Goal: Task Accomplishment & Management: Use online tool/utility

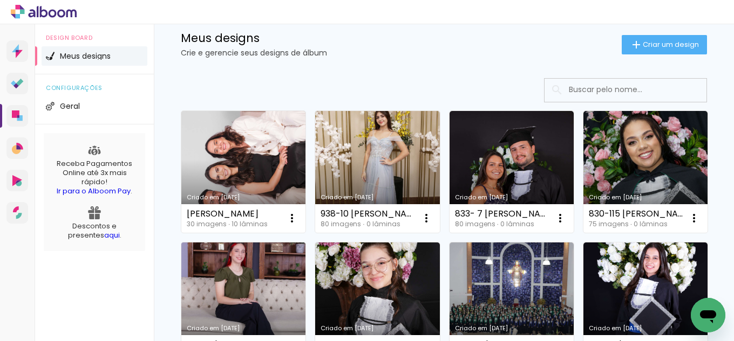
scroll to position [54, 0]
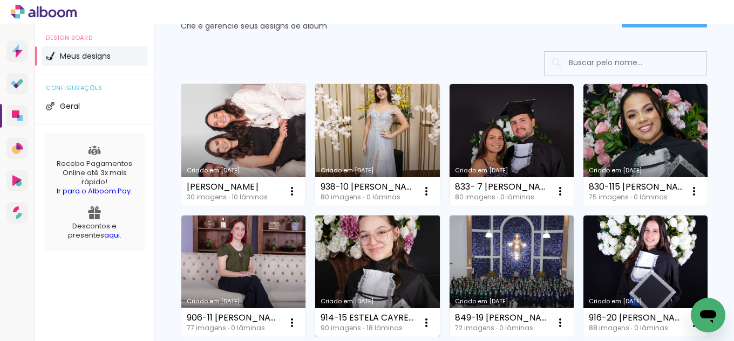
click at [439, 289] on link "Criado em [DATE]" at bounding box center [377, 277] width 124 height 122
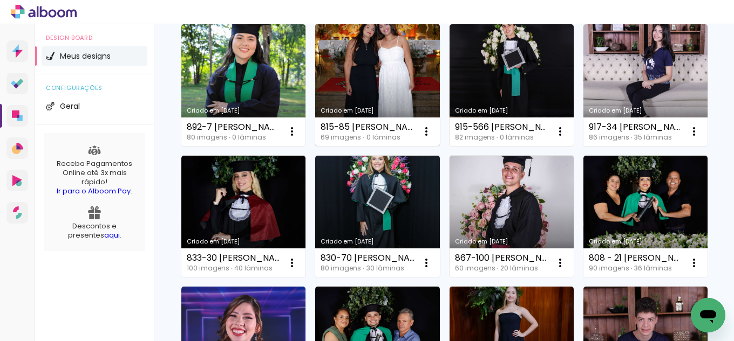
scroll to position [378, 0]
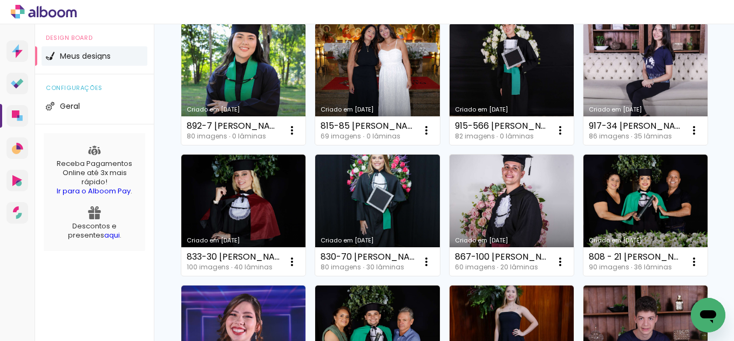
click at [315, 145] on link "Criado em [DATE]" at bounding box center [377, 84] width 124 height 122
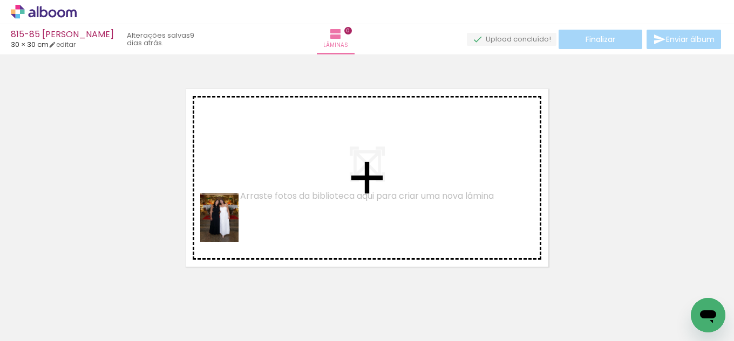
drag, startPoint x: 115, startPoint y: 310, endPoint x: 255, endPoint y: 217, distance: 167.7
click at [256, 217] on quentale-workspace at bounding box center [367, 170] width 734 height 341
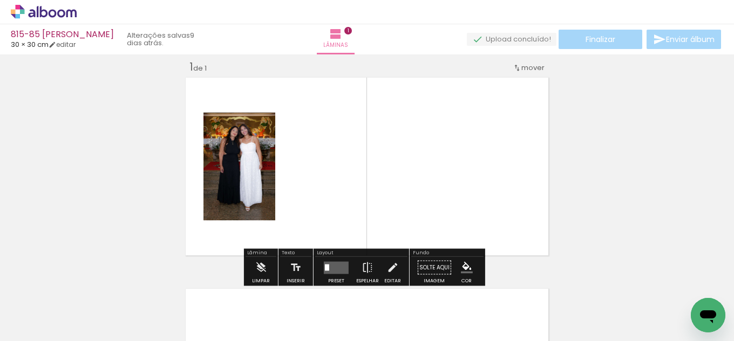
scroll to position [14, 0]
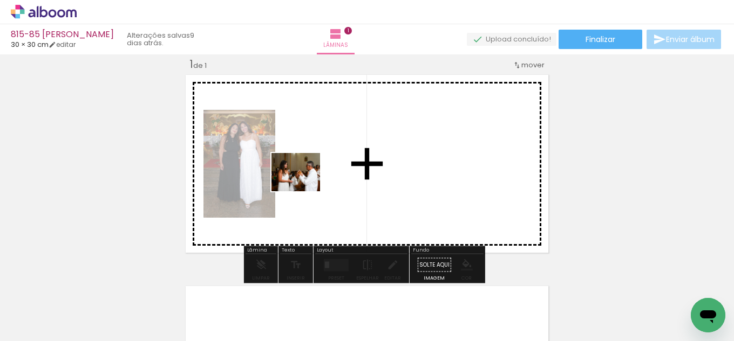
drag, startPoint x: 172, startPoint y: 313, endPoint x: 304, endPoint y: 186, distance: 183.5
click at [304, 186] on quentale-workspace at bounding box center [367, 170] width 734 height 341
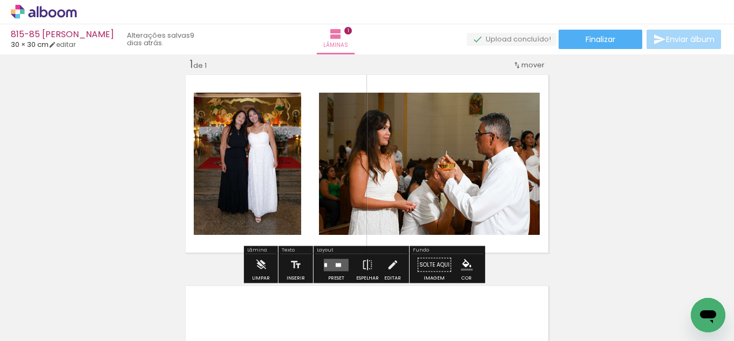
click at [37, 305] on input "Todas as fotos" at bounding box center [30, 308] width 41 height 9
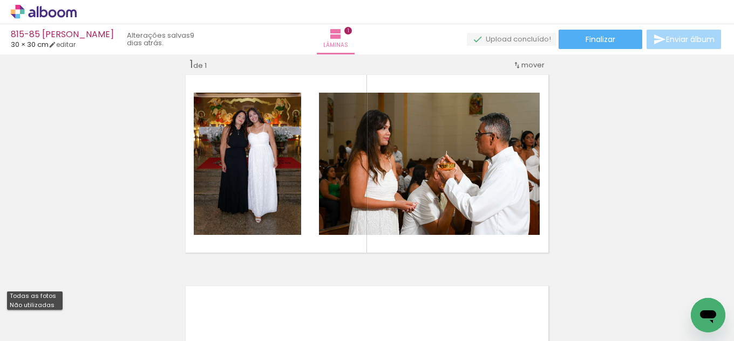
click at [0, 0] on slot "Não utilizadas" at bounding box center [0, 0] width 0 height 0
type input "Não utilizadas"
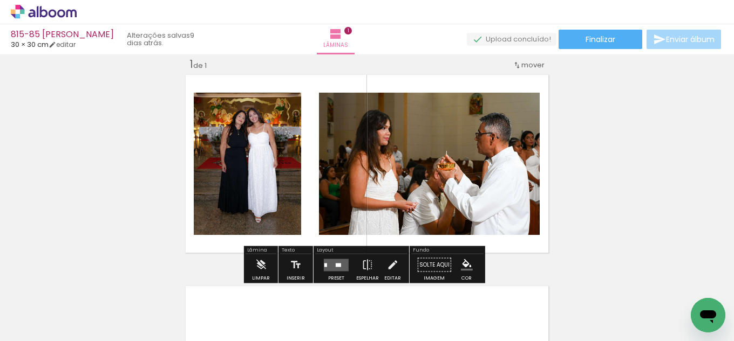
click at [331, 269] on quentale-layouter at bounding box center [336, 265] width 25 height 12
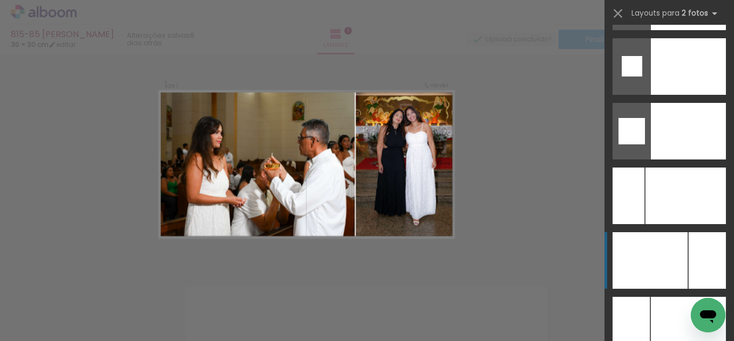
scroll to position [4670, 0]
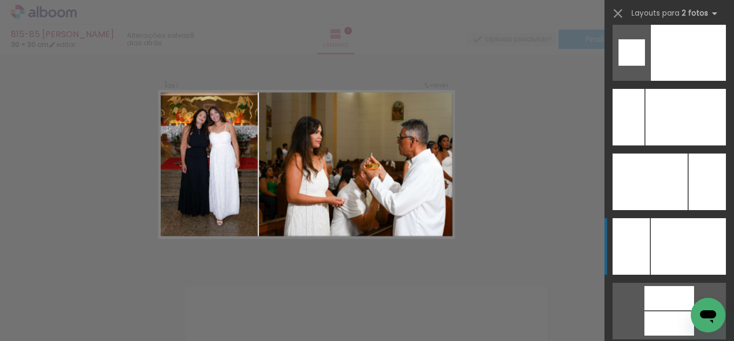
click at [661, 251] on div at bounding box center [688, 246] width 75 height 57
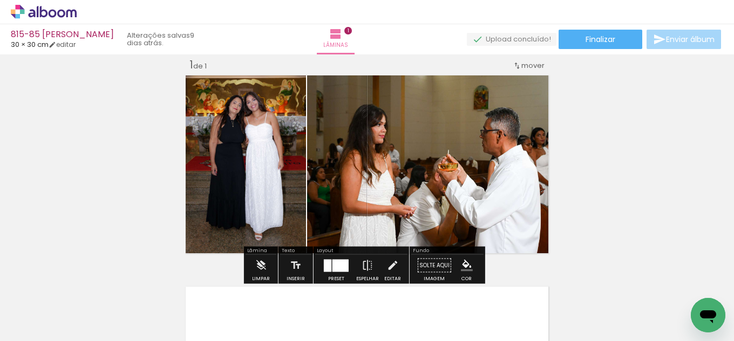
click at [463, 266] on iron-icon "color picker" at bounding box center [467, 266] width 12 height 12
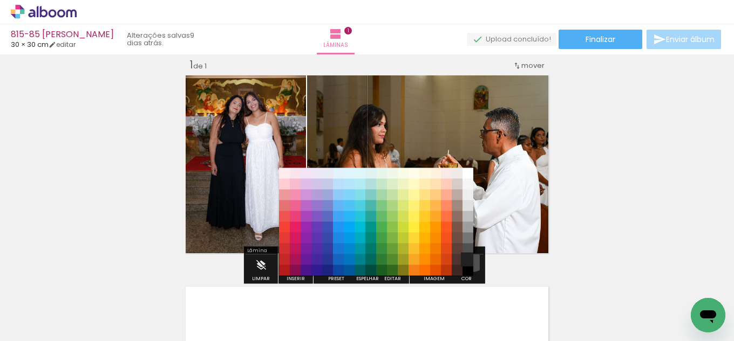
click at [468, 256] on paper-item "#212121" at bounding box center [467, 260] width 11 height 11
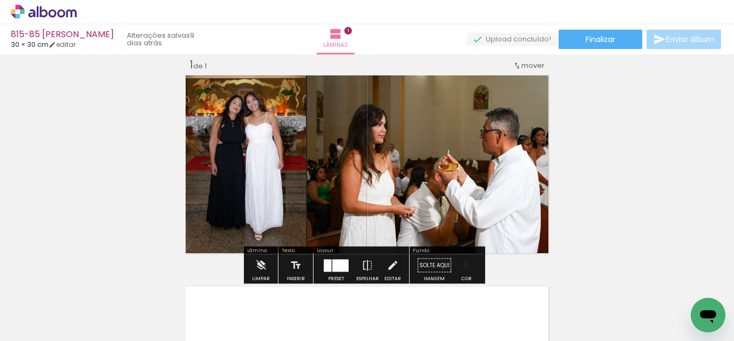
click at [466, 270] on iron-icon "color picker" at bounding box center [467, 266] width 12 height 12
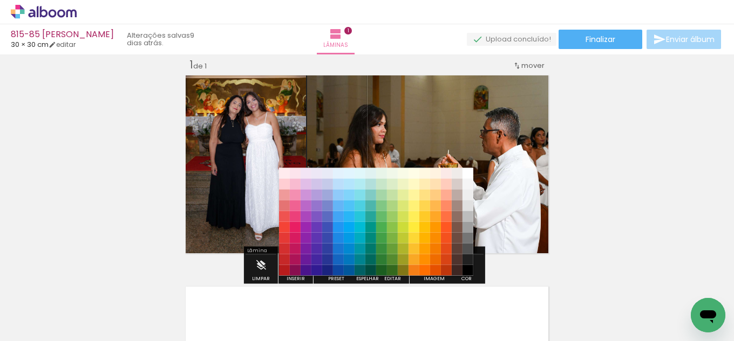
click at [469, 271] on paper-item "#000000" at bounding box center [467, 270] width 11 height 11
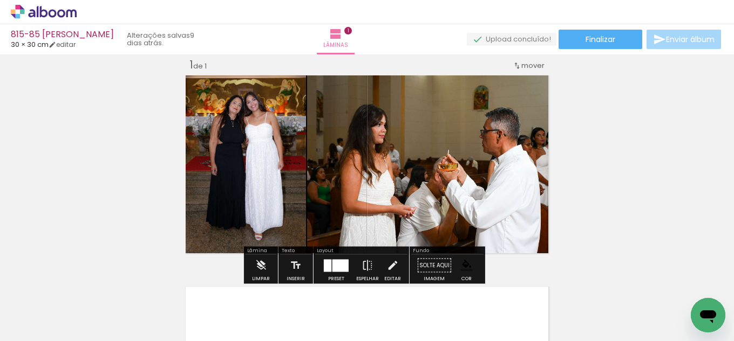
click at [380, 277] on quentale-thumb at bounding box center [349, 305] width 60 height 62
click at [387, 266] on iron-icon at bounding box center [392, 266] width 12 height 22
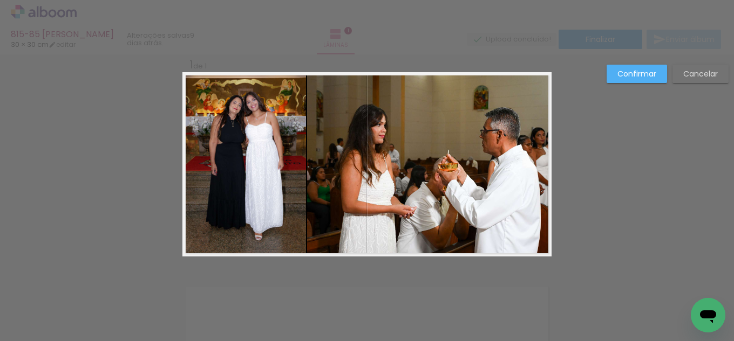
click at [357, 200] on quentale-photo at bounding box center [429, 164] width 244 height 184
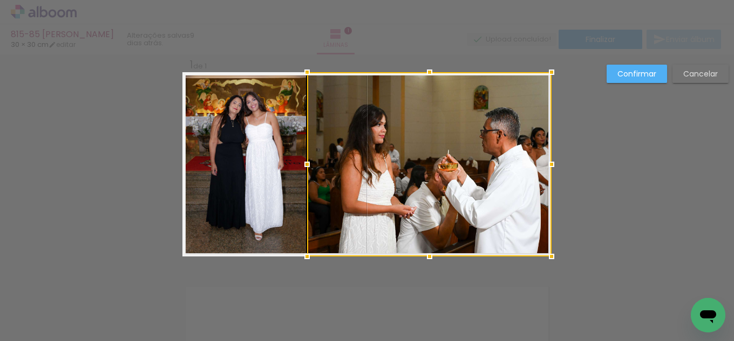
scroll to position [14, 0]
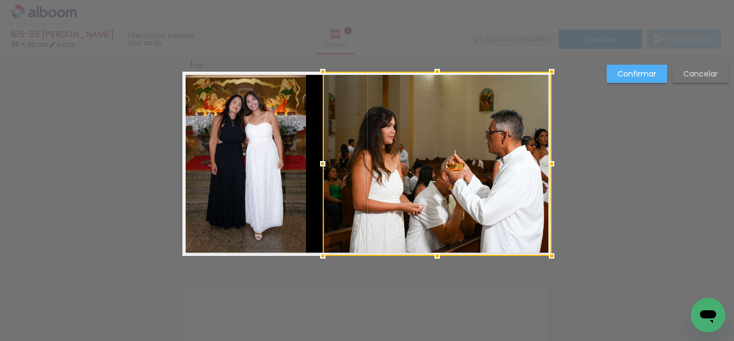
drag, startPoint x: 305, startPoint y: 161, endPoint x: 320, endPoint y: 162, distance: 15.7
click at [320, 162] on div at bounding box center [323, 164] width 22 height 22
click at [270, 159] on quentale-photo at bounding box center [244, 164] width 124 height 184
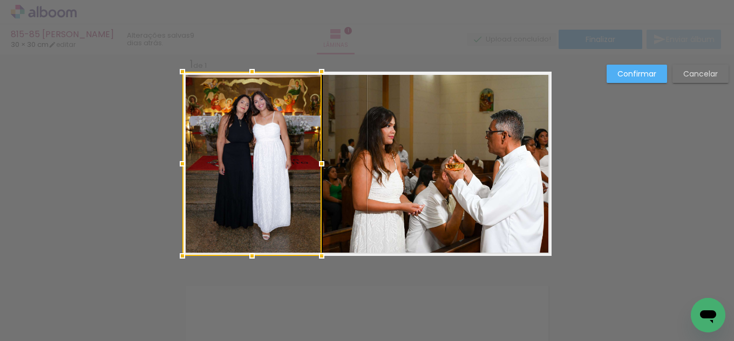
drag, startPoint x: 300, startPoint y: 161, endPoint x: 315, endPoint y: 159, distance: 14.7
click at [315, 159] on div at bounding box center [322, 164] width 22 height 22
click at [0, 0] on slot "Confirmar" at bounding box center [0, 0] width 0 height 0
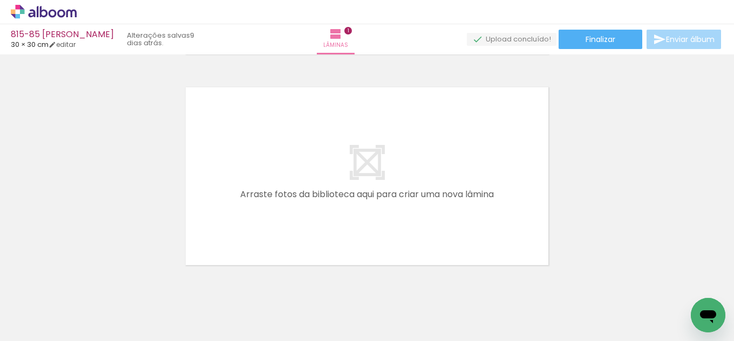
scroll to position [230, 0]
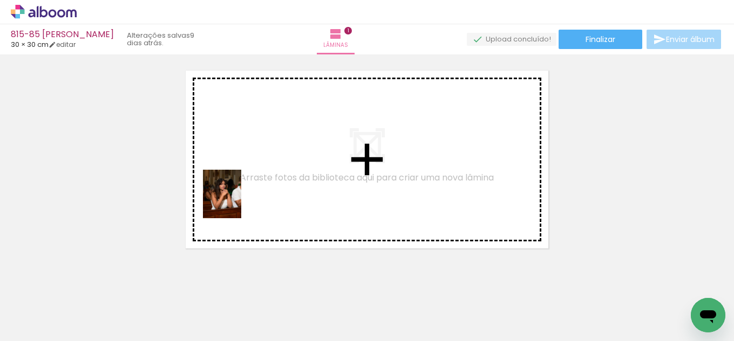
drag, startPoint x: 109, startPoint y: 310, endPoint x: 235, endPoint y: 202, distance: 166.1
click at [235, 202] on quentale-workspace at bounding box center [367, 170] width 734 height 341
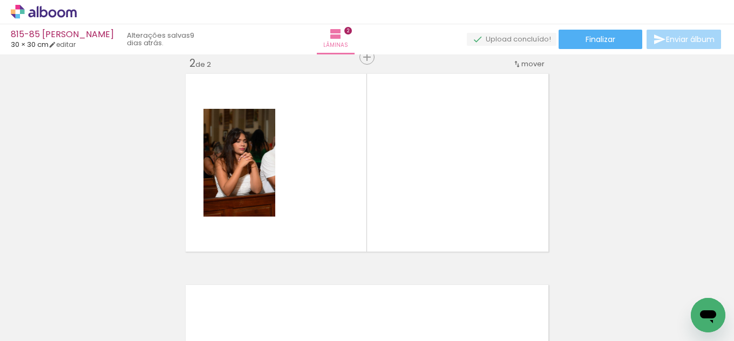
scroll to position [225, 0]
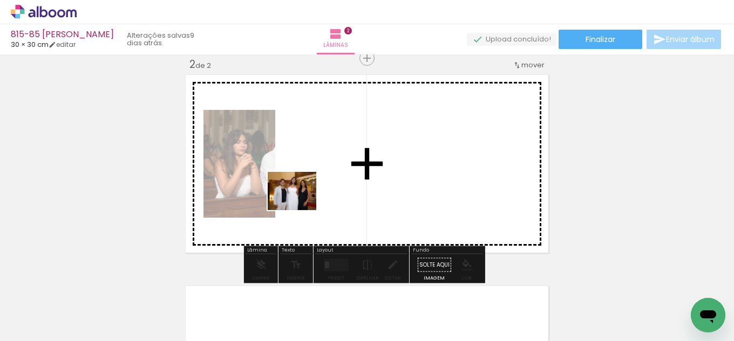
drag, startPoint x: 172, startPoint y: 305, endPoint x: 309, endPoint y: 192, distance: 178.6
click at [309, 192] on quentale-workspace at bounding box center [367, 170] width 734 height 341
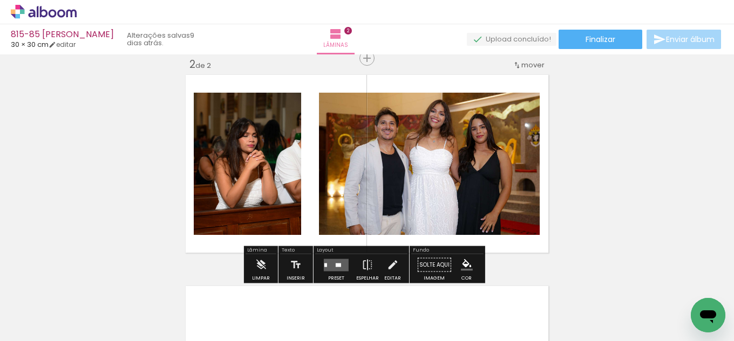
click at [327, 264] on quentale-layouter at bounding box center [336, 265] width 25 height 12
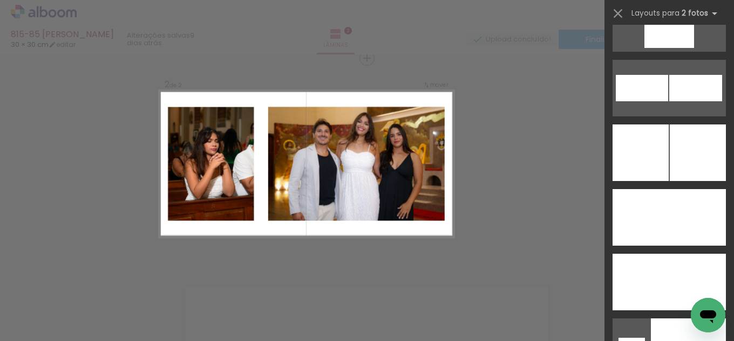
scroll to position [4668, 0]
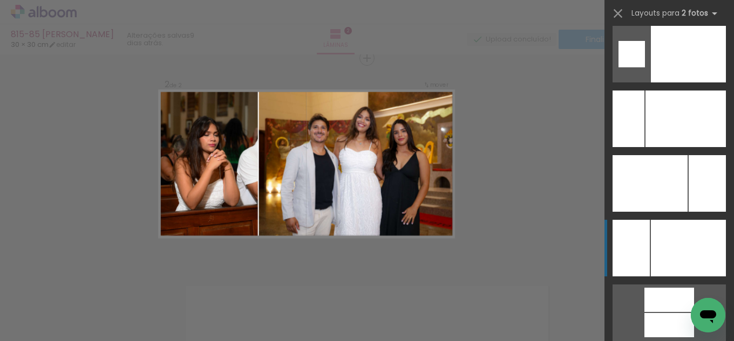
click at [668, 241] on div at bounding box center [688, 248] width 75 height 57
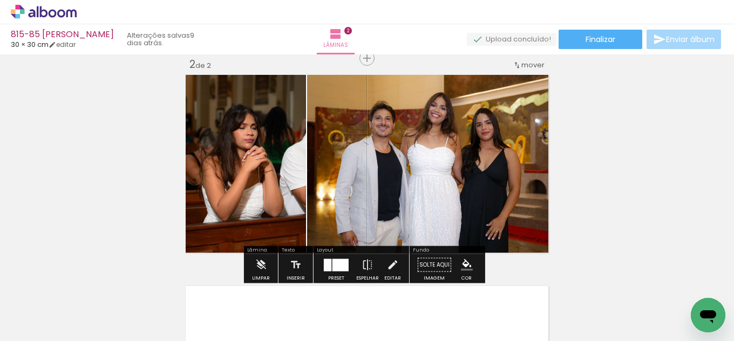
click at [466, 266] on iron-icon "color picker" at bounding box center [467, 265] width 12 height 12
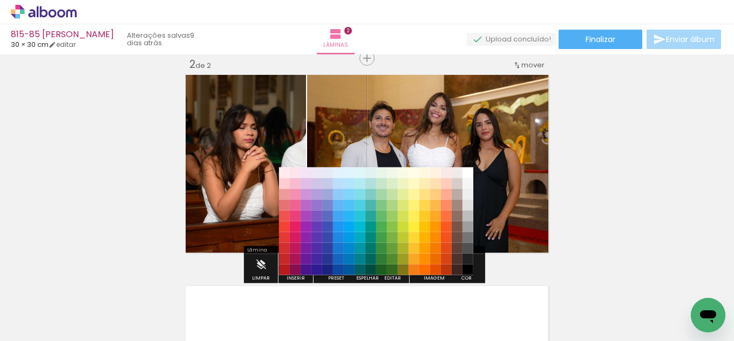
click at [467, 261] on paper-item "#212121" at bounding box center [467, 259] width 11 height 11
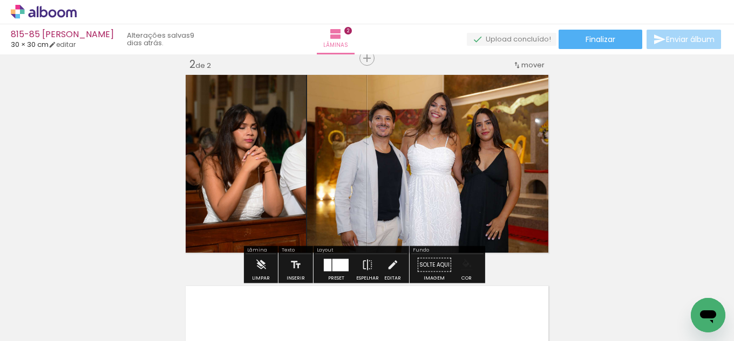
click at [464, 264] on iron-icon "color picker" at bounding box center [467, 265] width 12 height 12
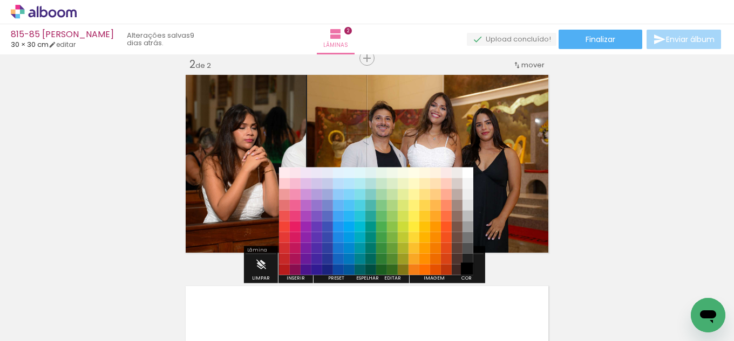
click at [466, 270] on paper-item "#000000" at bounding box center [467, 270] width 11 height 11
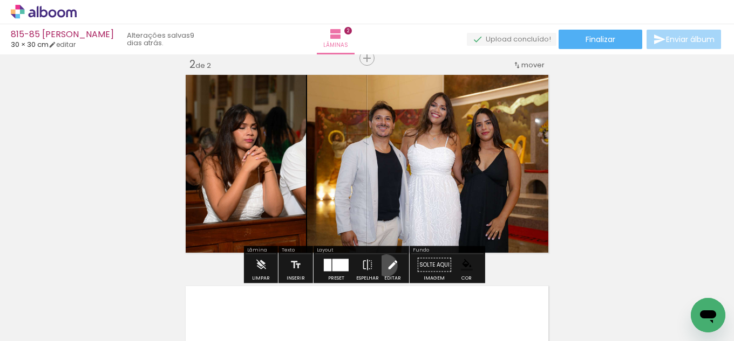
click at [386, 266] on iron-icon at bounding box center [392, 266] width 12 height 22
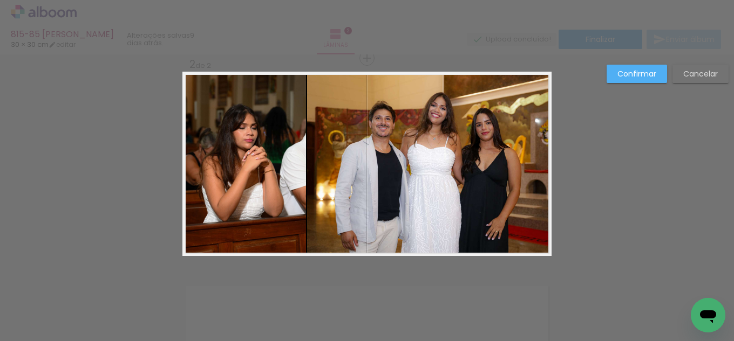
click at [363, 204] on quentale-photo at bounding box center [429, 164] width 244 height 184
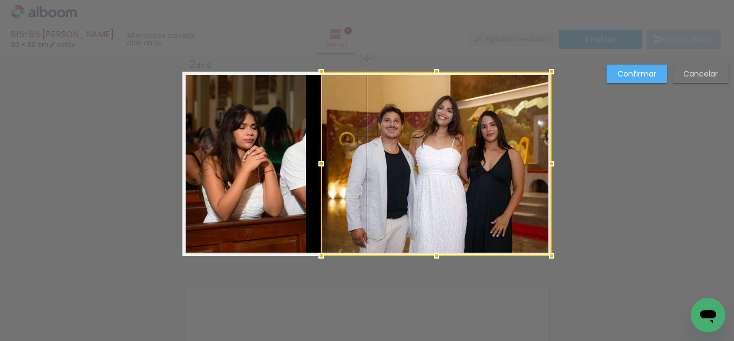
drag, startPoint x: 304, startPoint y: 166, endPoint x: 315, endPoint y: 166, distance: 11.3
click at [315, 166] on div at bounding box center [321, 164] width 22 height 22
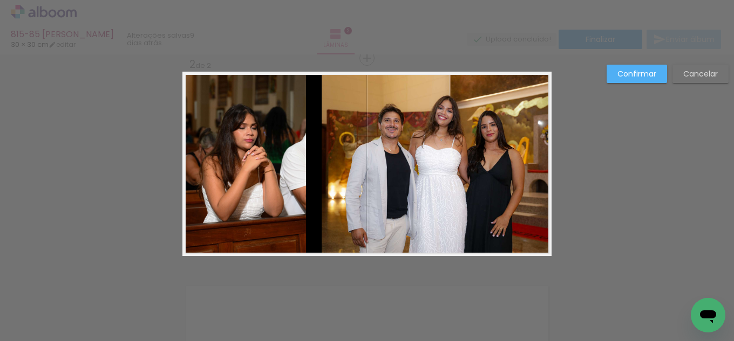
click at [293, 161] on quentale-photo at bounding box center [244, 164] width 124 height 184
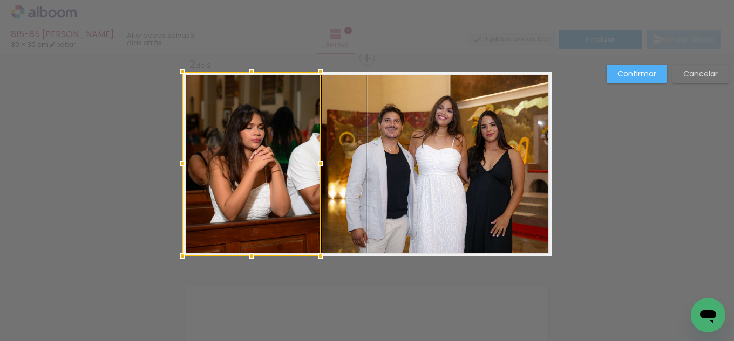
drag, startPoint x: 300, startPoint y: 163, endPoint x: 315, endPoint y: 165, distance: 14.7
click at [315, 165] on div at bounding box center [321, 164] width 22 height 22
click at [0, 0] on slot "Confirmar" at bounding box center [0, 0] width 0 height 0
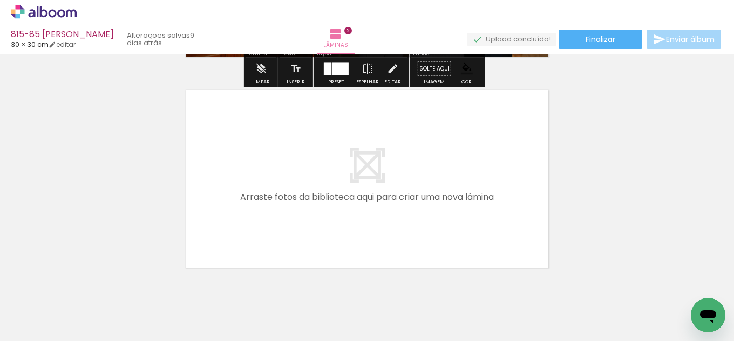
scroll to position [441, 0]
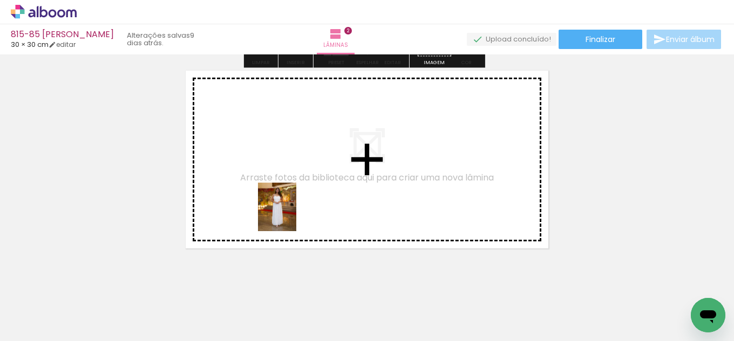
drag, startPoint x: 99, startPoint y: 303, endPoint x: 308, endPoint y: 210, distance: 228.5
click at [308, 210] on quentale-workspace at bounding box center [367, 170] width 734 height 341
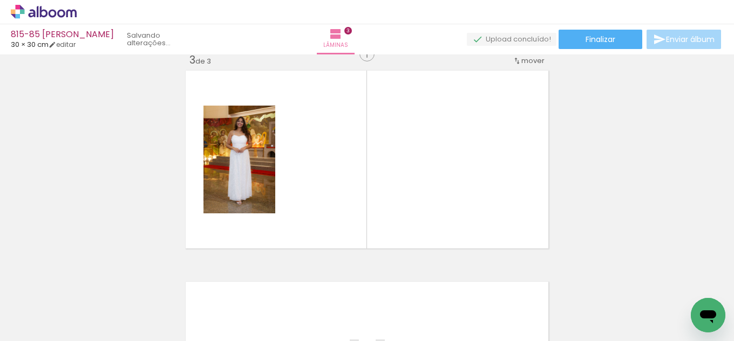
scroll to position [437, 0]
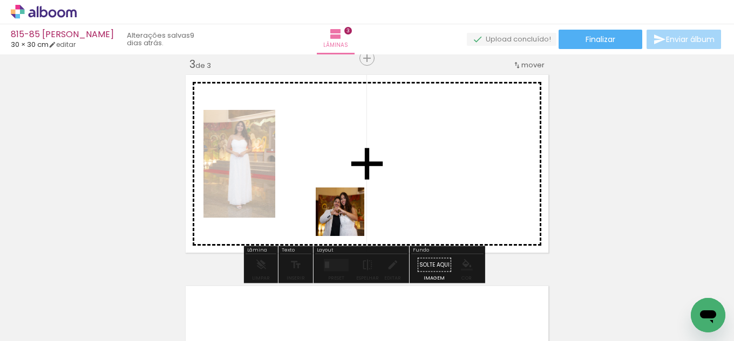
drag, startPoint x: 120, startPoint y: 309, endPoint x: 361, endPoint y: 215, distance: 258.8
click at [361, 215] on quentale-workspace at bounding box center [367, 170] width 734 height 341
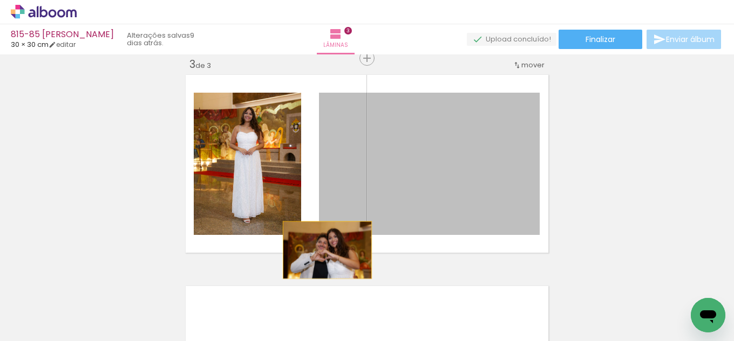
drag, startPoint x: 401, startPoint y: 159, endPoint x: 270, endPoint y: 284, distance: 181.2
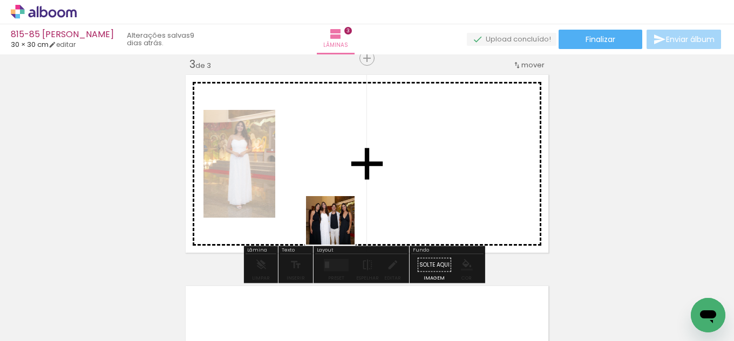
drag, startPoint x: 265, startPoint y: 286, endPoint x: 379, endPoint y: 213, distance: 135.1
click at [379, 213] on quentale-workspace at bounding box center [367, 170] width 734 height 341
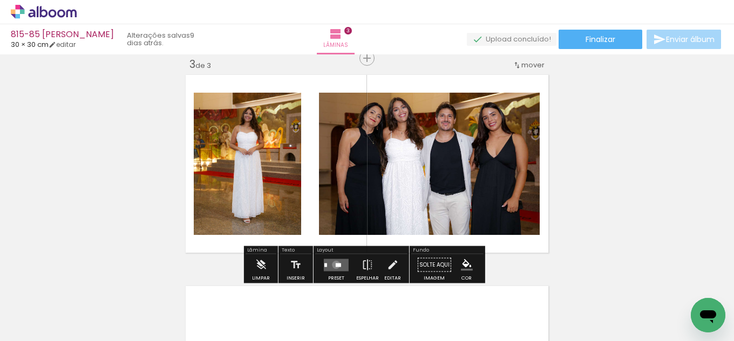
click at [336, 265] on div at bounding box center [338, 265] width 5 height 4
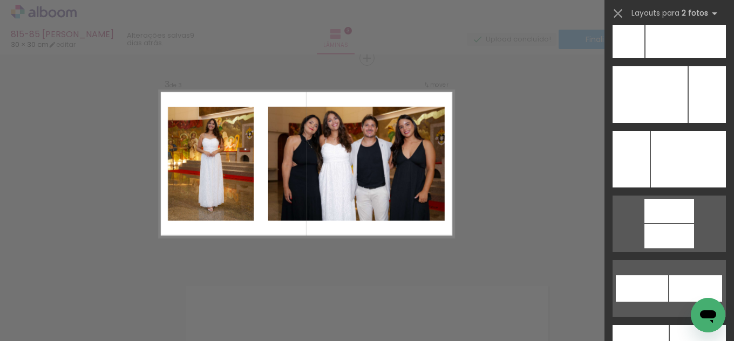
scroll to position [4746, 0]
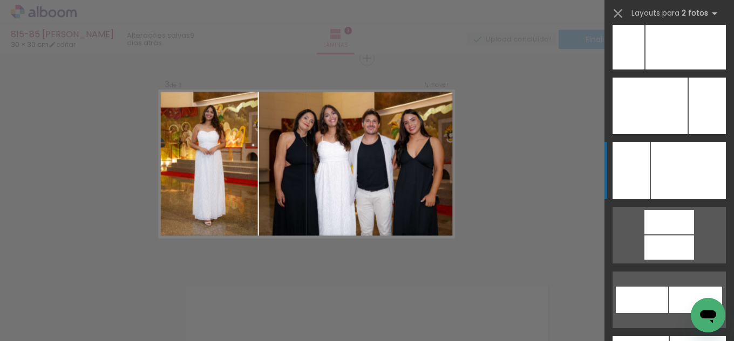
click at [663, 155] on div at bounding box center [688, 170] width 75 height 57
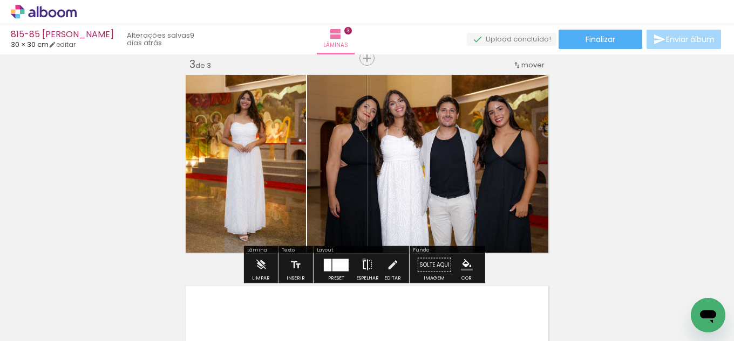
click at [361, 261] on iron-icon at bounding box center [367, 266] width 12 height 22
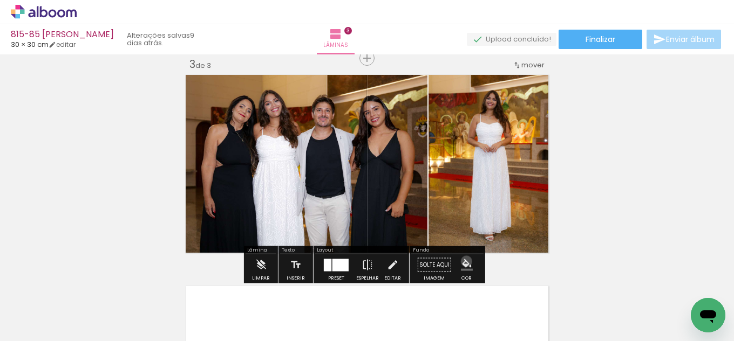
click at [462, 262] on iron-icon "color picker" at bounding box center [467, 265] width 12 height 12
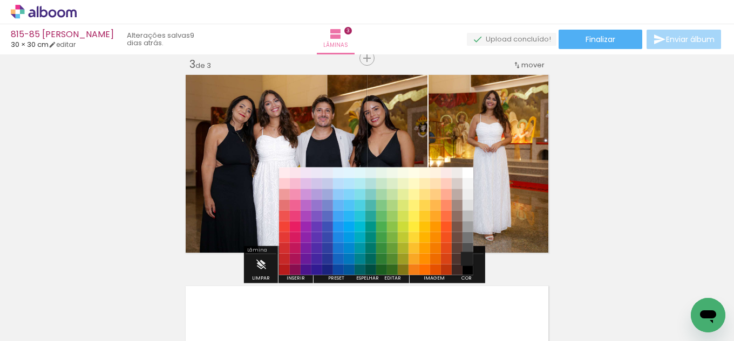
click at [465, 256] on paper-item "#212121" at bounding box center [467, 259] width 11 height 11
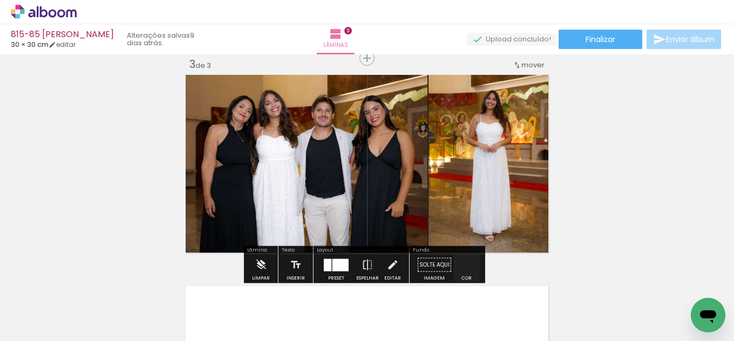
drag, startPoint x: 464, startPoint y: 264, endPoint x: 463, endPoint y: 270, distance: 6.0
click at [464, 264] on iron-icon "color picker" at bounding box center [467, 265] width 12 height 12
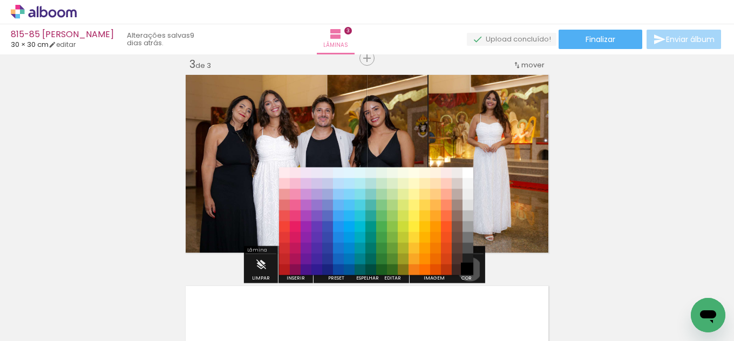
click at [466, 270] on paper-item "#000000" at bounding box center [467, 270] width 11 height 11
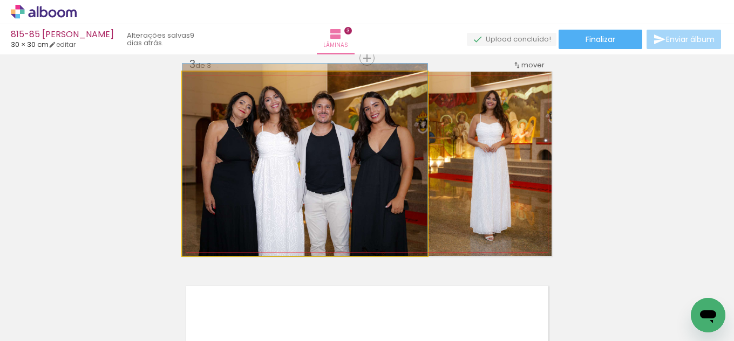
drag, startPoint x: 395, startPoint y: 214, endPoint x: 398, endPoint y: 194, distance: 20.1
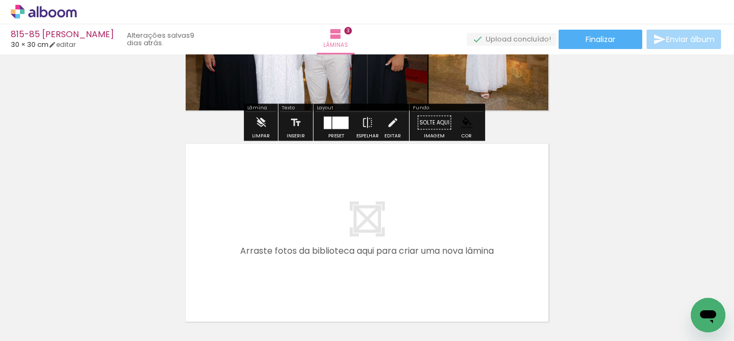
scroll to position [599, 0]
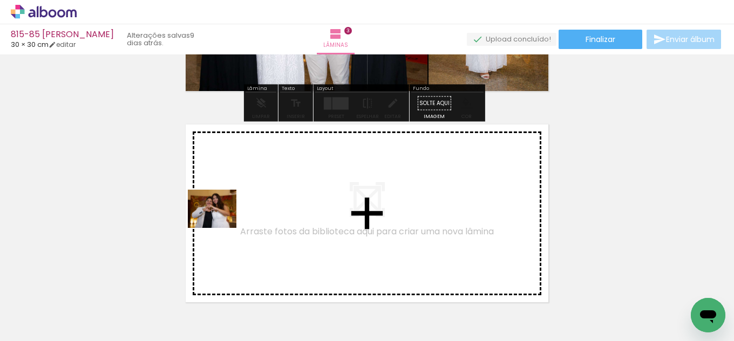
drag, startPoint x: 112, startPoint y: 313, endPoint x: 222, endPoint y: 222, distance: 142.9
click at [222, 222] on quentale-workspace at bounding box center [367, 170] width 734 height 341
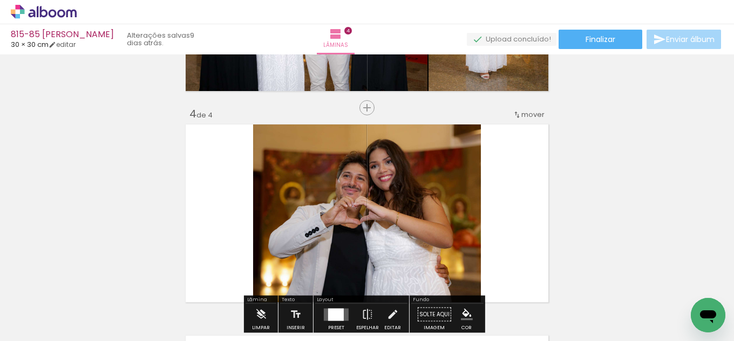
scroll to position [648, 0]
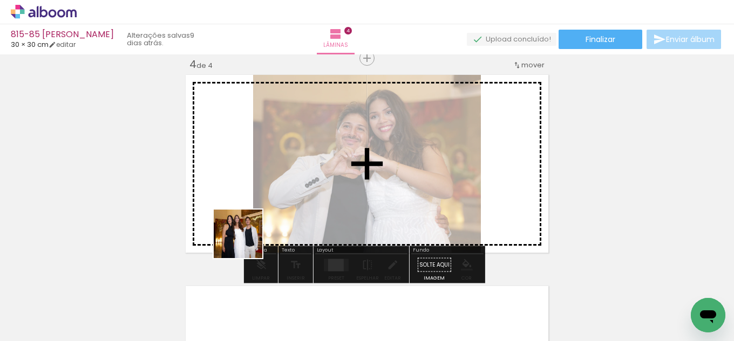
drag, startPoint x: 120, startPoint y: 313, endPoint x: 354, endPoint y: 240, distance: 246.0
click at [337, 216] on quentale-workspace at bounding box center [367, 170] width 734 height 341
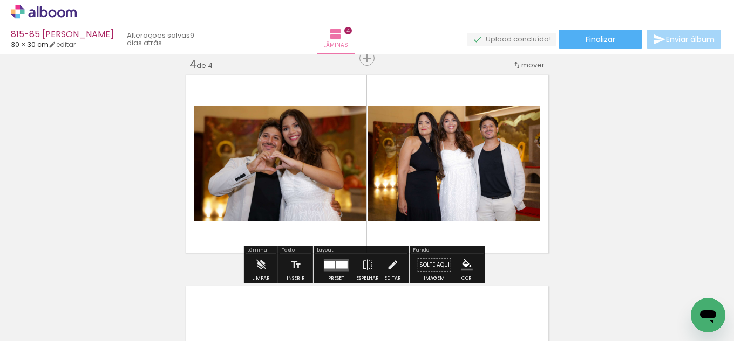
click at [332, 264] on div at bounding box center [329, 265] width 11 height 8
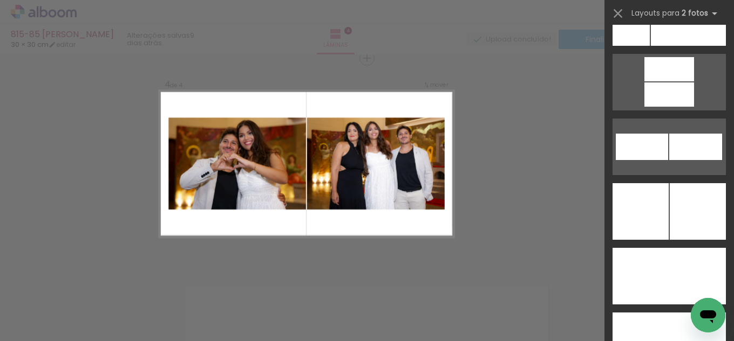
scroll to position [4685, 0]
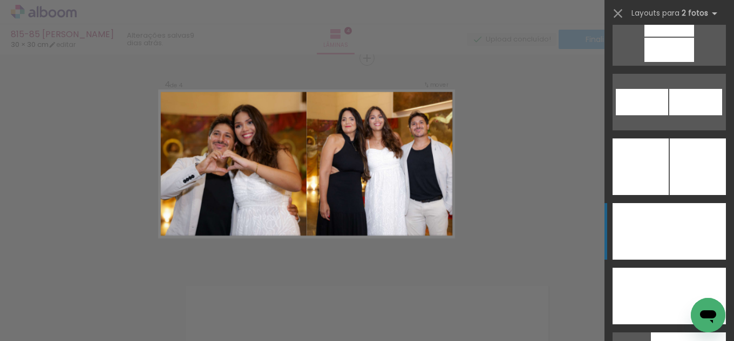
click at [671, 233] on div at bounding box center [697, 231] width 57 height 57
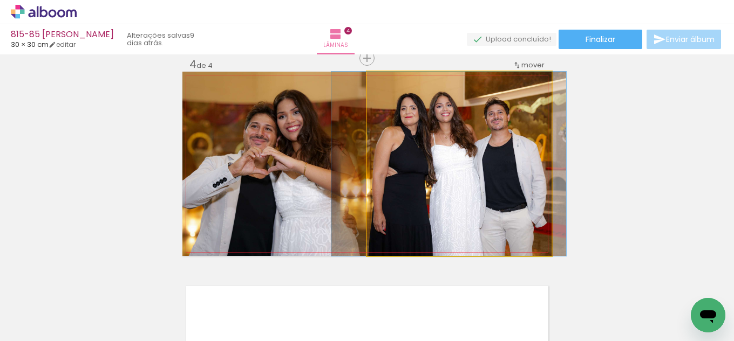
drag, startPoint x: 474, startPoint y: 220, endPoint x: 464, endPoint y: 222, distance: 10.4
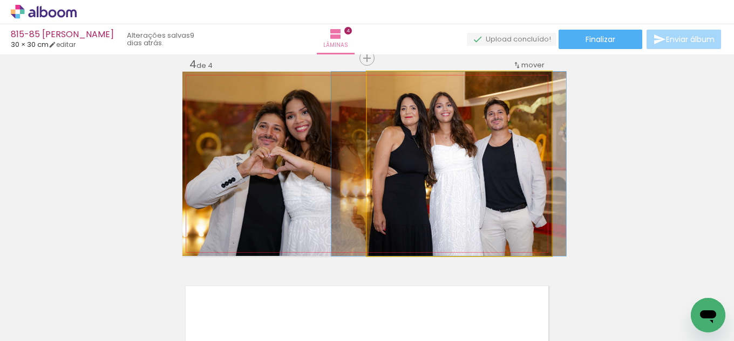
click at [463, 185] on quentale-photo at bounding box center [459, 164] width 184 height 184
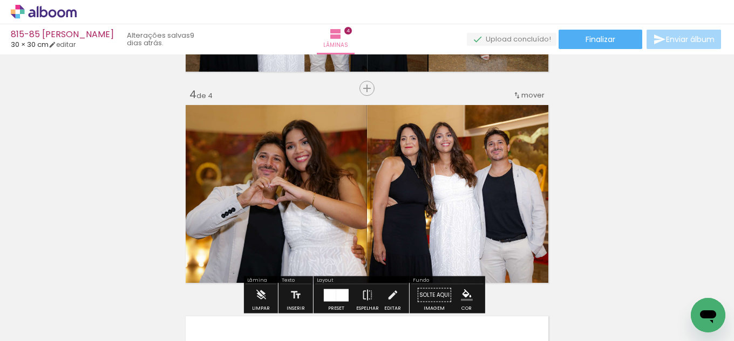
scroll to position [648, 0]
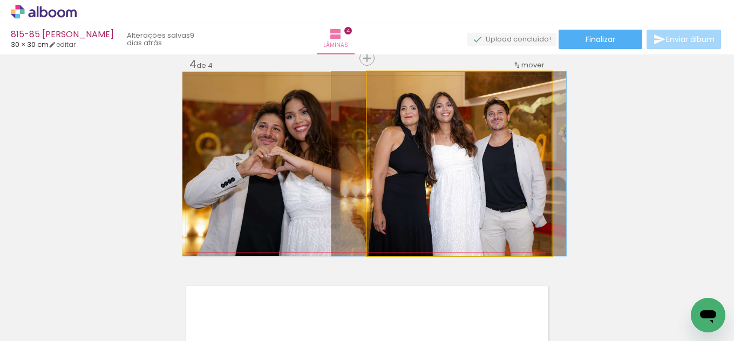
click at [476, 207] on quentale-photo at bounding box center [459, 164] width 184 height 184
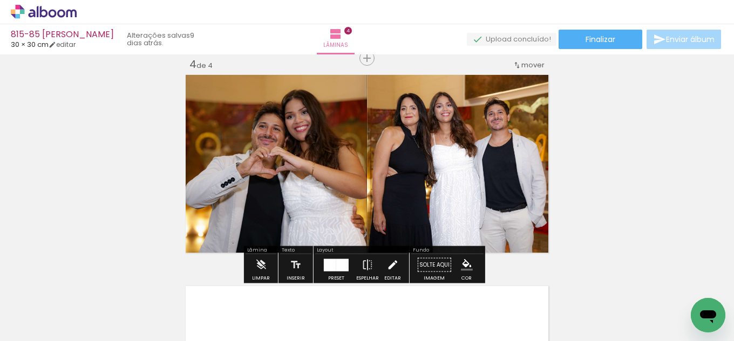
click at [386, 266] on iron-icon at bounding box center [392, 266] width 12 height 22
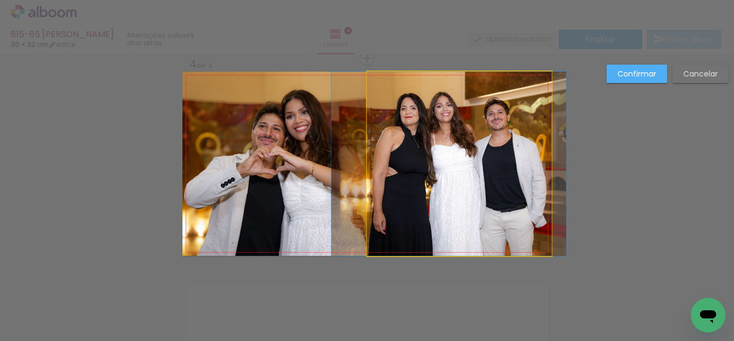
drag, startPoint x: 403, startPoint y: 214, endPoint x: 382, endPoint y: 195, distance: 28.6
click at [404, 214] on quentale-photo at bounding box center [459, 164] width 184 height 184
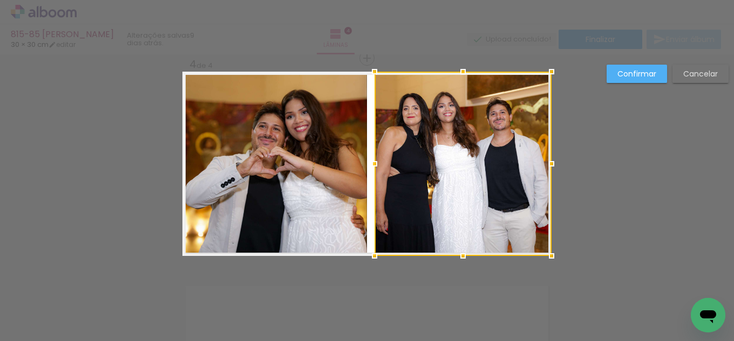
drag, startPoint x: 365, startPoint y: 166, endPoint x: 373, endPoint y: 164, distance: 7.7
click at [373, 164] on div at bounding box center [375, 164] width 22 height 22
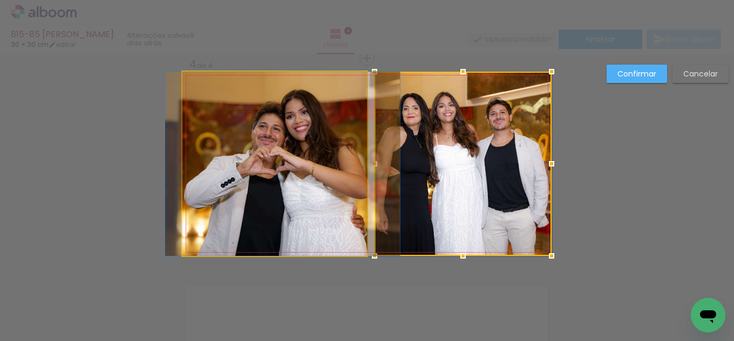
click at [358, 163] on quentale-photo at bounding box center [274, 164] width 184 height 184
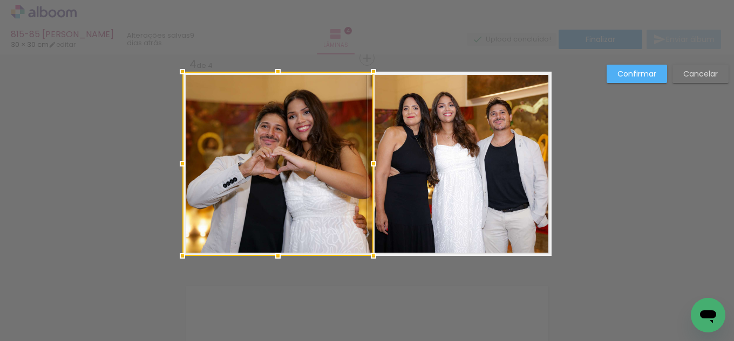
drag, startPoint x: 361, startPoint y: 163, endPoint x: 367, endPoint y: 162, distance: 6.6
click at [367, 162] on div at bounding box center [374, 164] width 22 height 22
click at [0, 0] on slot "Confirmar" at bounding box center [0, 0] width 0 height 0
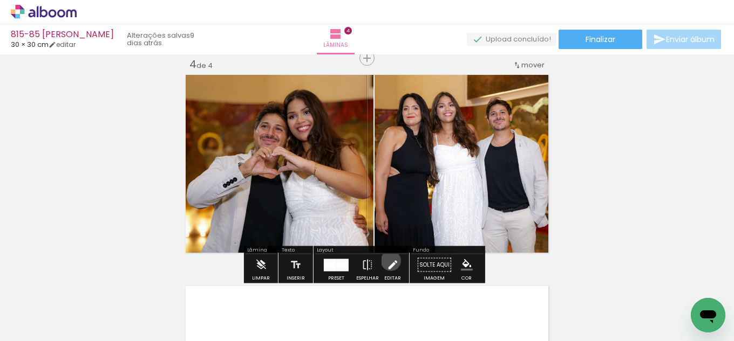
click at [388, 261] on iron-icon at bounding box center [392, 266] width 12 height 22
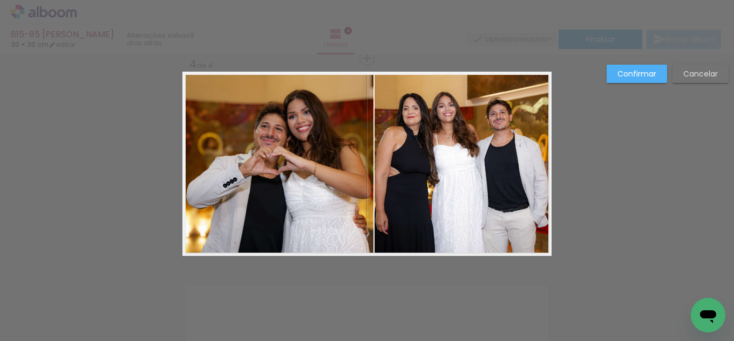
drag, startPoint x: 350, startPoint y: 193, endPoint x: 354, endPoint y: 182, distance: 11.8
click at [350, 191] on quentale-photo at bounding box center [277, 164] width 191 height 184
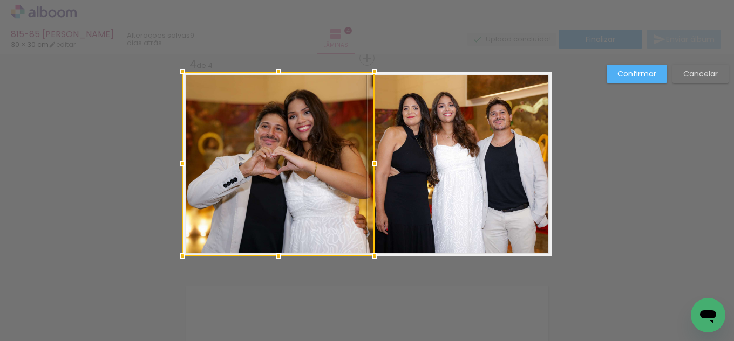
click at [372, 165] on div at bounding box center [375, 164] width 22 height 22
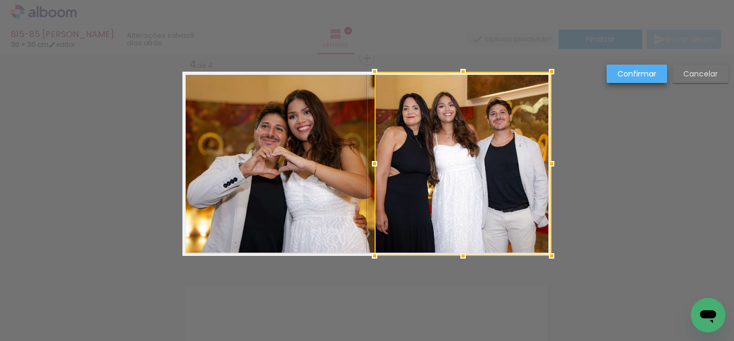
click at [0, 0] on slot "Confirmar" at bounding box center [0, 0] width 0 height 0
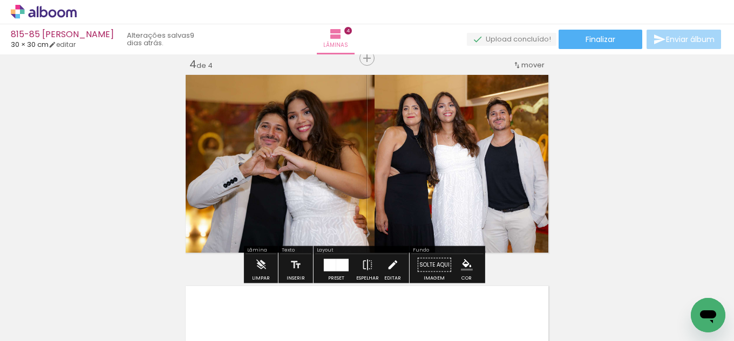
click at [386, 263] on iron-icon at bounding box center [392, 266] width 12 height 22
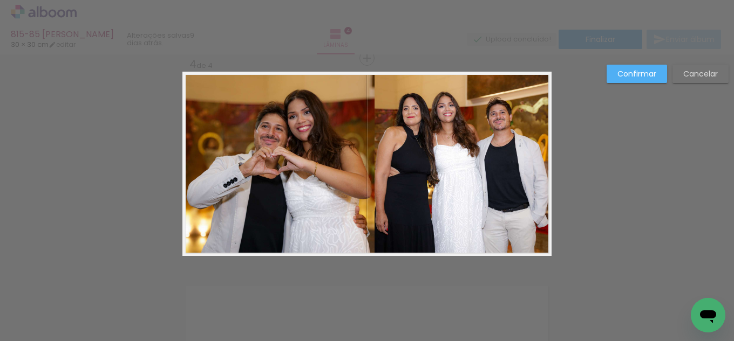
click at [377, 224] on quentale-photo at bounding box center [462, 164] width 177 height 184
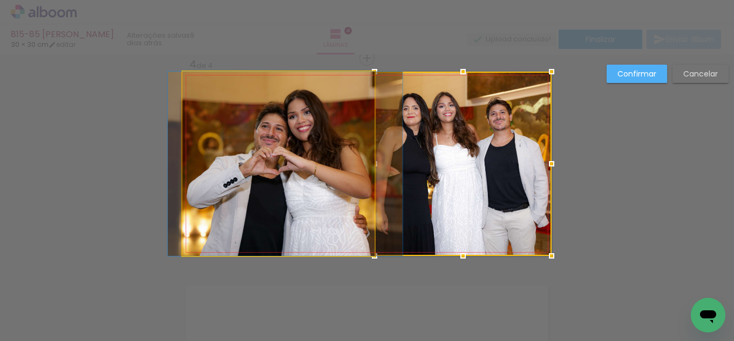
click at [347, 181] on quentale-photo at bounding box center [278, 164] width 192 height 184
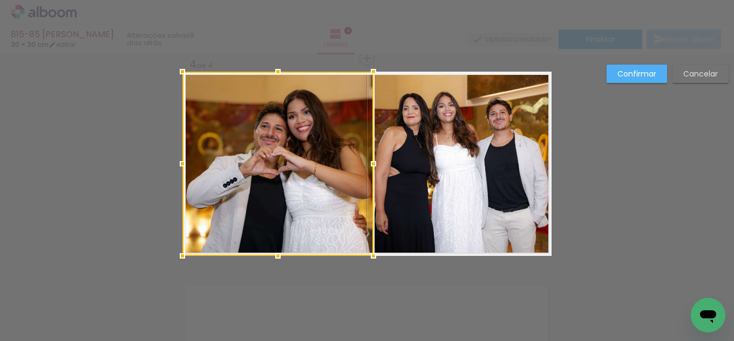
click at [370, 160] on div at bounding box center [374, 164] width 22 height 22
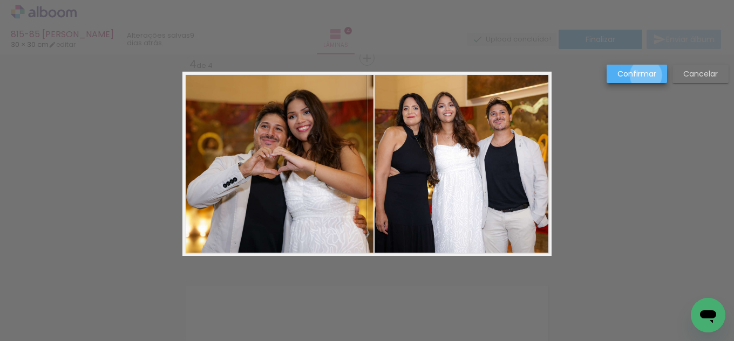
click at [0, 0] on slot "Confirmar" at bounding box center [0, 0] width 0 height 0
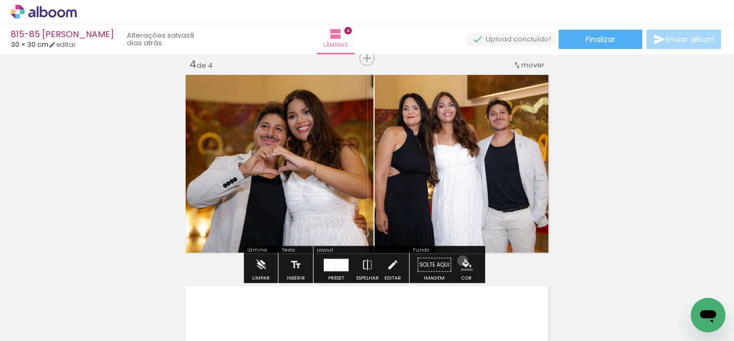
click at [461, 263] on iron-icon "color picker" at bounding box center [467, 265] width 12 height 12
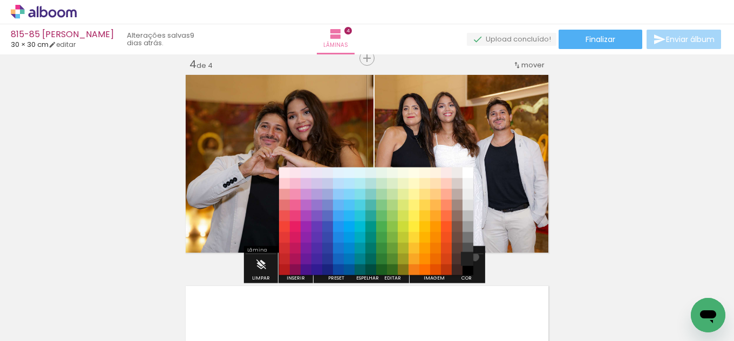
click at [471, 257] on paper-item "#212121" at bounding box center [467, 259] width 11 height 11
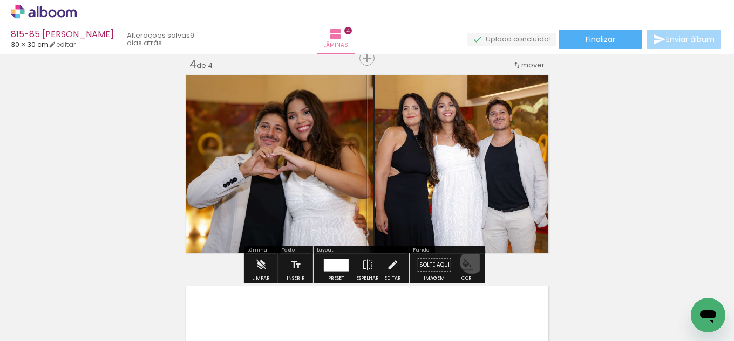
click at [468, 262] on iron-icon "color picker" at bounding box center [467, 265] width 12 height 12
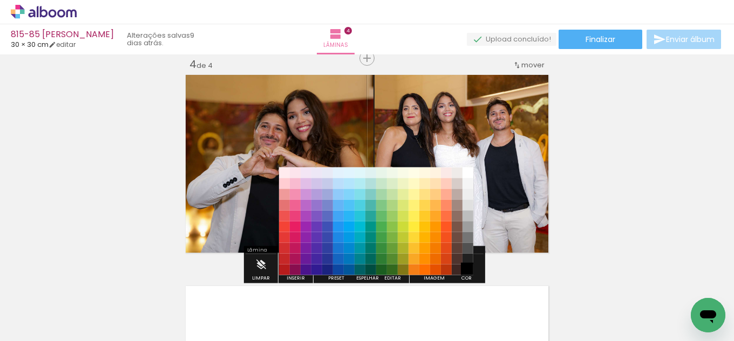
click at [468, 272] on paper-item "#000000" at bounding box center [467, 270] width 11 height 11
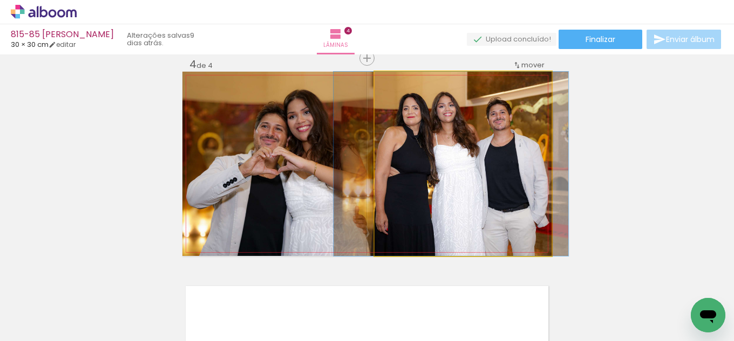
click at [466, 200] on quentale-photo at bounding box center [462, 164] width 177 height 184
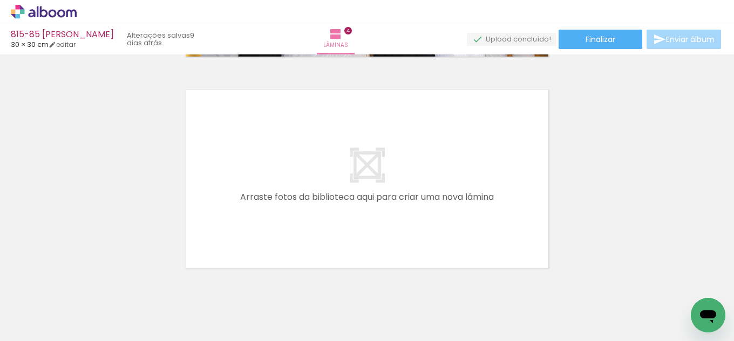
scroll to position [864, 0]
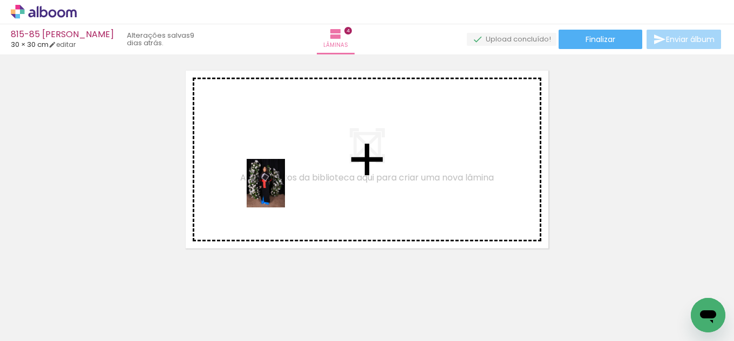
drag, startPoint x: 113, startPoint y: 313, endPoint x: 279, endPoint y: 192, distance: 205.8
click at [279, 192] on quentale-workspace at bounding box center [367, 170] width 734 height 341
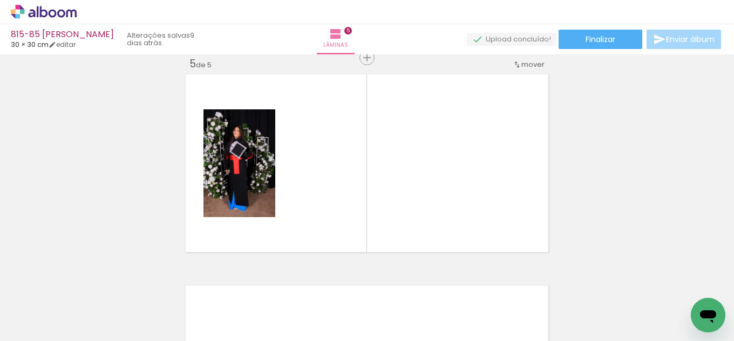
scroll to position [860, 0]
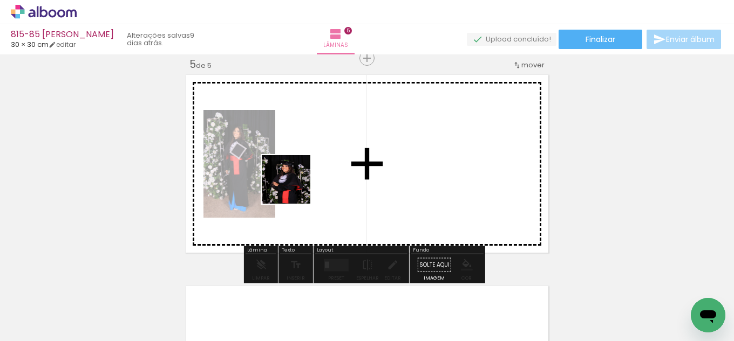
drag, startPoint x: 108, startPoint y: 310, endPoint x: 323, endPoint y: 176, distance: 253.0
click at [323, 176] on quentale-workspace at bounding box center [367, 170] width 734 height 341
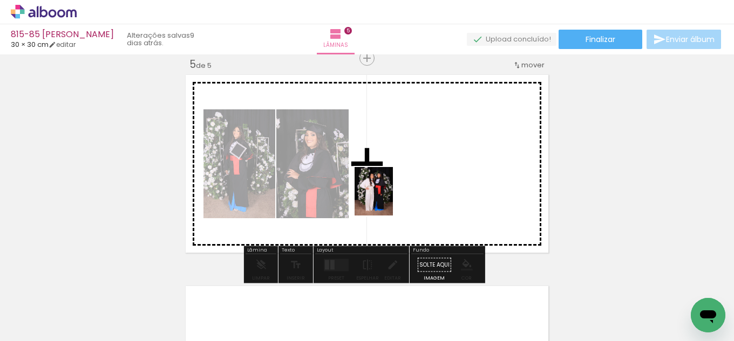
drag, startPoint x: 130, startPoint y: 316, endPoint x: 387, endPoint y: 200, distance: 281.8
click at [387, 200] on quentale-workspace at bounding box center [367, 170] width 734 height 341
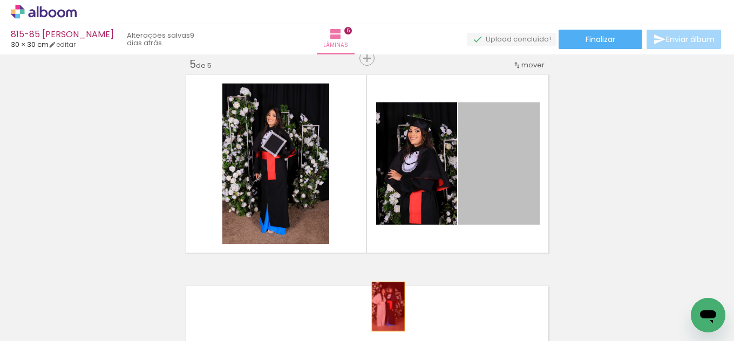
drag, startPoint x: 498, startPoint y: 182, endPoint x: 386, endPoint y: 308, distance: 168.9
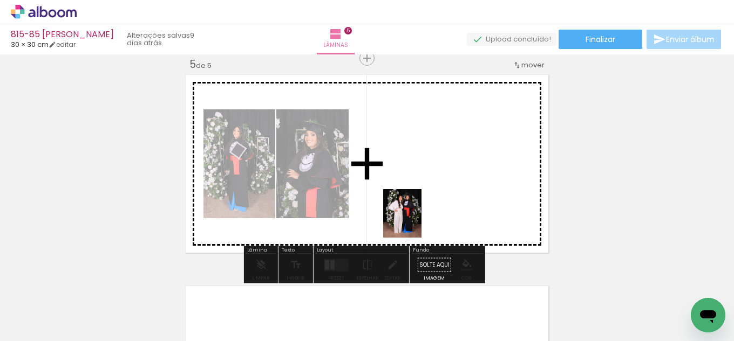
drag, startPoint x: 115, startPoint y: 307, endPoint x: 402, endPoint y: 234, distance: 296.2
click at [416, 221] on quentale-workspace at bounding box center [367, 170] width 734 height 341
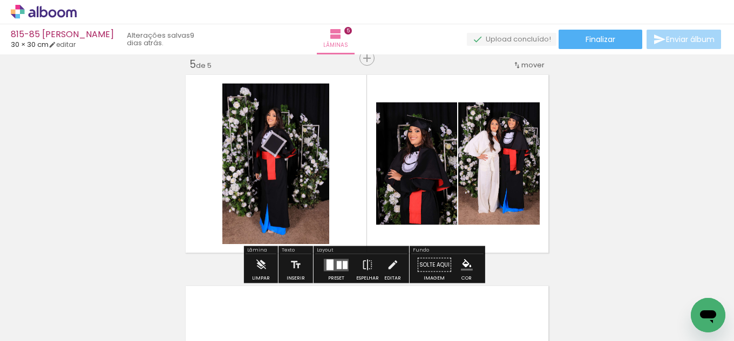
click at [337, 262] on div at bounding box center [339, 265] width 5 height 8
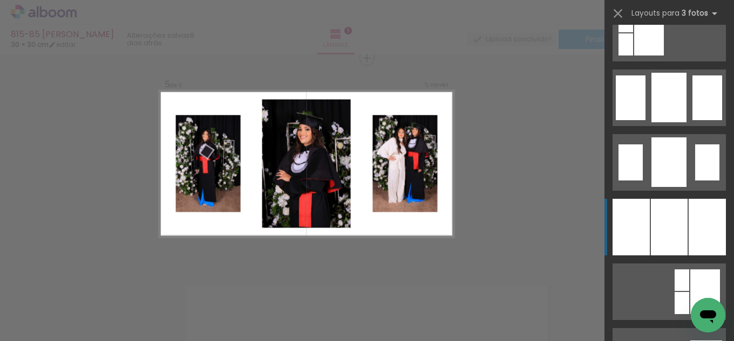
scroll to position [809, 0]
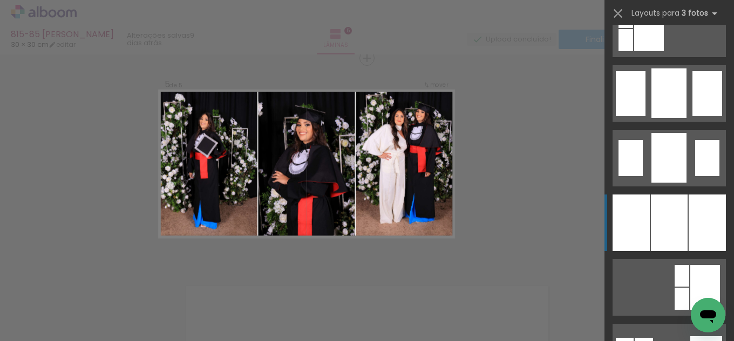
click at [651, 225] on div at bounding box center [669, 223] width 37 height 57
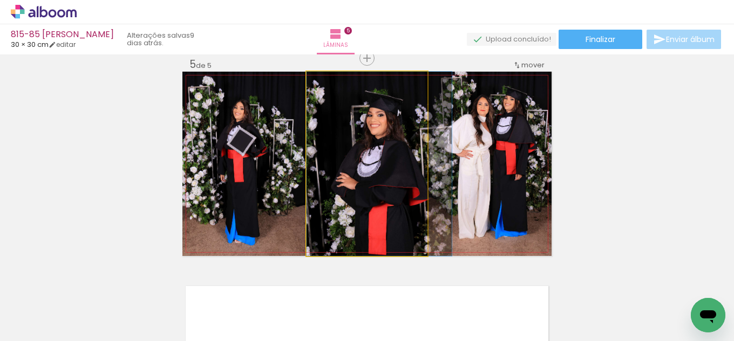
drag, startPoint x: 346, startPoint y: 189, endPoint x: 484, endPoint y: 177, distance: 138.1
click at [0, 0] on slot at bounding box center [0, 0] width 0 height 0
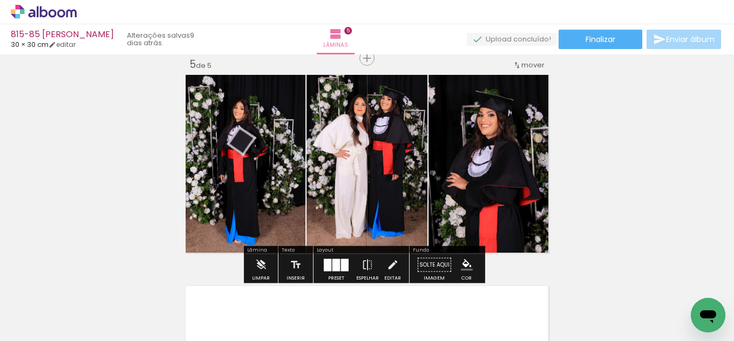
click at [464, 261] on iron-icon "color picker" at bounding box center [467, 265] width 12 height 12
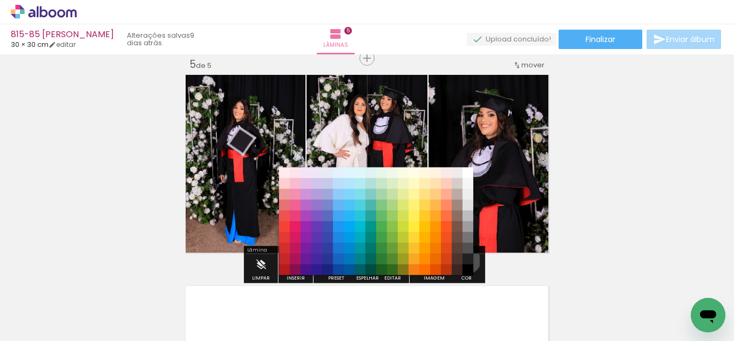
click at [464, 261] on paper-item "#212121" at bounding box center [467, 259] width 11 height 11
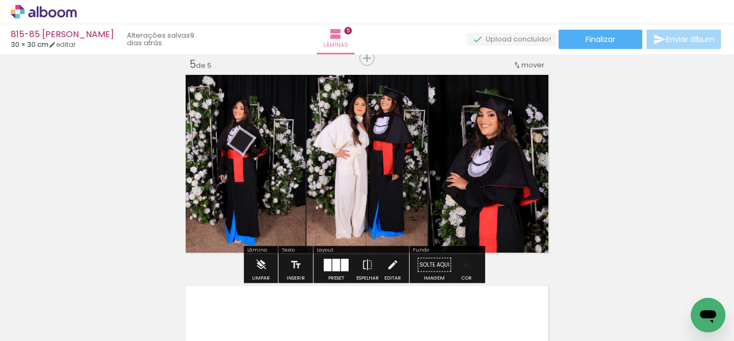
drag, startPoint x: 464, startPoint y: 261, endPoint x: 463, endPoint y: 266, distance: 5.4
click at [464, 263] on iron-icon "color picker" at bounding box center [467, 265] width 12 height 12
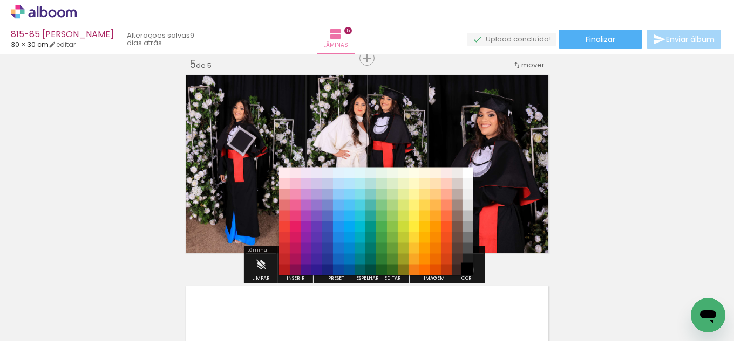
click at [464, 270] on paper-item "#000000" at bounding box center [467, 270] width 11 height 11
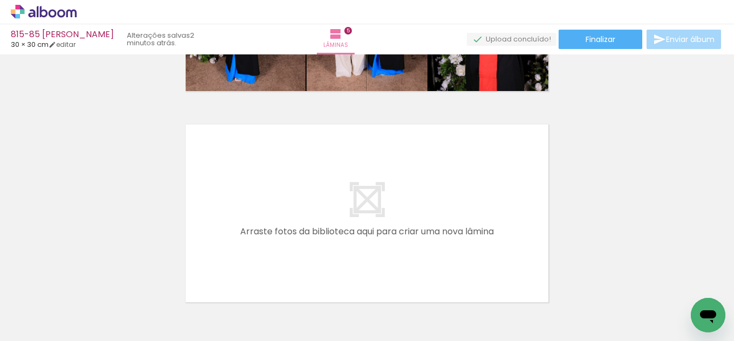
scroll to position [1076, 0]
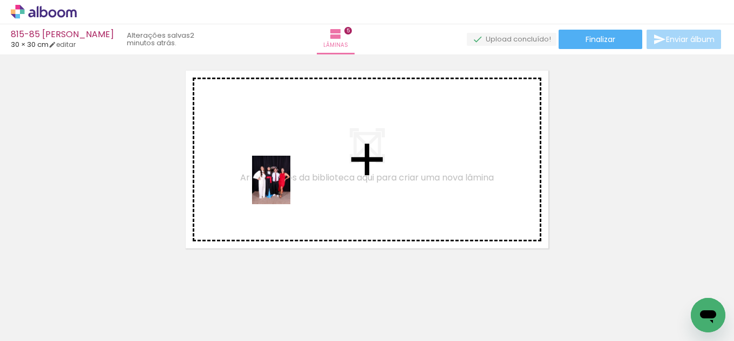
drag, startPoint x: 122, startPoint y: 315, endPoint x: 285, endPoint y: 187, distance: 207.1
click at [285, 187] on quentale-workspace at bounding box center [367, 170] width 734 height 341
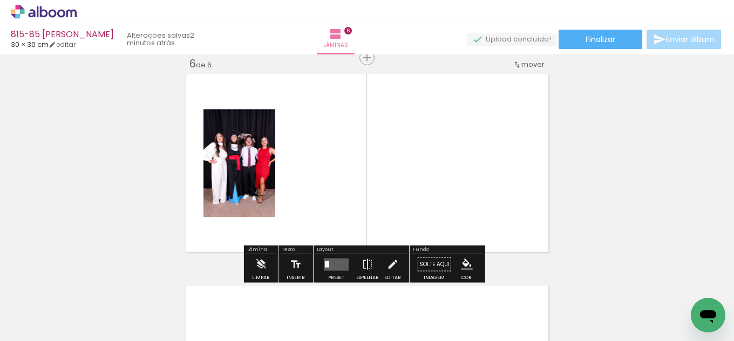
scroll to position [1071, 0]
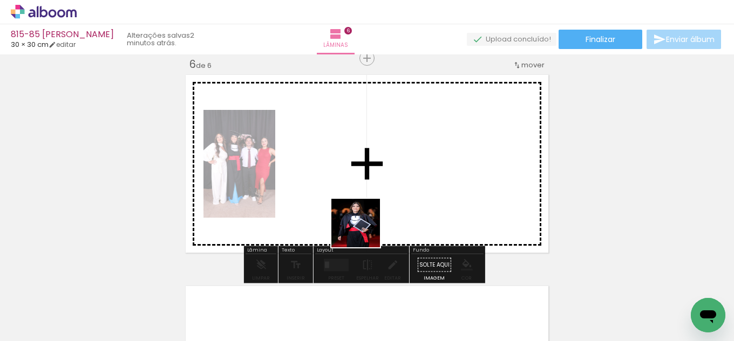
drag, startPoint x: 124, startPoint y: 310, endPoint x: 376, endPoint y: 225, distance: 266.0
click at [376, 225] on quentale-workspace at bounding box center [367, 170] width 734 height 341
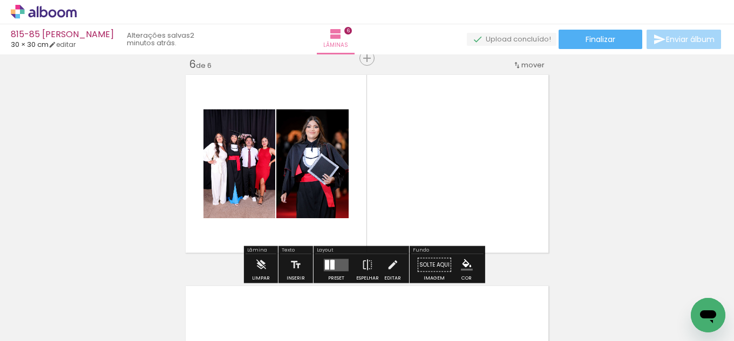
drag, startPoint x: 330, startPoint y: 262, endPoint x: 454, endPoint y: 251, distance: 124.5
click at [330, 262] on div at bounding box center [332, 265] width 4 height 10
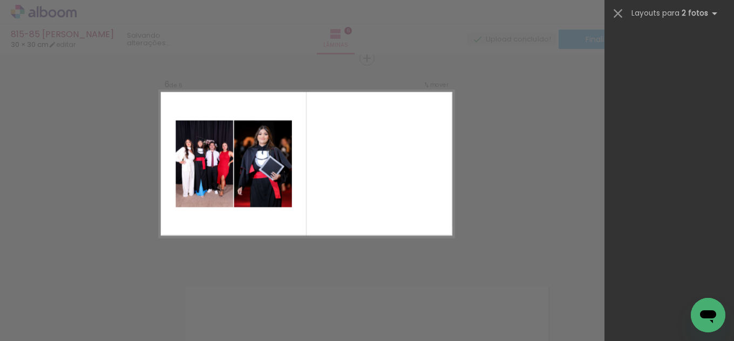
scroll to position [0, 0]
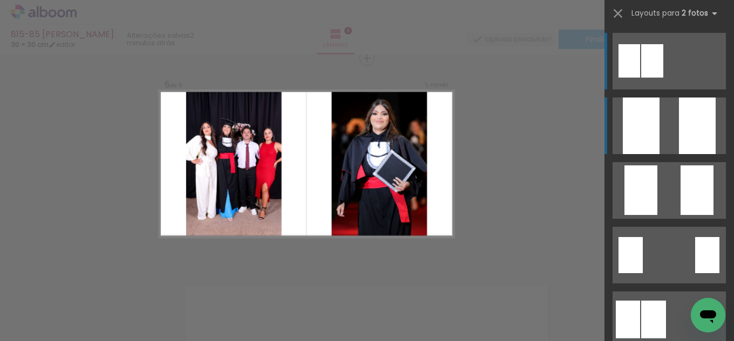
click at [691, 128] on div at bounding box center [697, 126] width 37 height 57
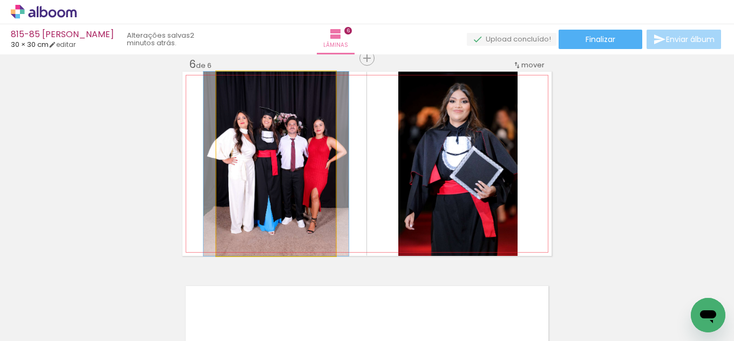
click at [287, 218] on quentale-photo at bounding box center [275, 164] width 119 height 184
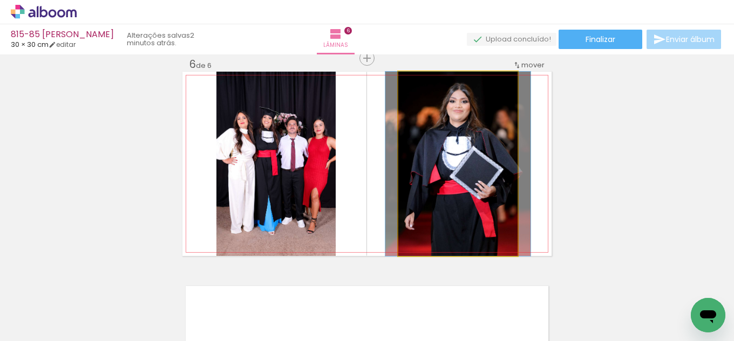
click at [438, 208] on quentale-photo at bounding box center [457, 164] width 119 height 184
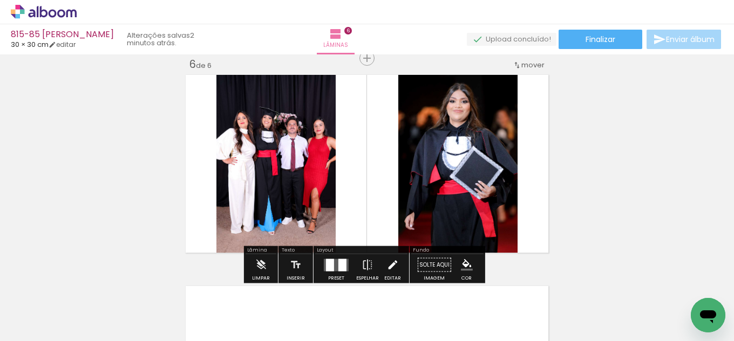
click at [388, 261] on iron-icon at bounding box center [392, 266] width 12 height 22
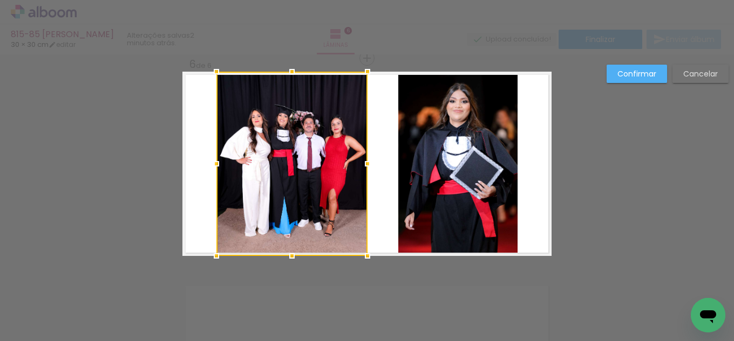
drag, startPoint x: 331, startPoint y: 163, endPoint x: 363, endPoint y: 161, distance: 31.9
click at [363, 161] on div at bounding box center [368, 164] width 22 height 22
click at [195, 164] on quentale-layouter at bounding box center [366, 164] width 369 height 184
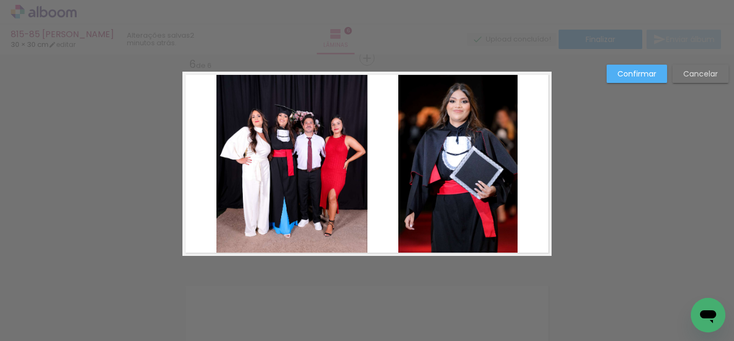
click at [229, 157] on quentale-photo at bounding box center [291, 164] width 151 height 184
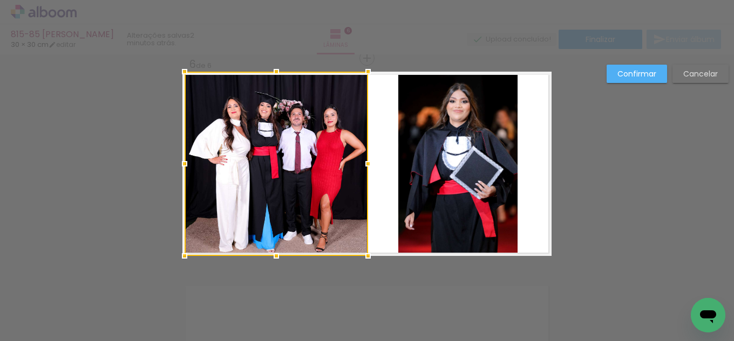
drag, startPoint x: 210, startPoint y: 161, endPoint x: 180, endPoint y: 161, distance: 30.8
click at [180, 161] on div at bounding box center [185, 164] width 22 height 22
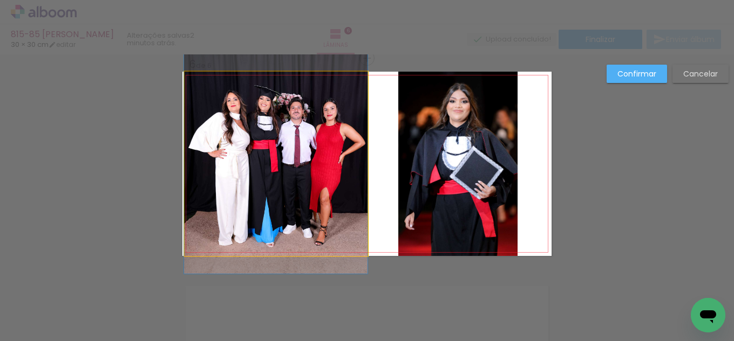
drag, startPoint x: 258, startPoint y: 215, endPoint x: 257, endPoint y: 208, distance: 6.6
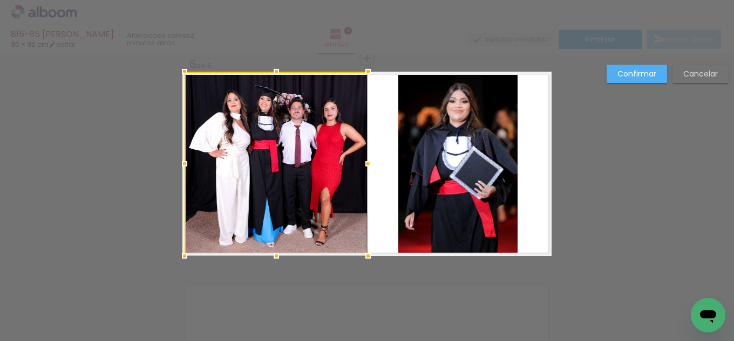
click at [435, 188] on quentale-photo at bounding box center [457, 164] width 119 height 184
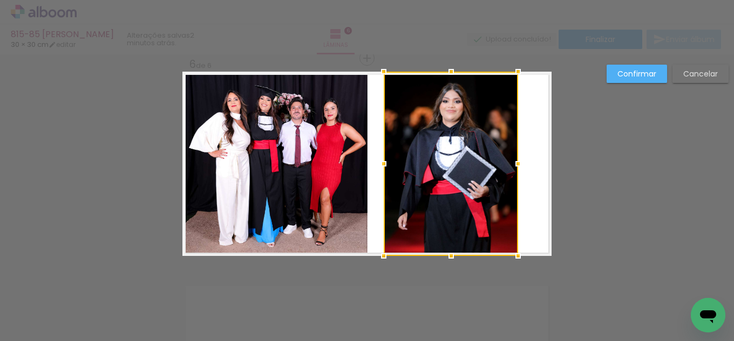
drag, startPoint x: 396, startPoint y: 165, endPoint x: 380, endPoint y: 161, distance: 16.6
click at [380, 161] on div at bounding box center [384, 164] width 22 height 22
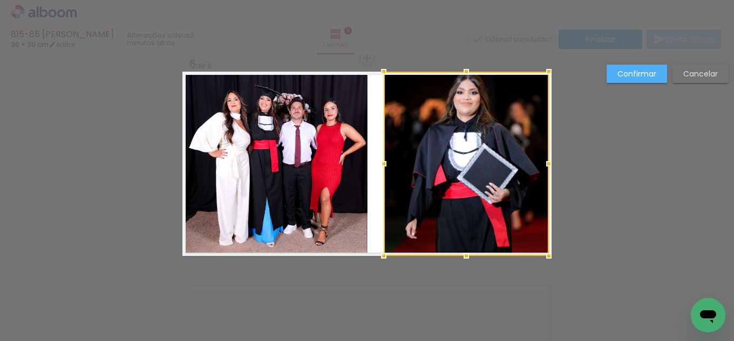
drag, startPoint x: 516, startPoint y: 165, endPoint x: 551, endPoint y: 161, distance: 35.3
click at [551, 161] on div at bounding box center [549, 164] width 22 height 22
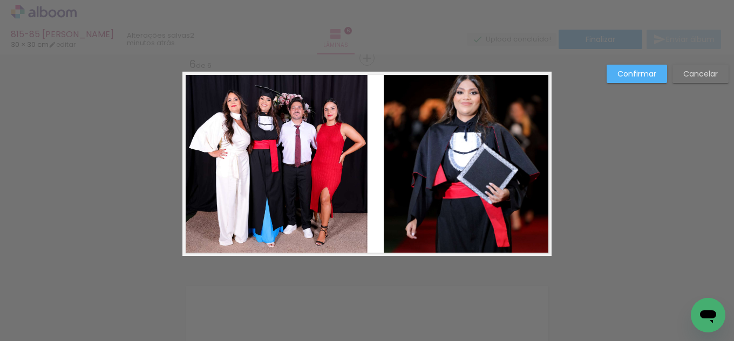
click at [444, 170] on quentale-photo at bounding box center [466, 164] width 165 height 184
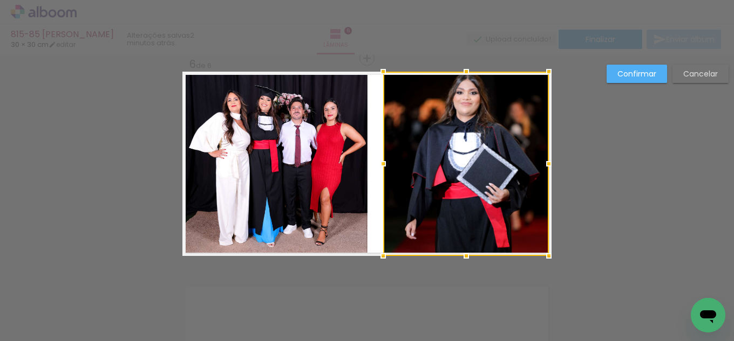
click at [375, 158] on div at bounding box center [383, 164] width 22 height 22
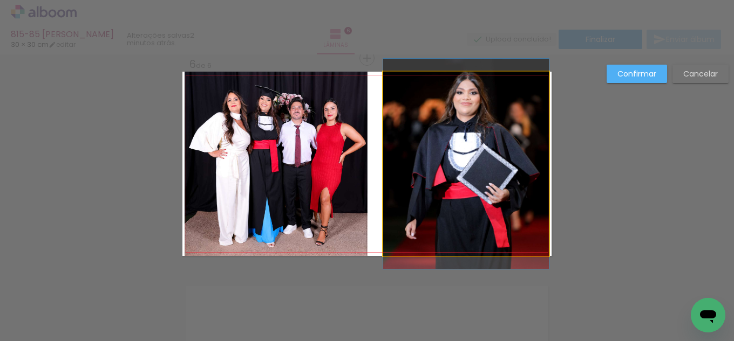
click at [512, 168] on quentale-photo at bounding box center [466, 164] width 166 height 184
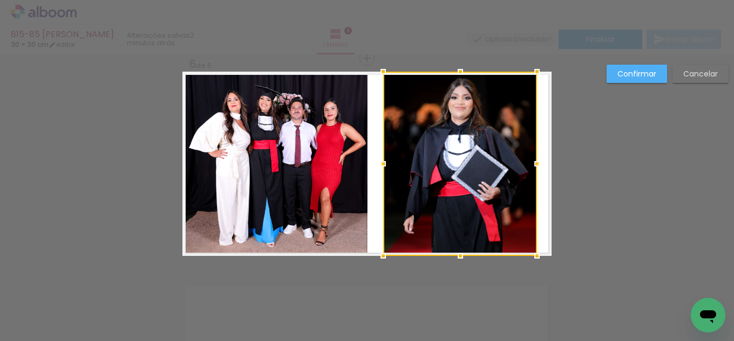
drag, startPoint x: 542, startPoint y: 162, endPoint x: 530, endPoint y: 160, distance: 12.0
click at [530, 160] on div at bounding box center [537, 164] width 22 height 22
drag, startPoint x: 314, startPoint y: 158, endPoint x: 339, endPoint y: 158, distance: 25.4
click at [316, 158] on quentale-photo at bounding box center [275, 164] width 183 height 184
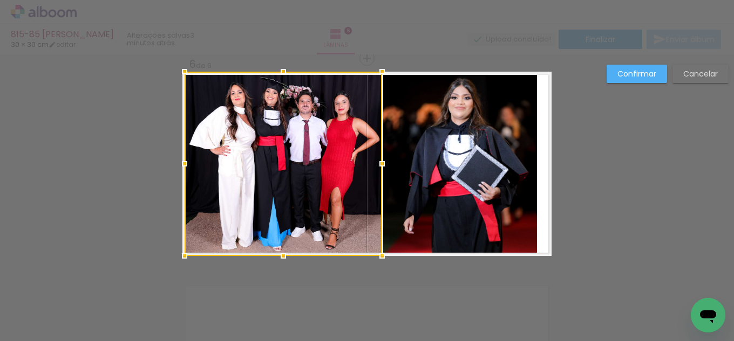
drag, startPoint x: 364, startPoint y: 155, endPoint x: 378, endPoint y: 156, distance: 14.0
click at [378, 156] on div at bounding box center [382, 164] width 22 height 22
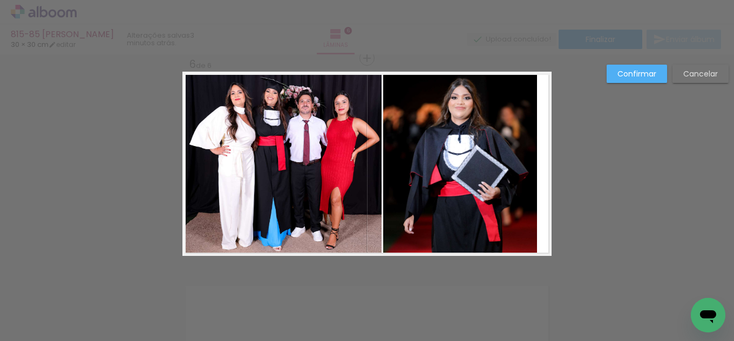
click at [509, 177] on quentale-photo at bounding box center [460, 164] width 154 height 184
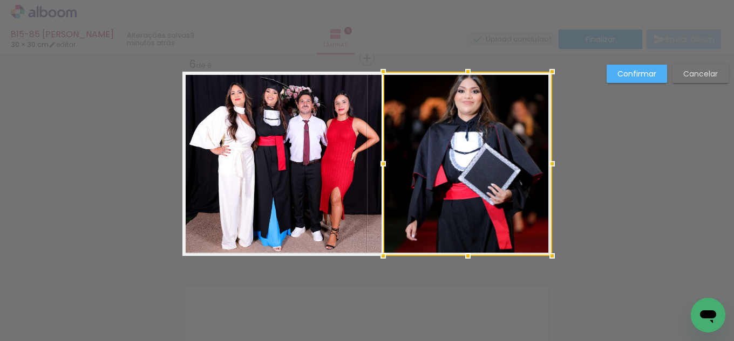
drag, startPoint x: 537, startPoint y: 163, endPoint x: 544, endPoint y: 161, distance: 7.7
click at [544, 161] on div at bounding box center [552, 164] width 22 height 22
drag, startPoint x: 645, startPoint y: 71, endPoint x: 630, endPoint y: 81, distance: 18.3
click at [0, 0] on slot "Confirmar" at bounding box center [0, 0] width 0 height 0
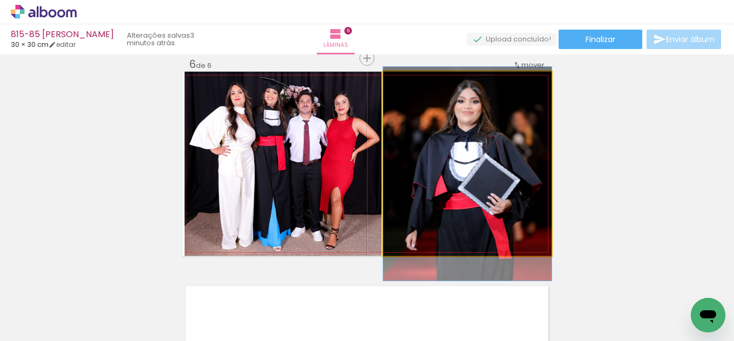
drag, startPoint x: 442, startPoint y: 180, endPoint x: 446, endPoint y: 190, distance: 10.9
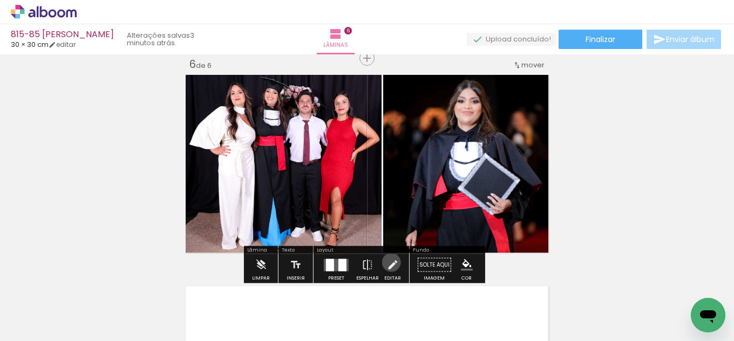
drag, startPoint x: 388, startPoint y: 263, endPoint x: 371, endPoint y: 229, distance: 38.4
click at [389, 263] on iron-icon at bounding box center [392, 266] width 12 height 22
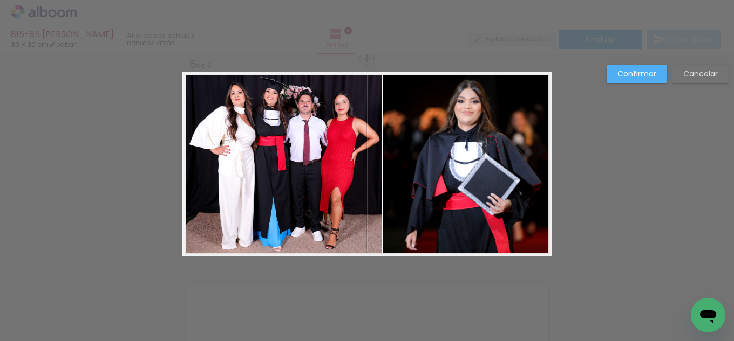
click at [356, 196] on quentale-photo at bounding box center [282, 164] width 197 height 184
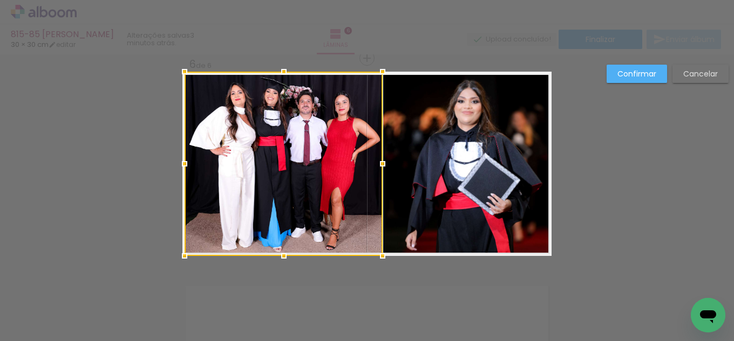
click at [382, 165] on div at bounding box center [383, 164] width 22 height 22
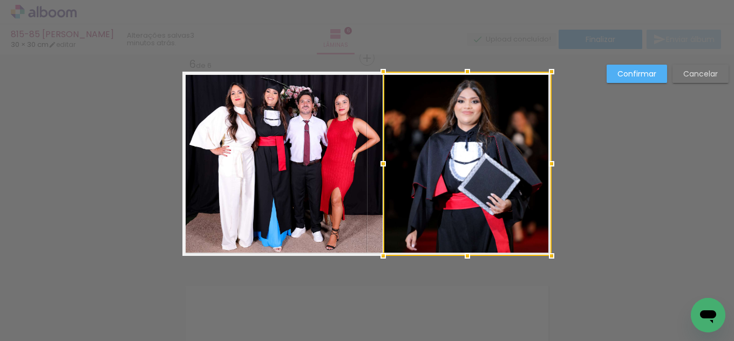
click at [0, 0] on slot "Confirmar" at bounding box center [0, 0] width 0 height 0
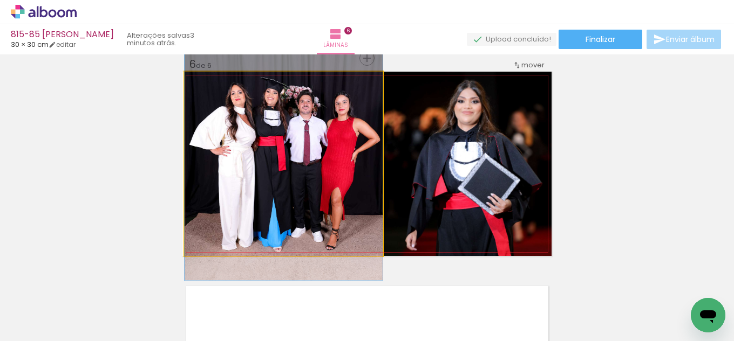
click at [306, 173] on quentale-photo at bounding box center [283, 164] width 198 height 184
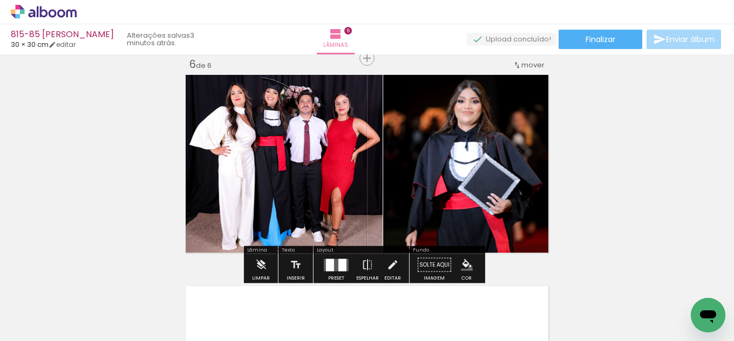
click at [466, 268] on iron-icon "color picker" at bounding box center [467, 265] width 12 height 12
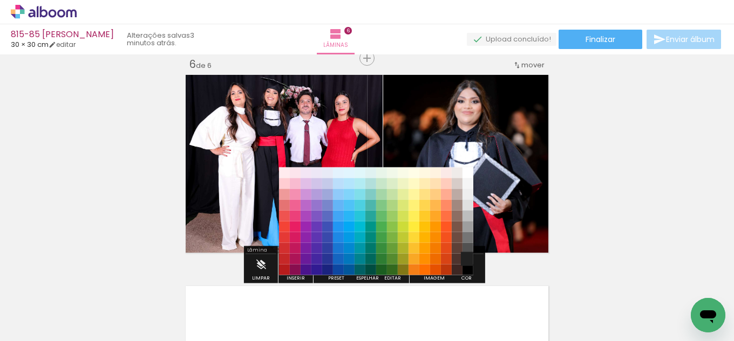
click at [464, 256] on paper-item "#212121" at bounding box center [467, 259] width 11 height 11
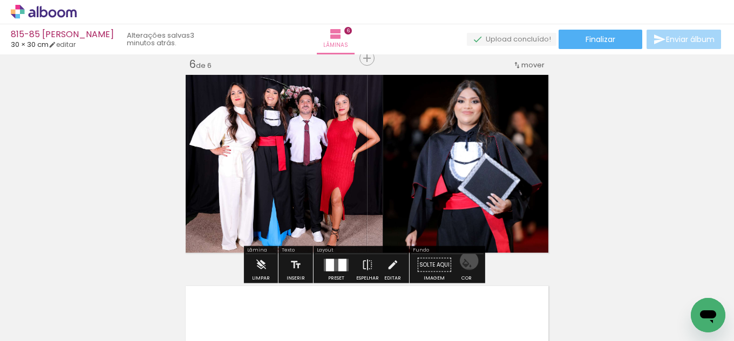
click at [465, 261] on iron-icon "color picker" at bounding box center [467, 265] width 12 height 12
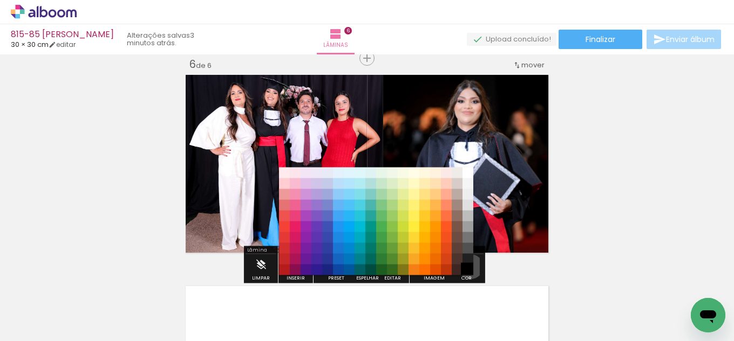
click at [467, 267] on paper-item "#000000" at bounding box center [467, 270] width 11 height 11
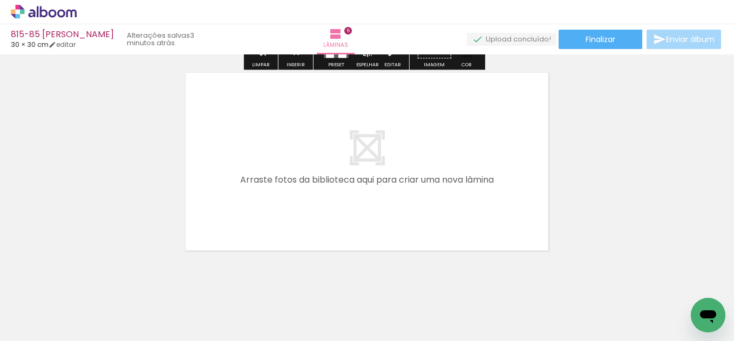
scroll to position [1287, 0]
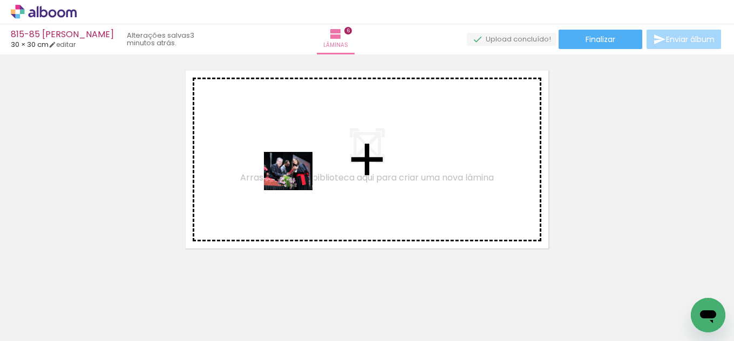
drag, startPoint x: 129, startPoint y: 312, endPoint x: 296, endPoint y: 184, distance: 210.1
click at [296, 184] on quentale-workspace at bounding box center [367, 170] width 734 height 341
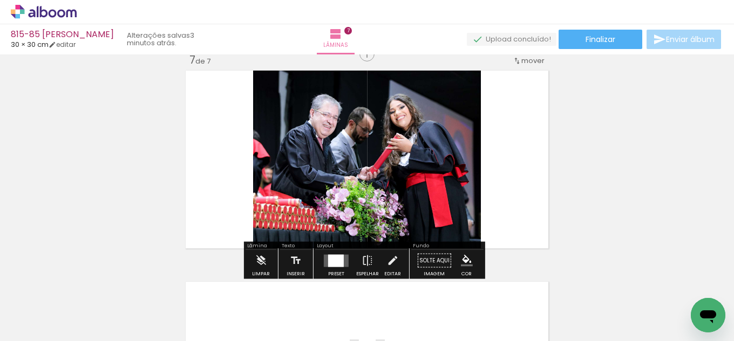
scroll to position [1283, 0]
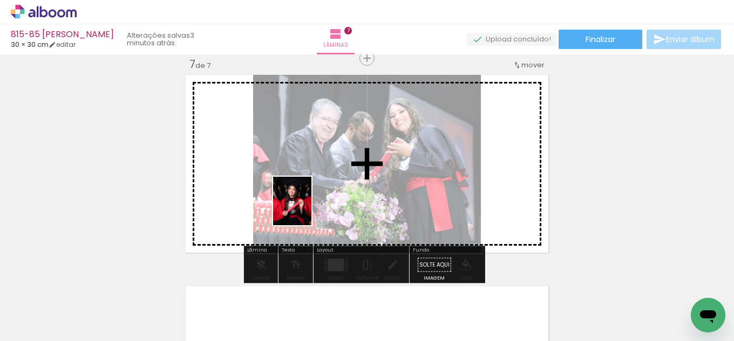
drag, startPoint x: 208, startPoint y: 261, endPoint x: 334, endPoint y: 190, distance: 144.5
click at [334, 190] on quentale-workspace at bounding box center [367, 170] width 734 height 341
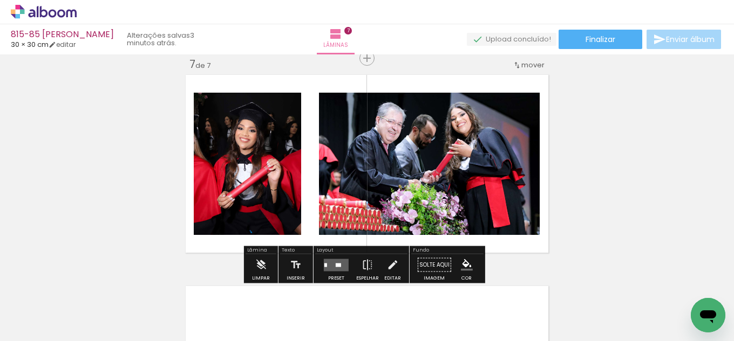
click at [337, 269] on quentale-layouter at bounding box center [336, 265] width 25 height 12
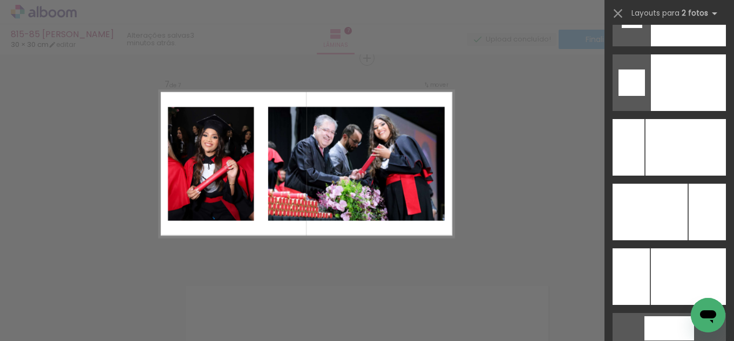
scroll to position [4662, 0]
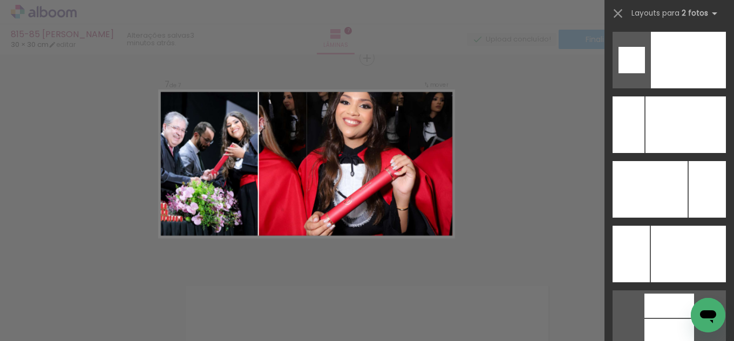
drag, startPoint x: 682, startPoint y: 237, endPoint x: 662, endPoint y: 239, distance: 20.1
click at [682, 237] on div at bounding box center [688, 254] width 75 height 57
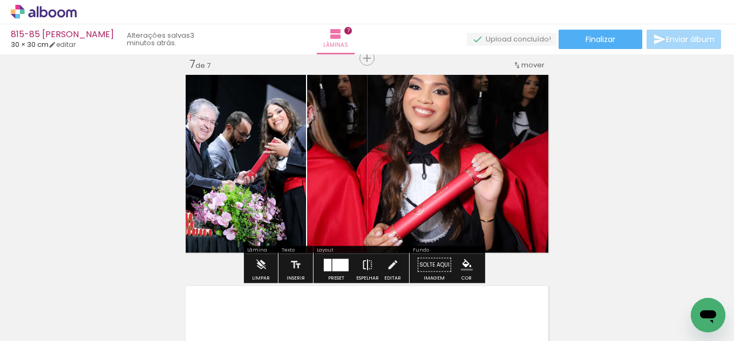
click at [361, 268] on iron-icon at bounding box center [367, 266] width 12 height 22
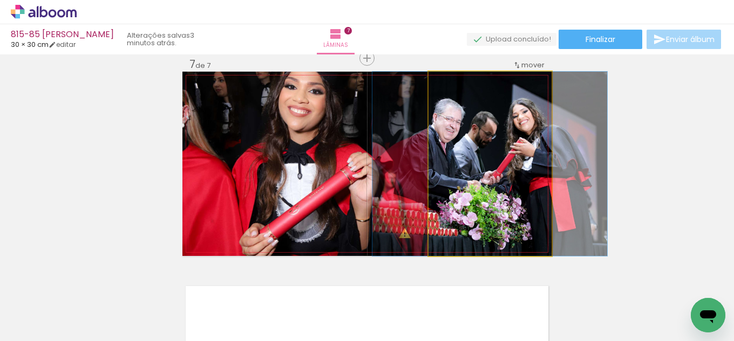
drag, startPoint x: 473, startPoint y: 186, endPoint x: 355, endPoint y: 183, distance: 118.2
click at [0, 0] on slot at bounding box center [0, 0] width 0 height 0
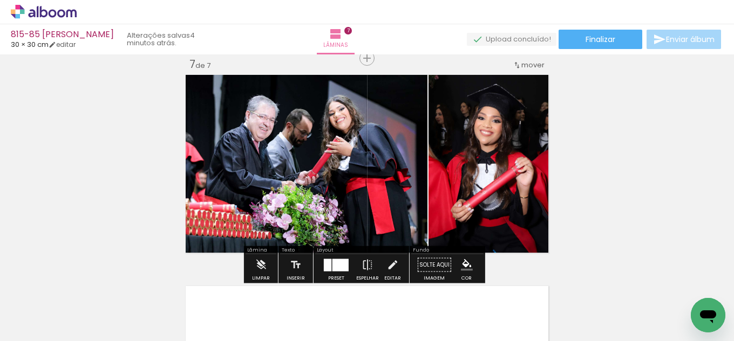
click at [462, 264] on iron-icon "color picker" at bounding box center [467, 265] width 12 height 12
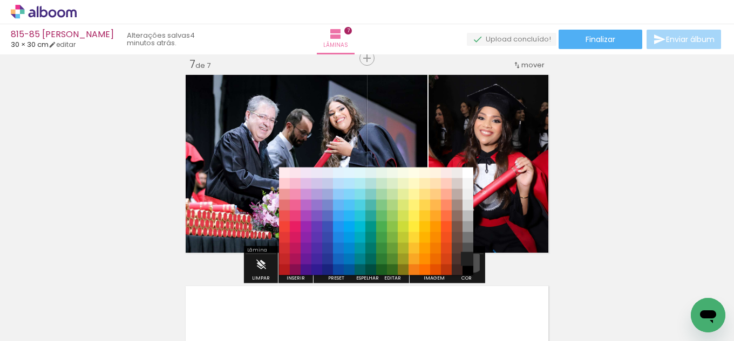
click at [469, 262] on paper-item "#212121" at bounding box center [467, 259] width 11 height 11
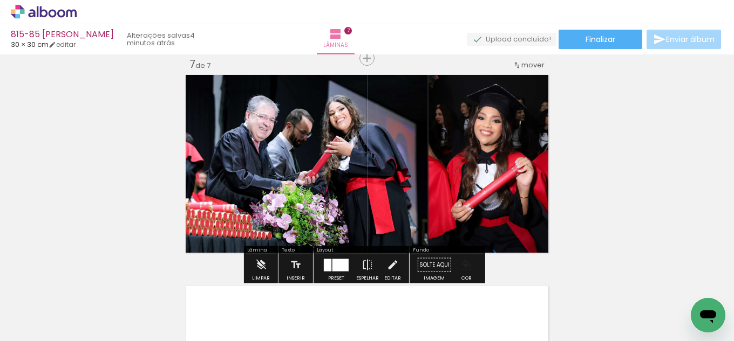
click at [467, 266] on iron-icon "color picker" at bounding box center [467, 265] width 12 height 12
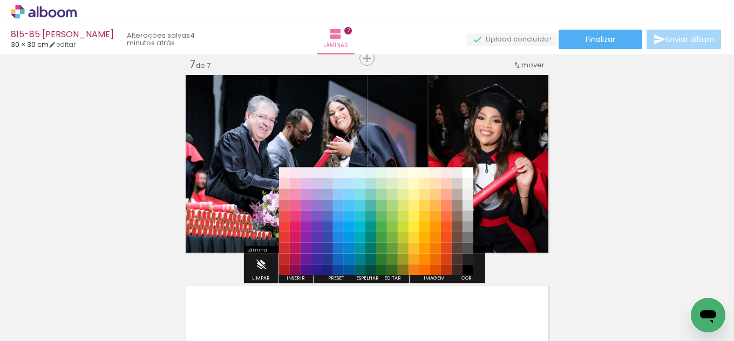
click at [467, 267] on paper-item "#000000" at bounding box center [467, 270] width 11 height 11
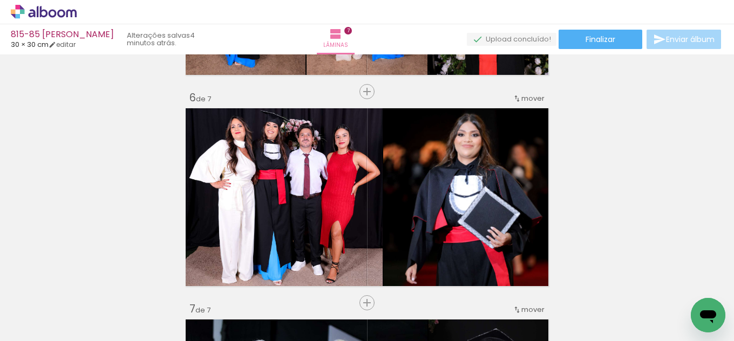
scroll to position [1013, 0]
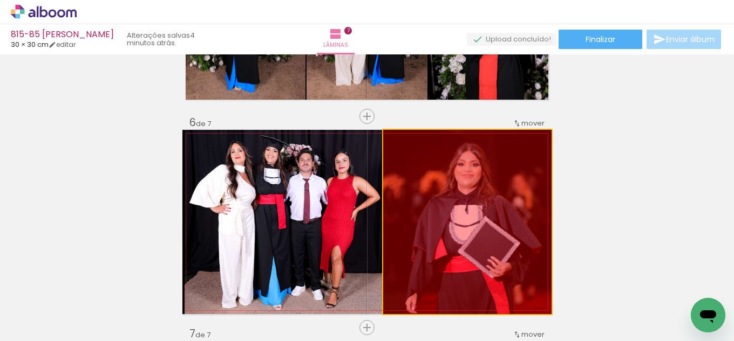
drag, startPoint x: 506, startPoint y: 222, endPoint x: 466, endPoint y: 323, distance: 108.5
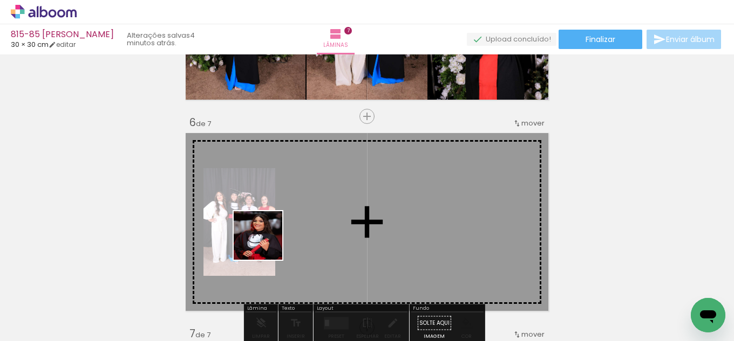
drag, startPoint x: 188, startPoint y: 303, endPoint x: 258, endPoint y: 288, distance: 72.3
click at [286, 235] on quentale-workspace at bounding box center [367, 170] width 734 height 341
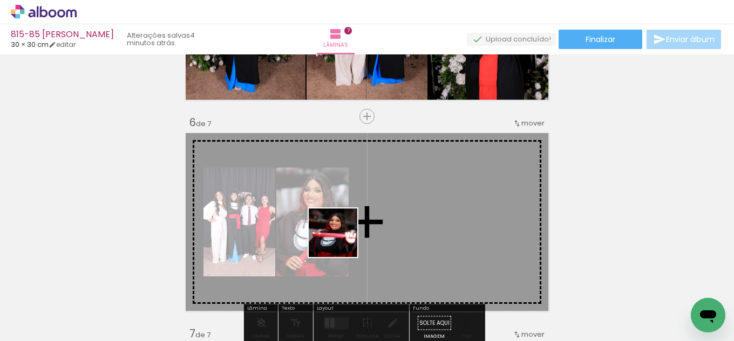
drag, startPoint x: 179, startPoint y: 312, endPoint x: 344, endPoint y: 234, distance: 182.7
click at [363, 232] on quentale-workspace at bounding box center [367, 170] width 734 height 341
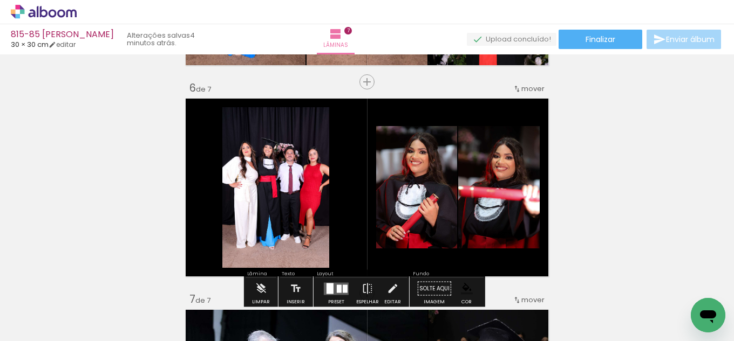
scroll to position [1067, 0]
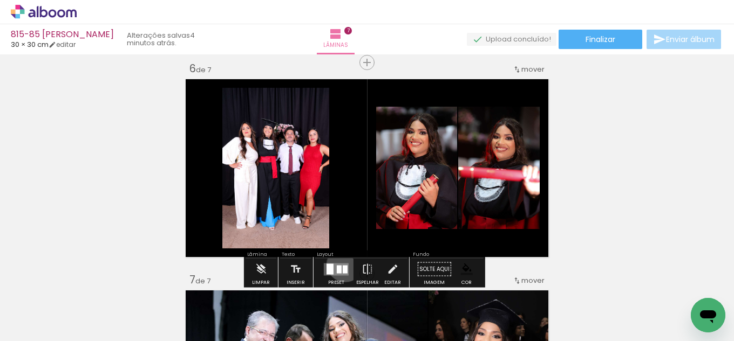
click at [343, 264] on quentale-layouter at bounding box center [336, 269] width 25 height 12
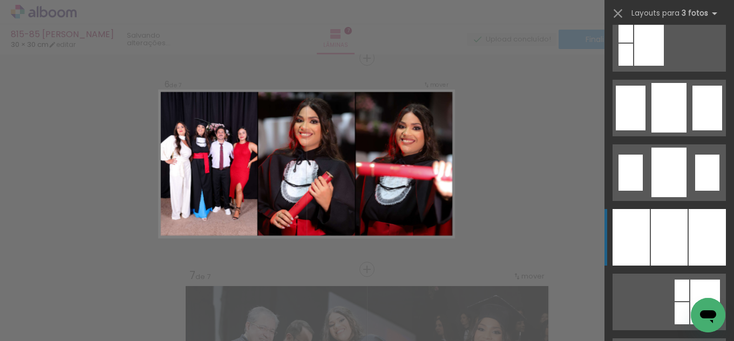
scroll to position [809, 0]
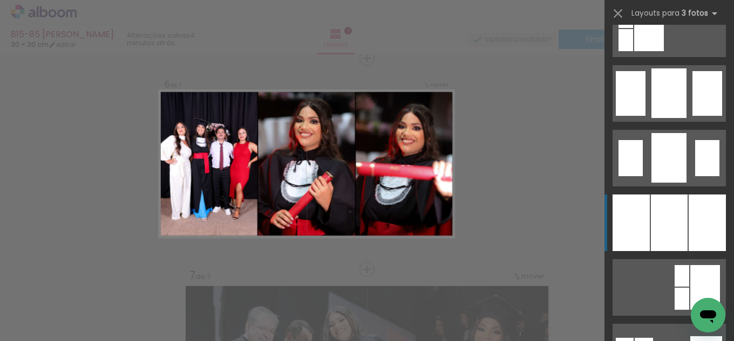
click at [676, 216] on div at bounding box center [669, 223] width 37 height 57
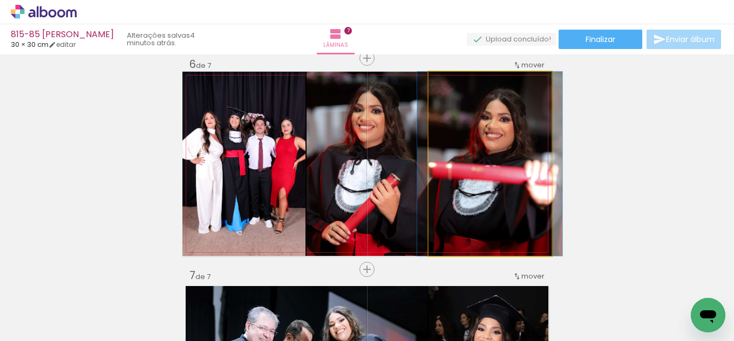
click at [467, 207] on quentale-photo at bounding box center [489, 164] width 123 height 184
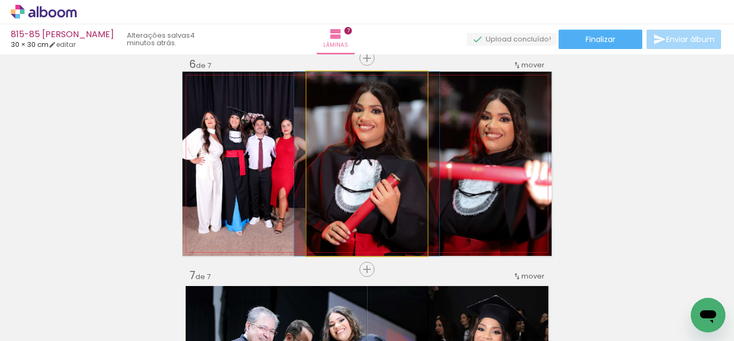
click at [339, 197] on quentale-photo at bounding box center [366, 164] width 121 height 184
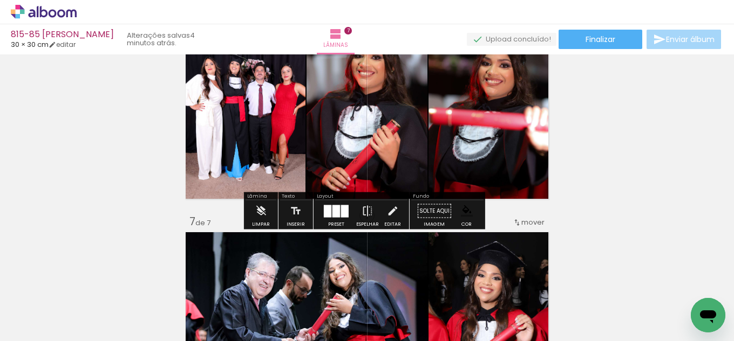
scroll to position [1071, 0]
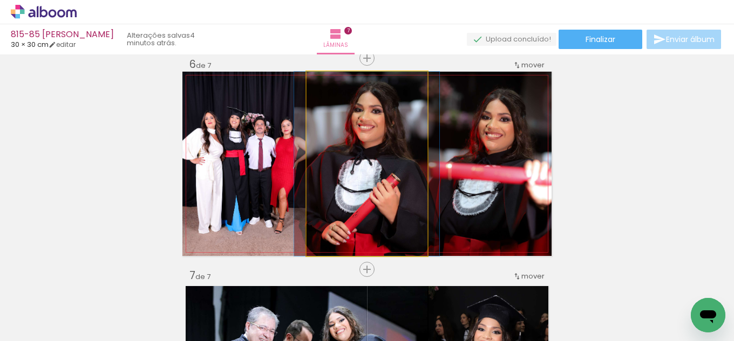
click at [343, 187] on quentale-photo at bounding box center [366, 164] width 121 height 184
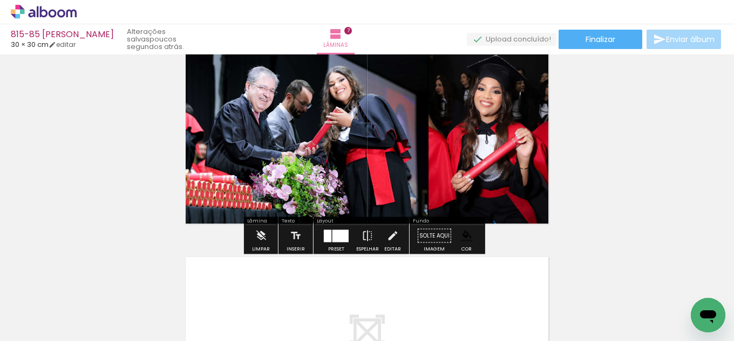
scroll to position [1287, 0]
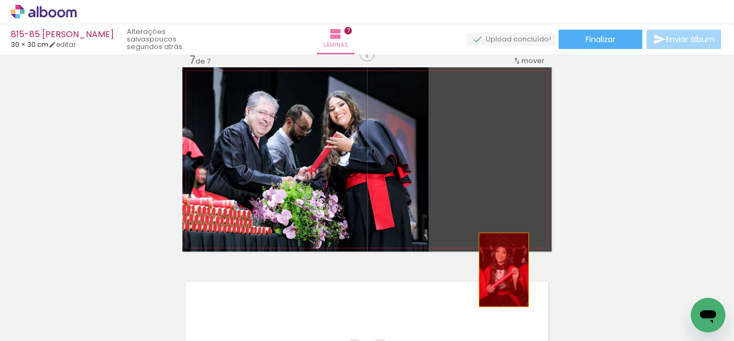
drag, startPoint x: 504, startPoint y: 161, endPoint x: 500, endPoint y: 270, distance: 109.1
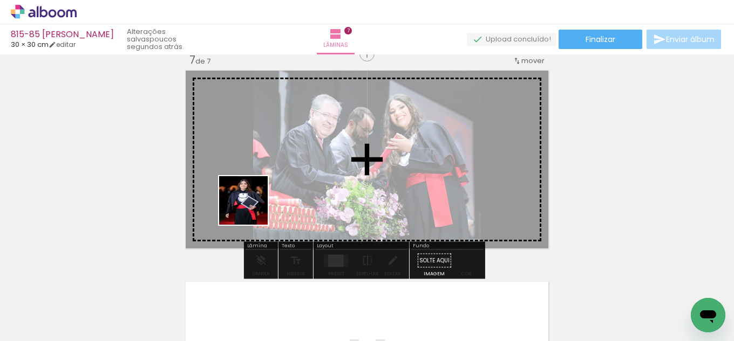
drag, startPoint x: 117, startPoint y: 310, endPoint x: 377, endPoint y: 255, distance: 265.3
click at [280, 193] on quentale-workspace at bounding box center [367, 170] width 734 height 341
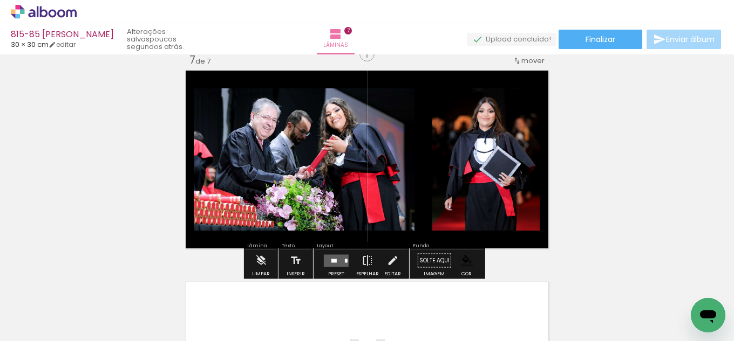
click at [340, 263] on quentale-layouter at bounding box center [336, 261] width 25 height 12
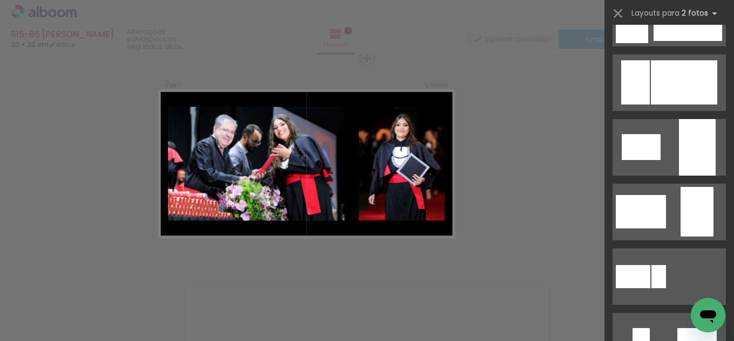
scroll to position [0, 0]
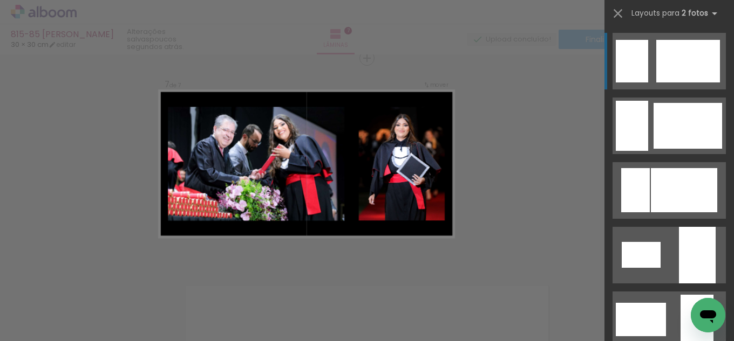
drag, startPoint x: 722, startPoint y: 46, endPoint x: 723, endPoint y: 68, distance: 22.1
click at [0, 0] on slot at bounding box center [0, 0] width 0 height 0
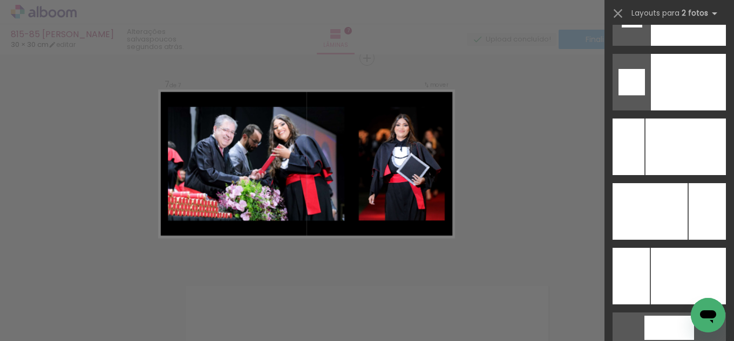
scroll to position [4662, 0]
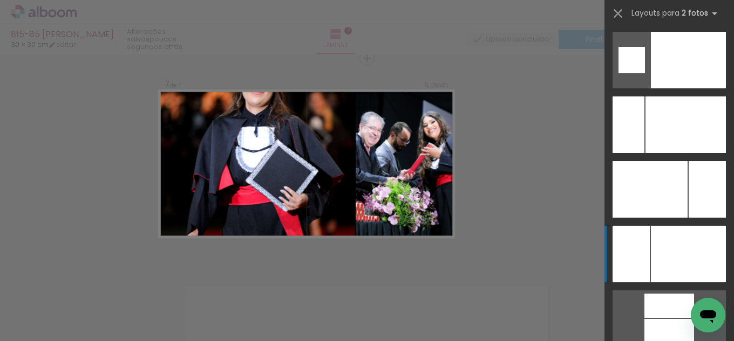
click at [692, 264] on div at bounding box center [688, 254] width 75 height 57
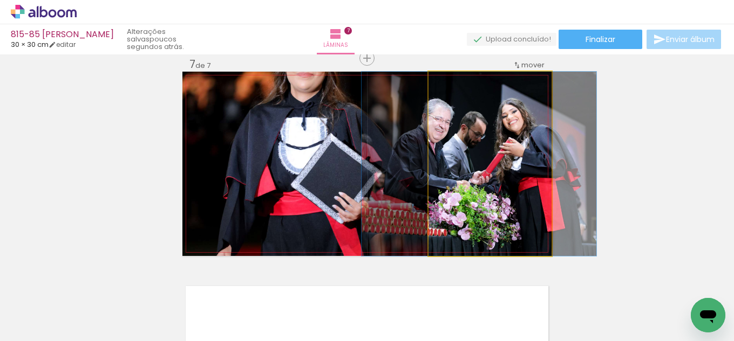
drag, startPoint x: 480, startPoint y: 199, endPoint x: 310, endPoint y: 186, distance: 170.4
click at [0, 0] on slot at bounding box center [0, 0] width 0 height 0
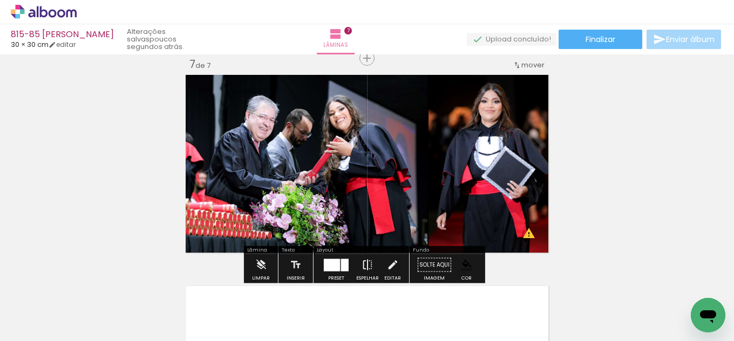
click at [361, 267] on iron-icon at bounding box center [367, 266] width 12 height 22
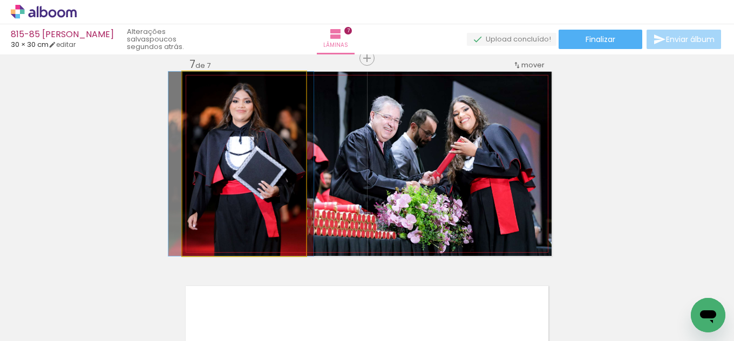
drag, startPoint x: 262, startPoint y: 190, endPoint x: 270, endPoint y: 194, distance: 8.4
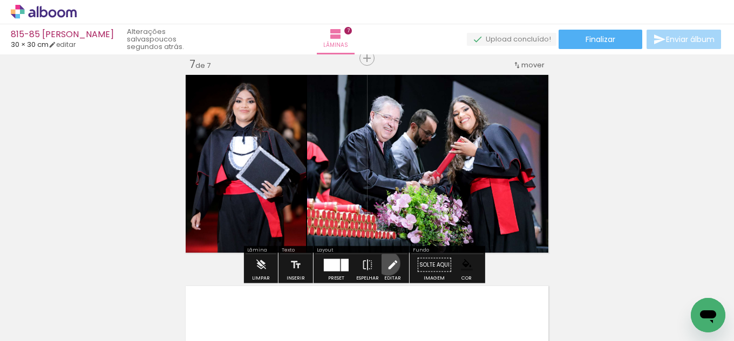
click at [386, 264] on iron-icon at bounding box center [392, 266] width 12 height 22
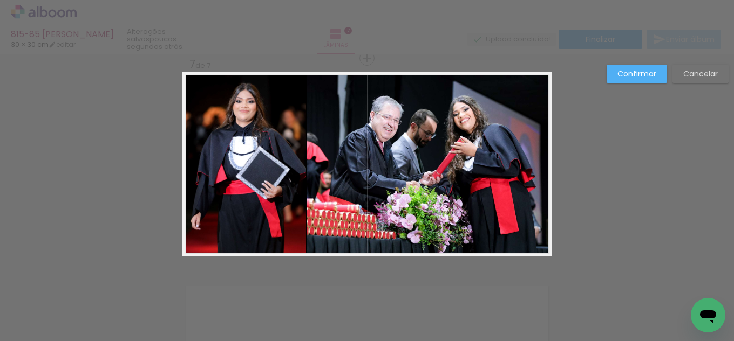
click at [384, 213] on quentale-photo at bounding box center [429, 164] width 244 height 184
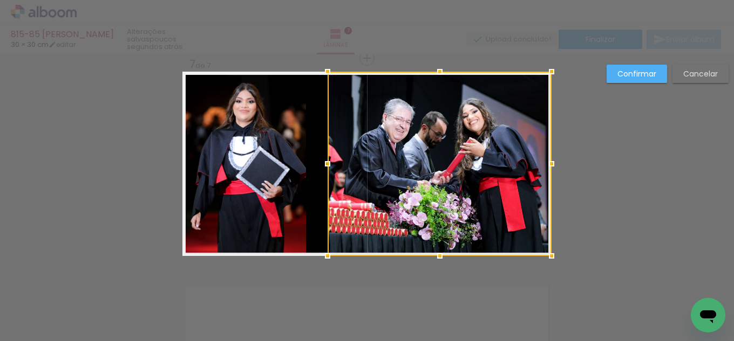
drag, startPoint x: 308, startPoint y: 165, endPoint x: 329, endPoint y: 160, distance: 21.2
click at [329, 160] on div at bounding box center [328, 164] width 22 height 22
click at [292, 164] on quentale-photo at bounding box center [244, 164] width 124 height 184
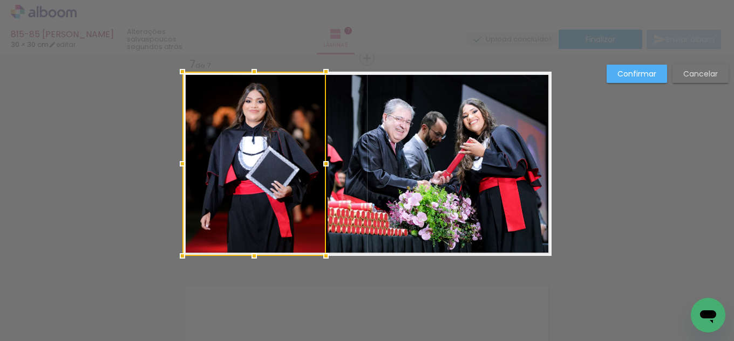
drag, startPoint x: 300, startPoint y: 164, endPoint x: 320, endPoint y: 160, distance: 20.3
click at [320, 160] on div at bounding box center [326, 164] width 22 height 22
click at [0, 0] on slot "Confirmar" at bounding box center [0, 0] width 0 height 0
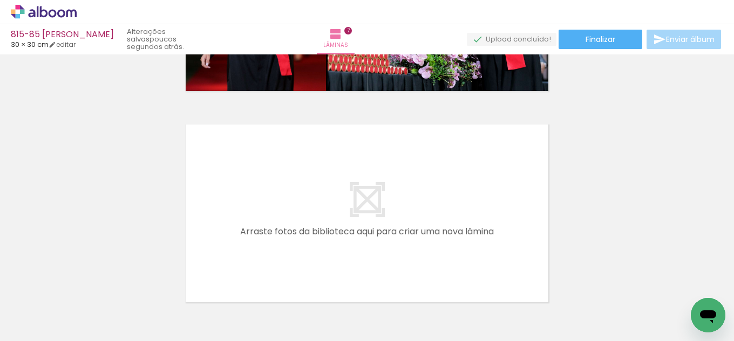
scroll to position [1499, 0]
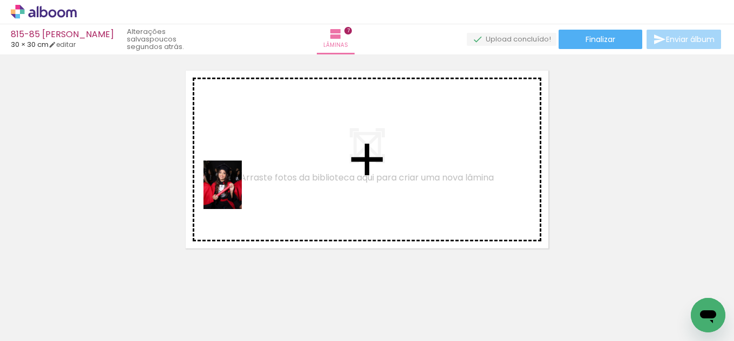
drag, startPoint x: 101, startPoint y: 290, endPoint x: 194, endPoint y: 284, distance: 92.5
click at [255, 182] on quentale-workspace at bounding box center [367, 170] width 734 height 341
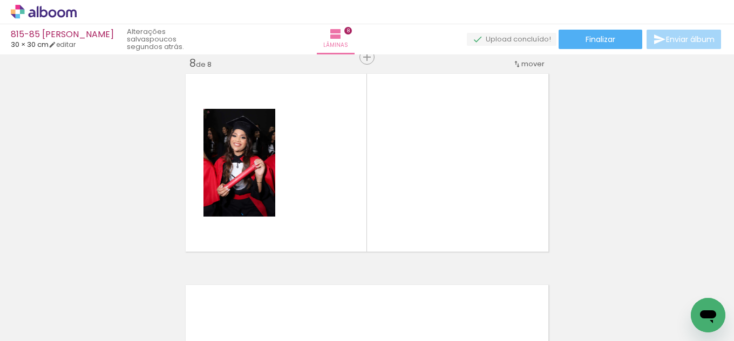
scroll to position [1494, 0]
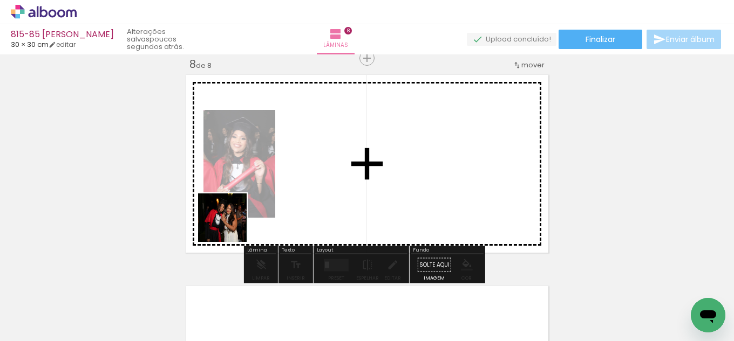
drag, startPoint x: 114, startPoint y: 320, endPoint x: 305, endPoint y: 190, distance: 230.7
click at [305, 190] on quentale-workspace at bounding box center [367, 170] width 734 height 341
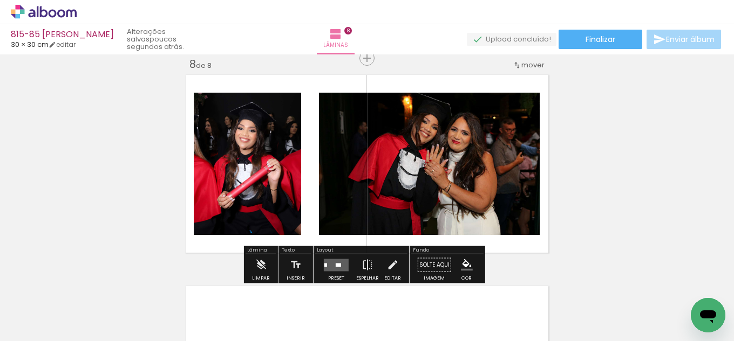
click at [337, 263] on quentale-layouter at bounding box center [336, 265] width 25 height 12
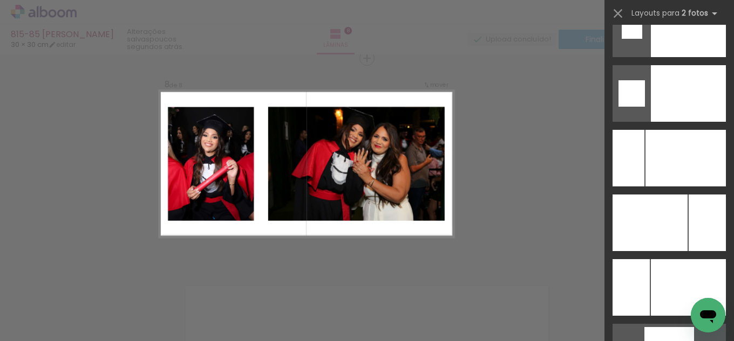
scroll to position [4707, 0]
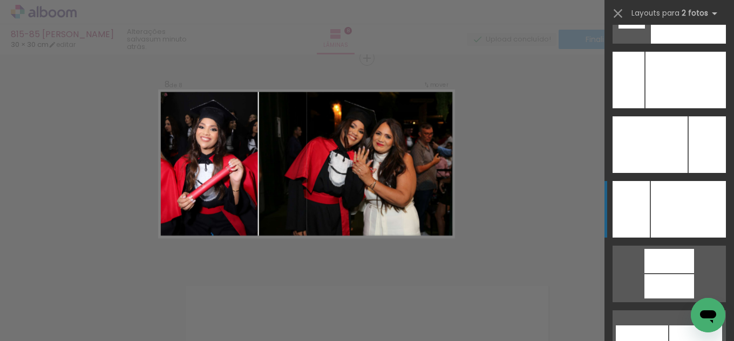
click at [679, 223] on div at bounding box center [688, 209] width 75 height 57
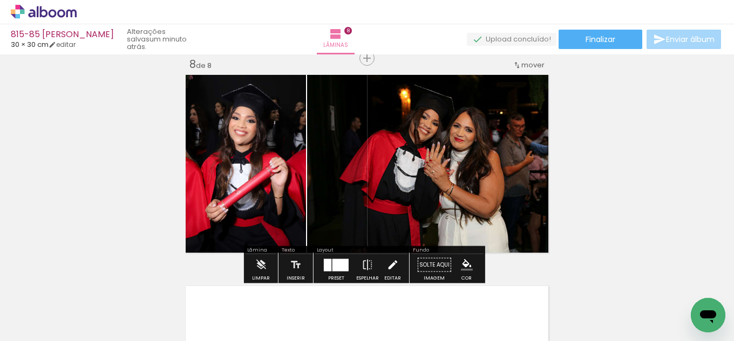
click at [393, 264] on iron-icon at bounding box center [392, 266] width 12 height 22
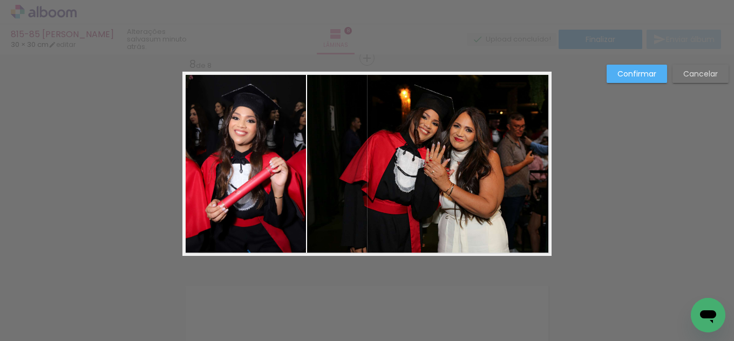
click at [389, 205] on quentale-photo at bounding box center [429, 164] width 244 height 184
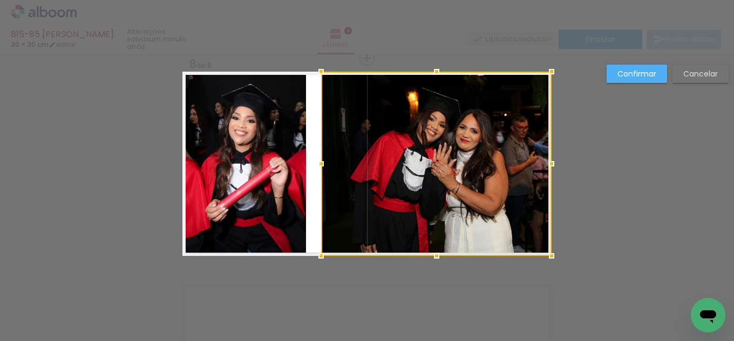
drag, startPoint x: 304, startPoint y: 160, endPoint x: 318, endPoint y: 161, distance: 13.5
click at [318, 161] on div at bounding box center [321, 164] width 22 height 22
click at [310, 163] on div at bounding box center [321, 164] width 22 height 22
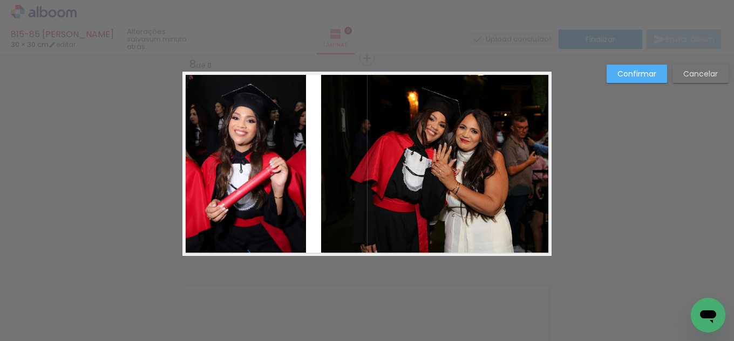
click at [288, 159] on quentale-photo at bounding box center [244, 164] width 124 height 184
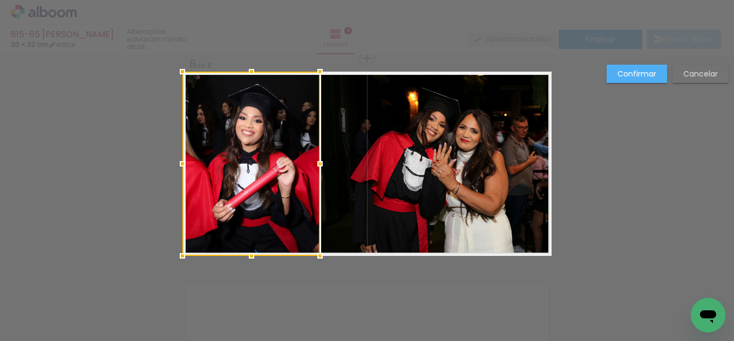
drag, startPoint x: 303, startPoint y: 163, endPoint x: 315, endPoint y: 164, distance: 12.5
click at [315, 164] on div at bounding box center [320, 164] width 22 height 22
click at [0, 0] on slot "Confirmar" at bounding box center [0, 0] width 0 height 0
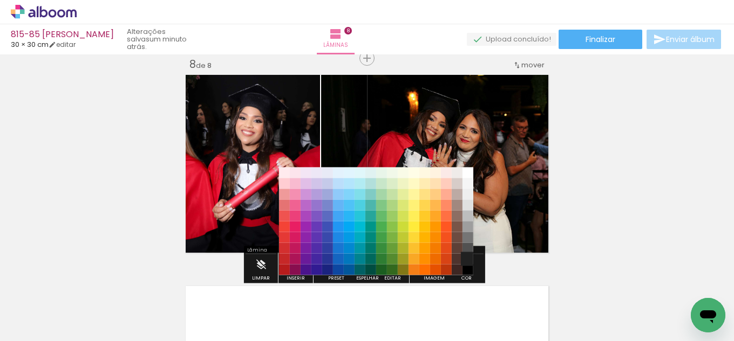
scroll to position [4707, 0]
click at [464, 259] on paper-item "#212121" at bounding box center [467, 259] width 11 height 11
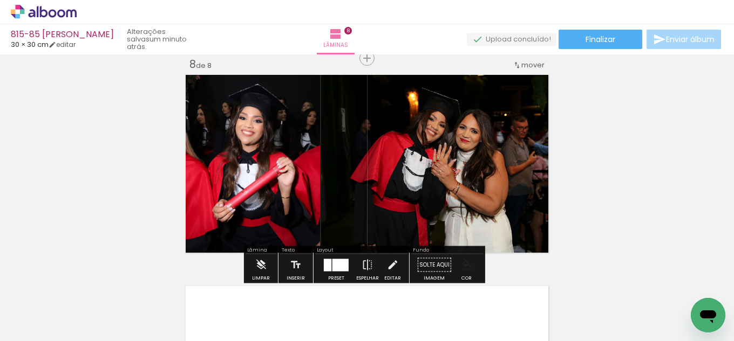
click at [466, 268] on iron-icon "color picker" at bounding box center [467, 265] width 12 height 12
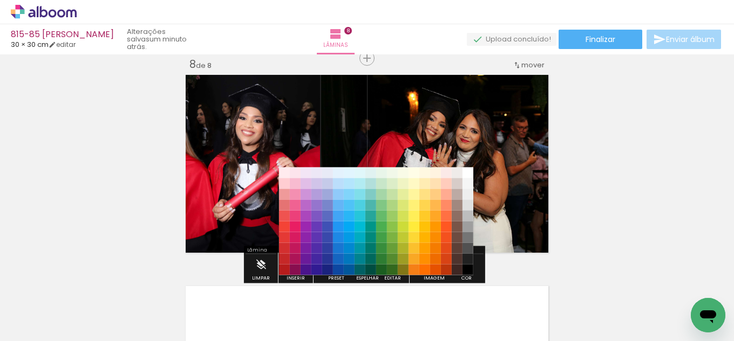
click at [468, 269] on paper-item "#000000" at bounding box center [467, 270] width 11 height 11
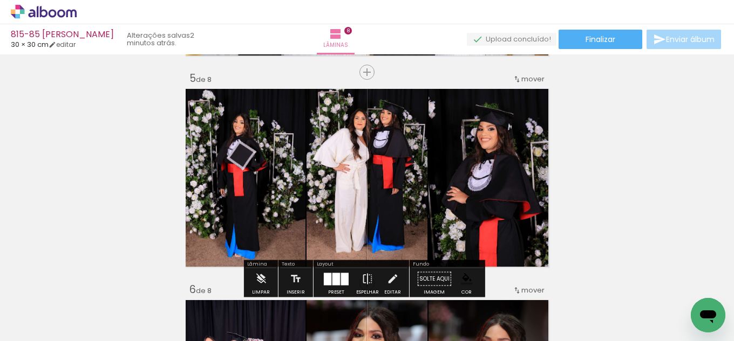
scroll to position [847, 0]
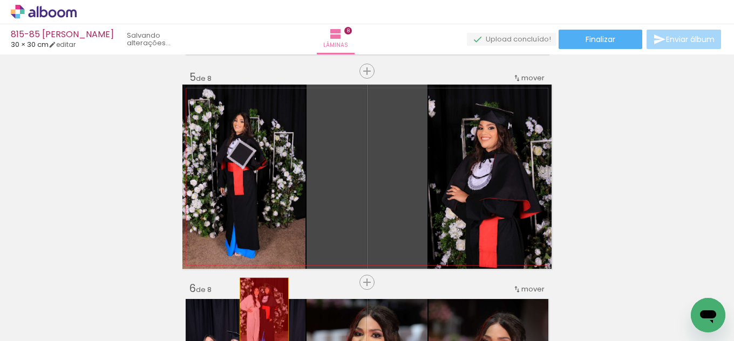
drag, startPoint x: 347, startPoint y: 161, endPoint x: 260, endPoint y: 315, distance: 176.9
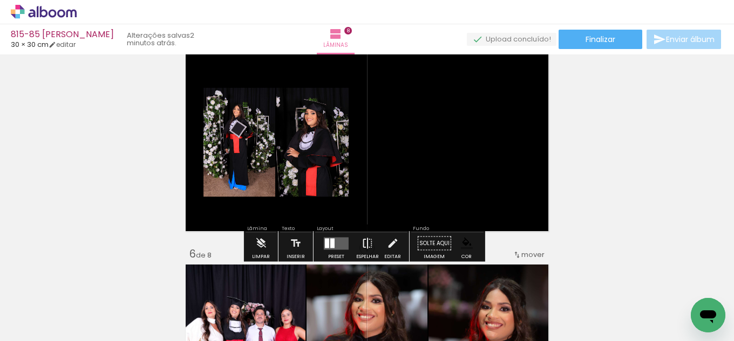
scroll to position [901, 0]
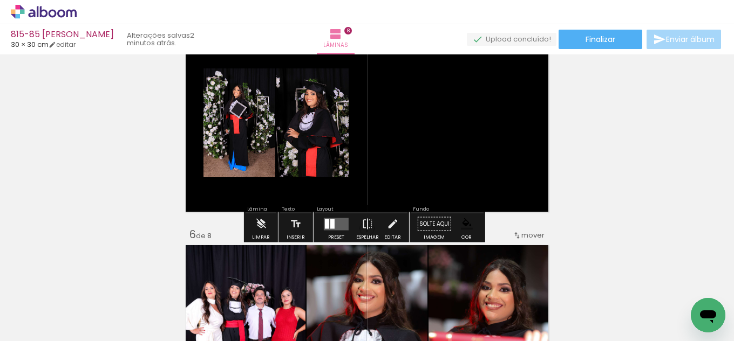
click at [332, 218] on quentale-layouter at bounding box center [336, 224] width 25 height 12
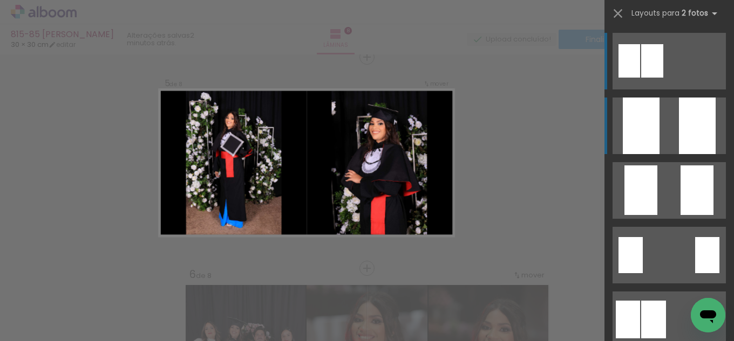
scroll to position [860, 0]
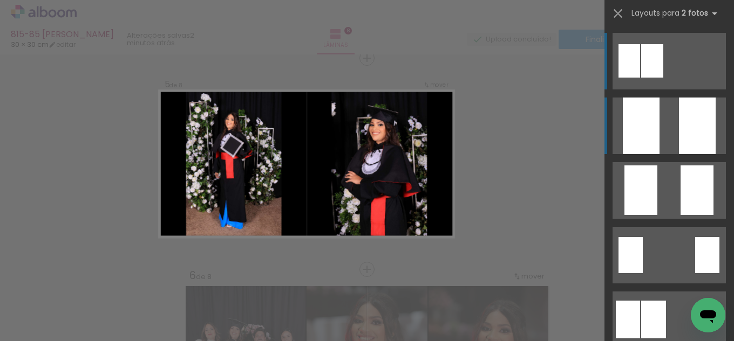
click at [703, 131] on div at bounding box center [697, 126] width 37 height 57
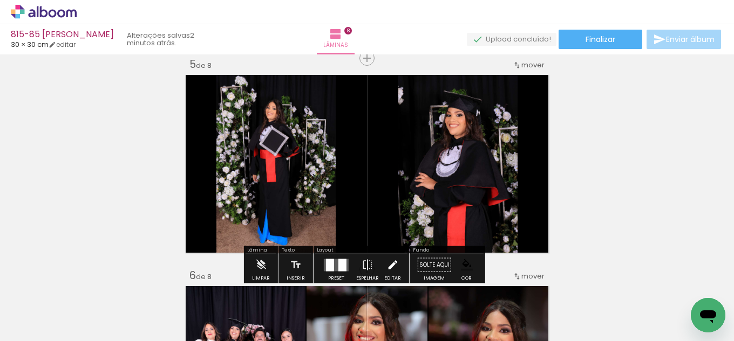
click at [382, 265] on paper-button "Editar" at bounding box center [392, 269] width 22 height 28
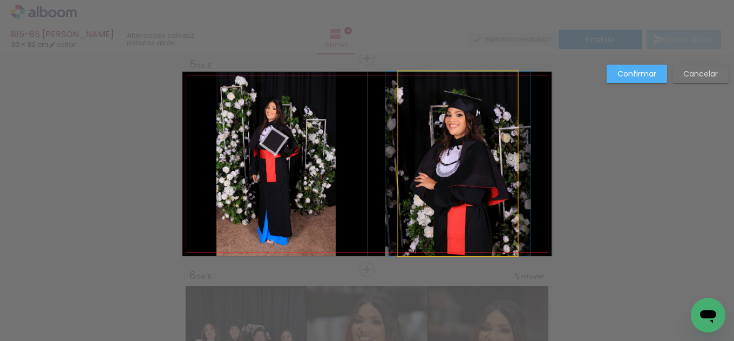
drag, startPoint x: 430, startPoint y: 202, endPoint x: 442, endPoint y: 194, distance: 14.4
click at [431, 202] on quentale-photo at bounding box center [457, 164] width 119 height 184
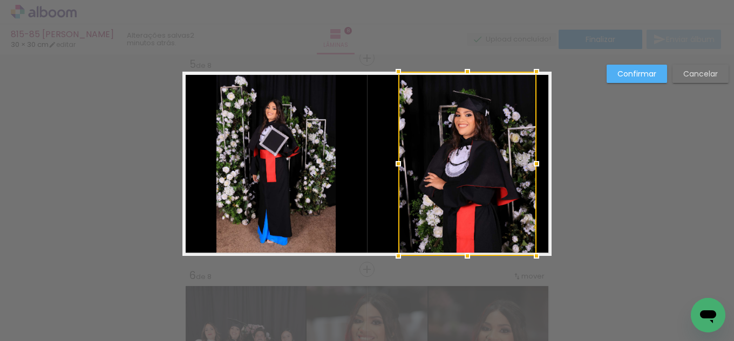
drag, startPoint x: 516, startPoint y: 165, endPoint x: 535, endPoint y: 165, distance: 18.9
click at [535, 165] on div at bounding box center [536, 164] width 22 height 22
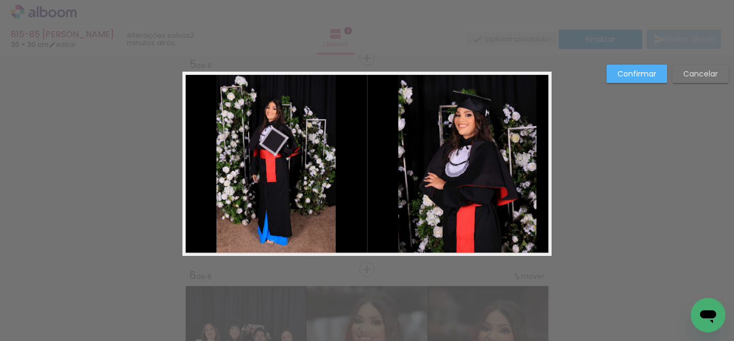
click at [398, 159] on quentale-photo at bounding box center [467, 164] width 138 height 184
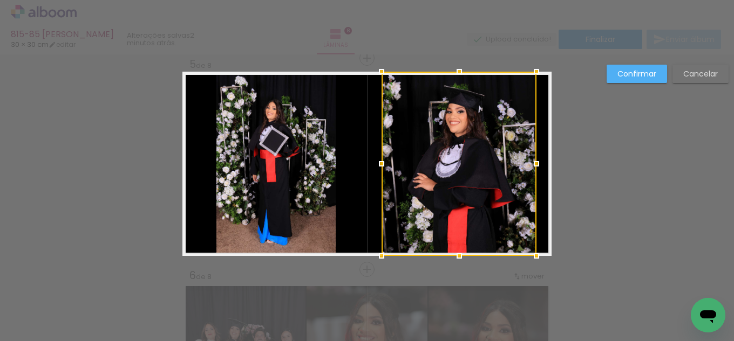
drag, startPoint x: 394, startPoint y: 159, endPoint x: 379, endPoint y: 162, distance: 15.3
click at [379, 162] on div at bounding box center [382, 164] width 22 height 22
click at [270, 153] on quentale-photo at bounding box center [275, 164] width 119 height 184
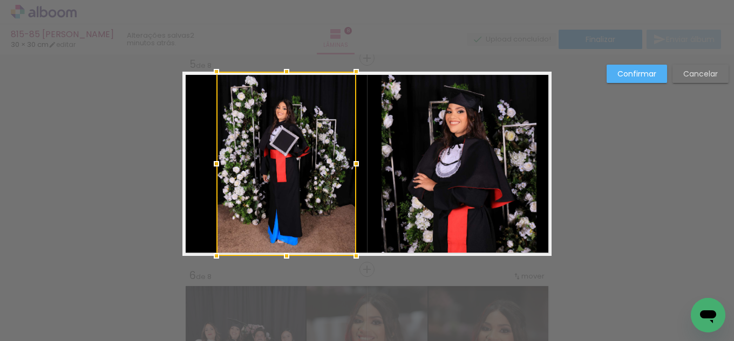
drag, startPoint x: 340, startPoint y: 163, endPoint x: 359, endPoint y: 164, distance: 18.9
click at [359, 164] on div at bounding box center [356, 164] width 22 height 22
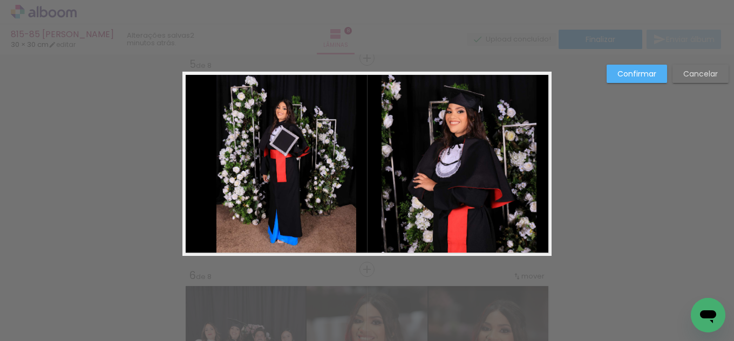
click at [349, 159] on quentale-photo at bounding box center [286, 164] width 140 height 184
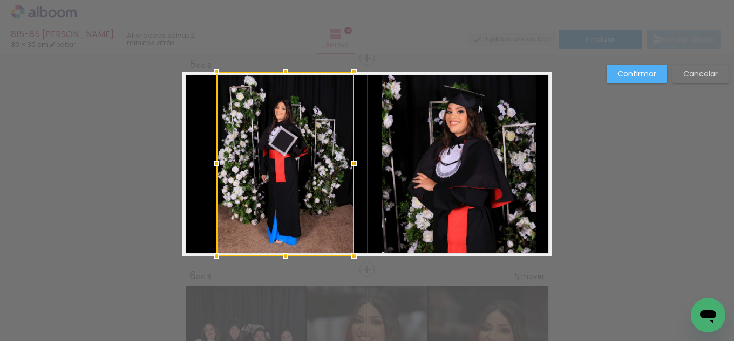
click at [347, 158] on div at bounding box center [354, 164] width 22 height 22
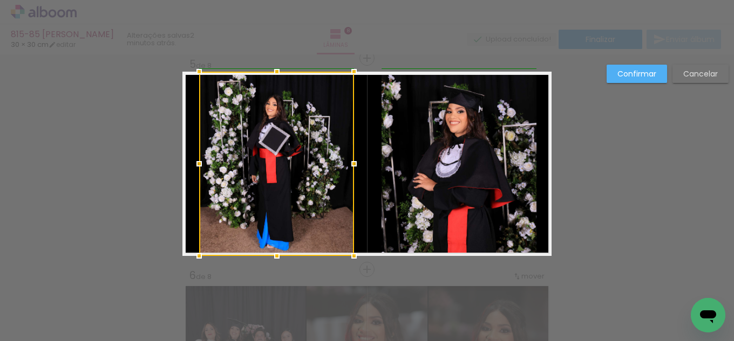
drag, startPoint x: 208, startPoint y: 160, endPoint x: 195, endPoint y: 158, distance: 13.6
click at [195, 158] on div at bounding box center [199, 164] width 22 height 22
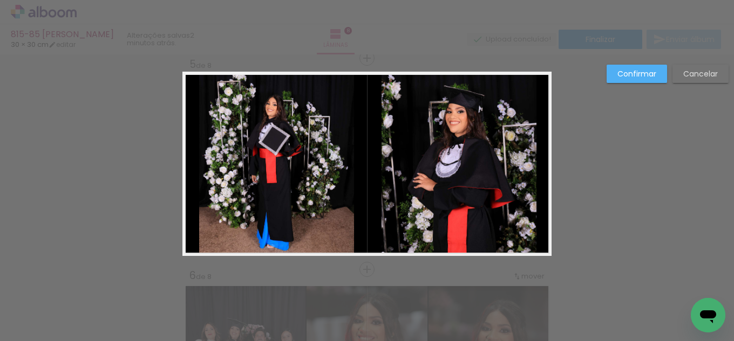
click at [0, 0] on slot "Confirmar" at bounding box center [0, 0] width 0 height 0
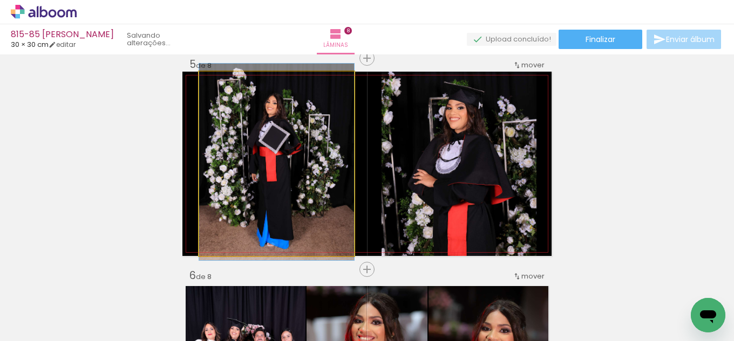
drag, startPoint x: 265, startPoint y: 185, endPoint x: 258, endPoint y: 184, distance: 7.0
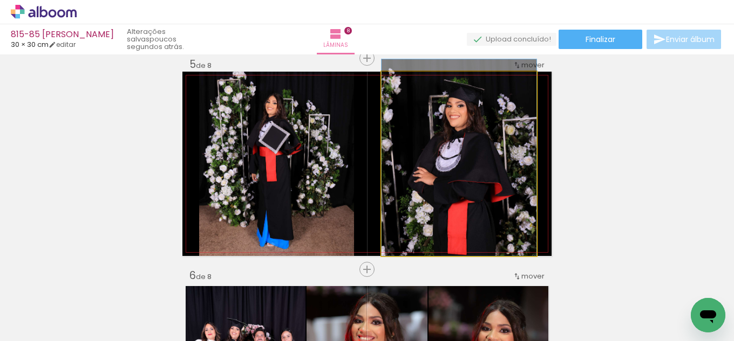
drag, startPoint x: 452, startPoint y: 209, endPoint x: 452, endPoint y: 203, distance: 6.0
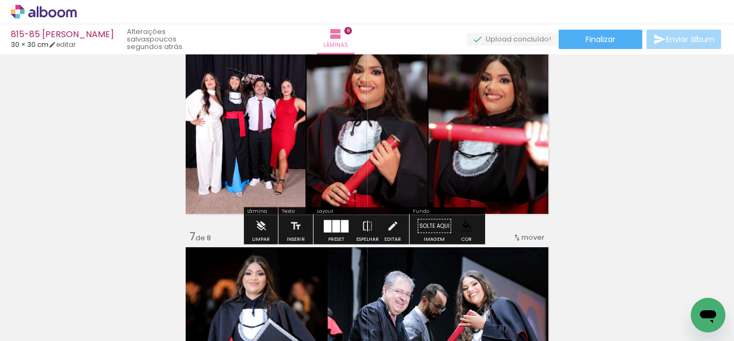
scroll to position [1130, 0]
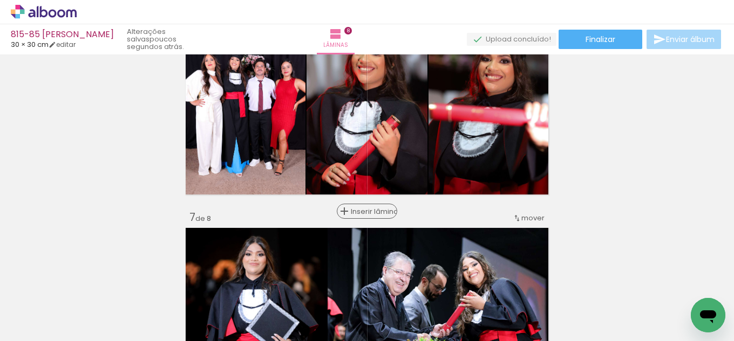
click at [370, 211] on span "Inserir lâmina" at bounding box center [372, 211] width 42 height 7
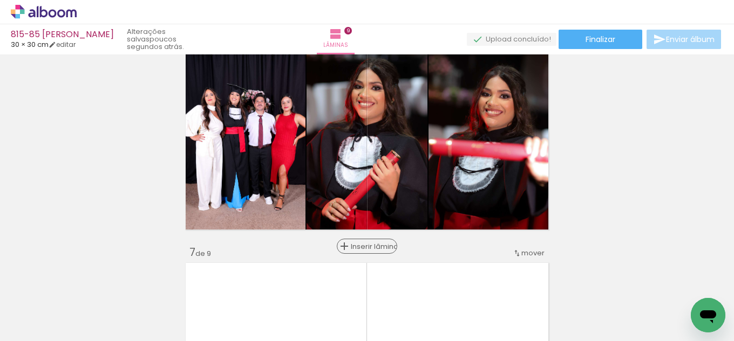
scroll to position [1076, 0]
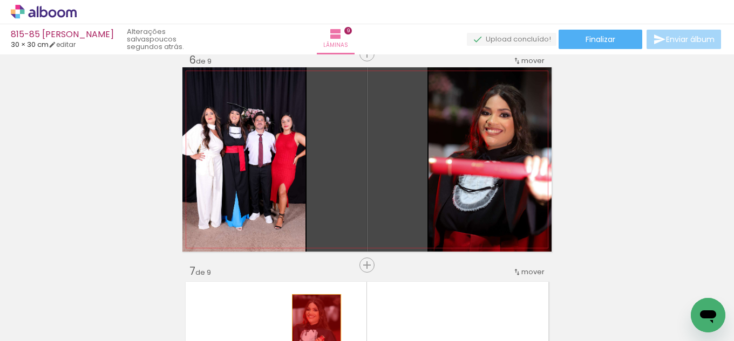
drag, startPoint x: 400, startPoint y: 175, endPoint x: 312, endPoint y: 332, distance: 179.7
click at [312, 332] on quentale-workspace at bounding box center [367, 170] width 734 height 341
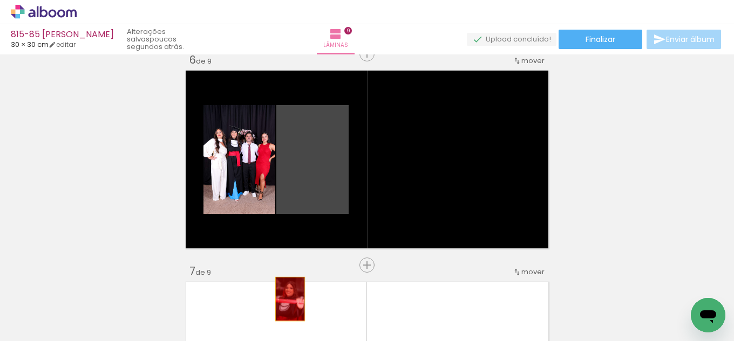
drag, startPoint x: 313, startPoint y: 175, endPoint x: 181, endPoint y: 309, distance: 188.5
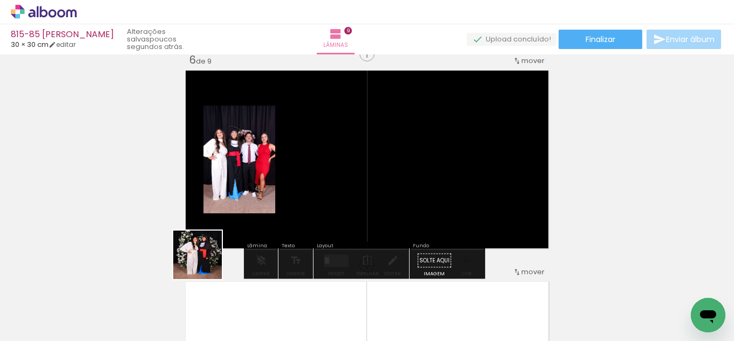
drag, startPoint x: 152, startPoint y: 290, endPoint x: 339, endPoint y: 246, distance: 192.4
click at [392, 183] on quentale-workspace at bounding box center [367, 170] width 734 height 341
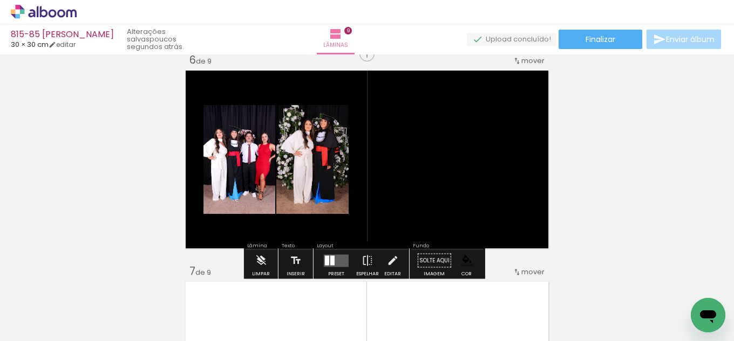
drag, startPoint x: 329, startPoint y: 263, endPoint x: 372, endPoint y: 252, distance: 45.0
click at [330, 263] on div at bounding box center [332, 261] width 4 height 10
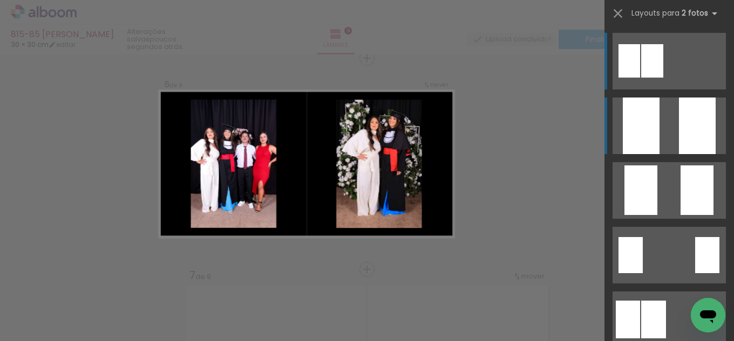
scroll to position [1071, 0]
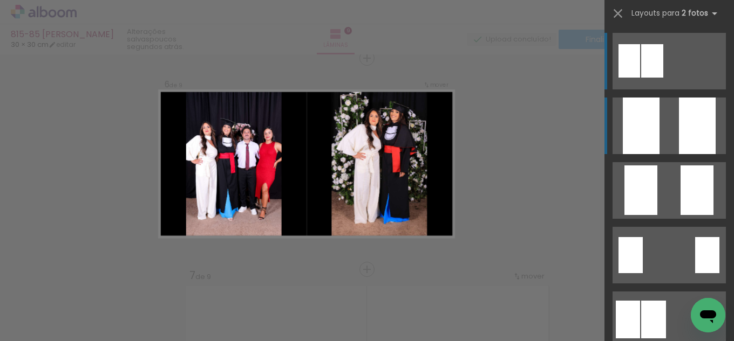
click at [697, 129] on div at bounding box center [697, 126] width 37 height 57
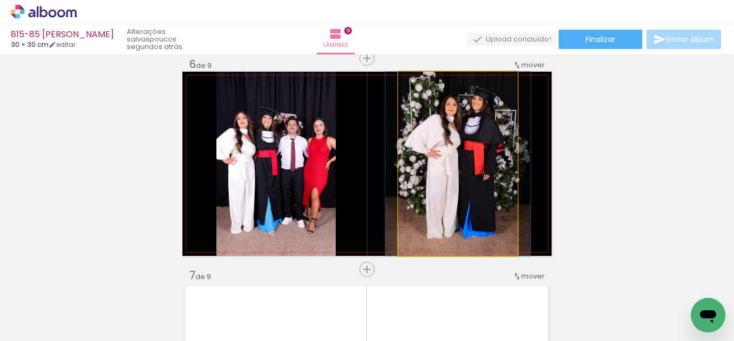
click at [398, 141] on quentale-photo at bounding box center [457, 164] width 119 height 184
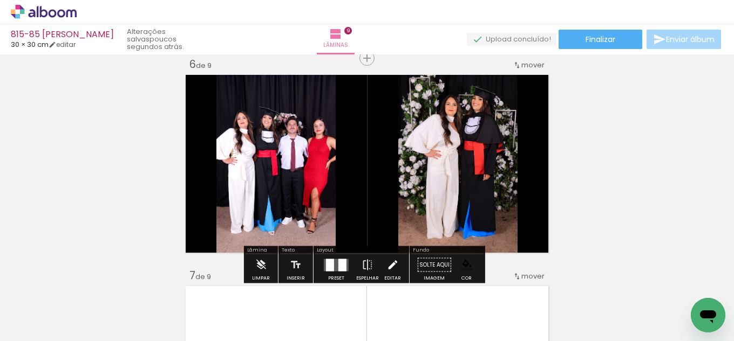
click at [387, 264] on iron-icon at bounding box center [392, 266] width 12 height 22
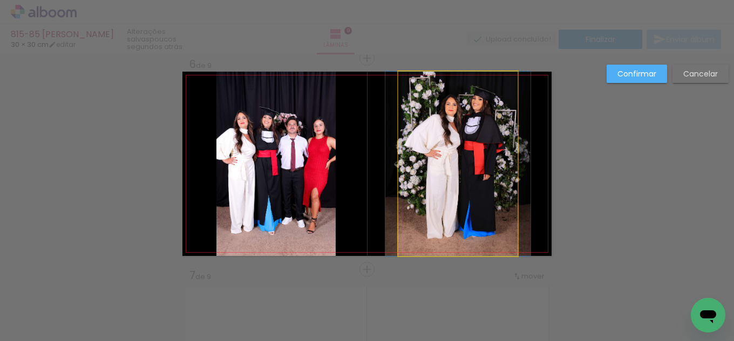
click at [411, 194] on quentale-photo at bounding box center [457, 164] width 119 height 184
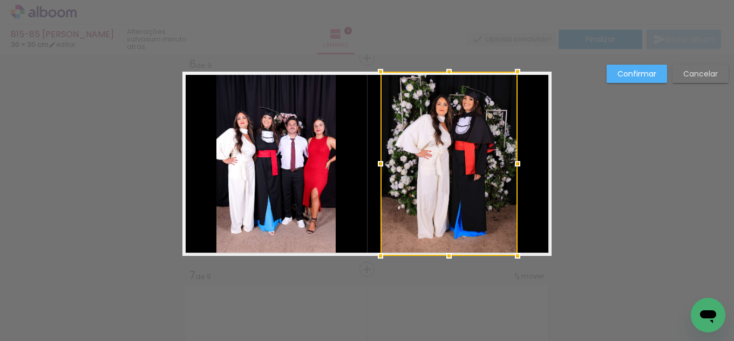
drag, startPoint x: 392, startPoint y: 162, endPoint x: 371, endPoint y: 161, distance: 21.6
click at [371, 161] on div at bounding box center [381, 164] width 22 height 22
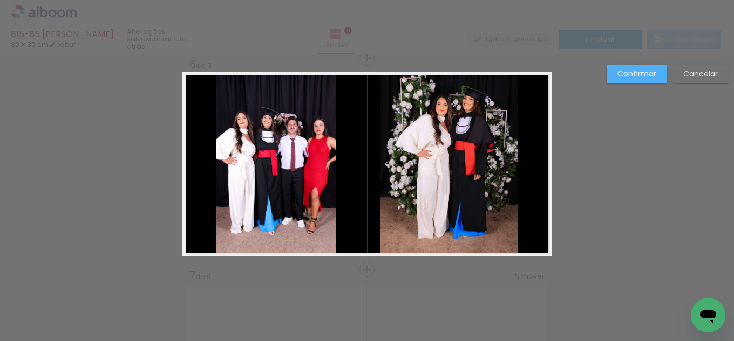
click at [501, 184] on quentale-photo at bounding box center [448, 164] width 137 height 184
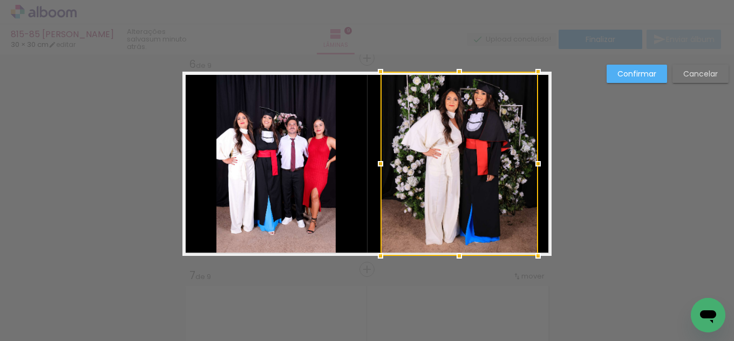
drag, startPoint x: 516, startPoint y: 165, endPoint x: 537, endPoint y: 166, distance: 20.5
click at [537, 166] on div at bounding box center [538, 164] width 22 height 22
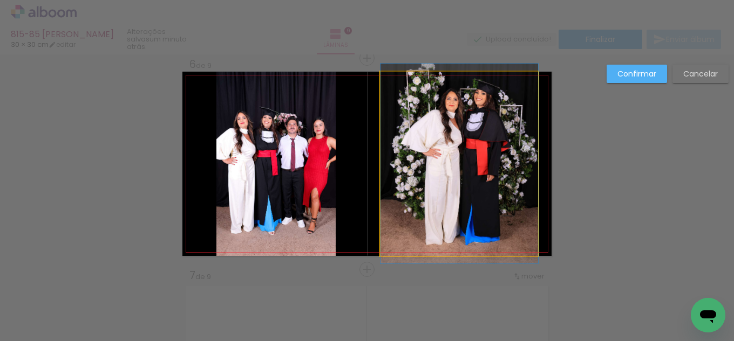
click at [396, 169] on quentale-photo at bounding box center [459, 164] width 158 height 184
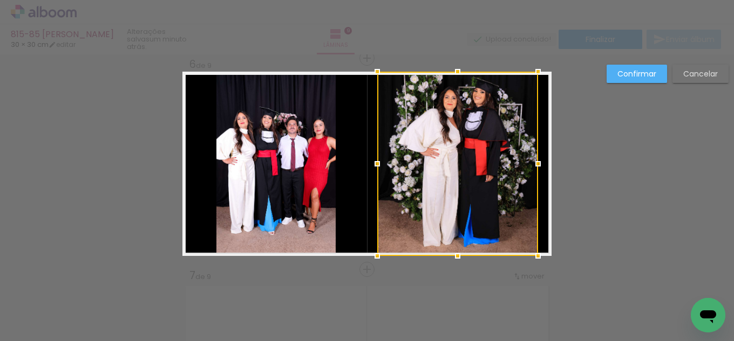
click at [374, 163] on div at bounding box center [377, 164] width 22 height 22
click at [640, 67] on paper-button "Confirmar" at bounding box center [636, 74] width 60 height 18
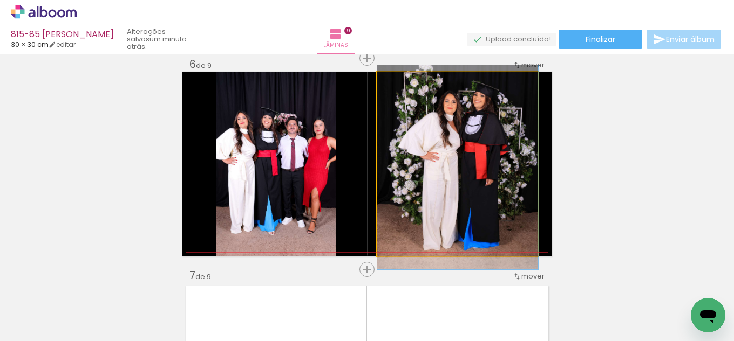
drag, startPoint x: 485, startPoint y: 170, endPoint x: 479, endPoint y: 174, distance: 7.0
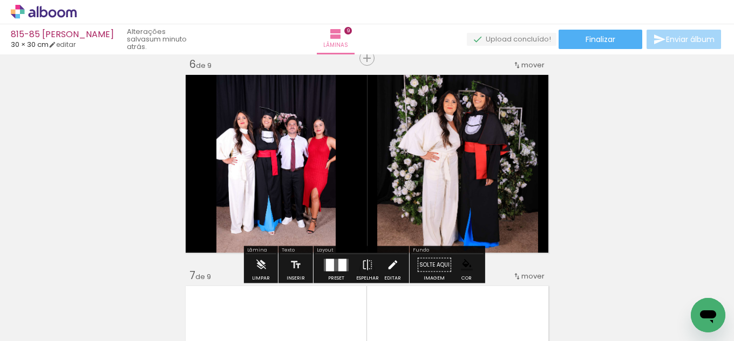
click at [386, 262] on iron-icon at bounding box center [392, 266] width 12 height 22
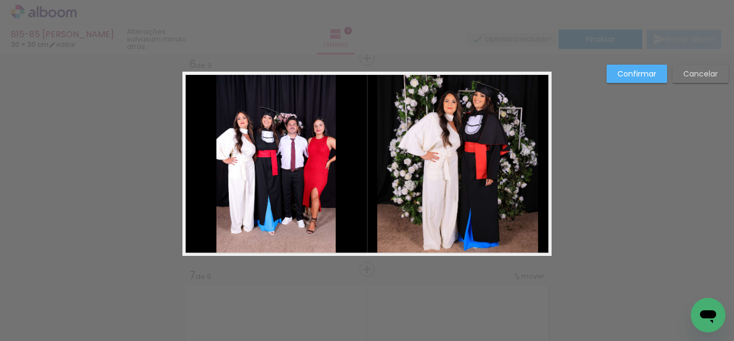
drag, startPoint x: 280, startPoint y: 187, endPoint x: 292, endPoint y: 182, distance: 12.8
click at [282, 187] on quentale-photo at bounding box center [275, 164] width 119 height 184
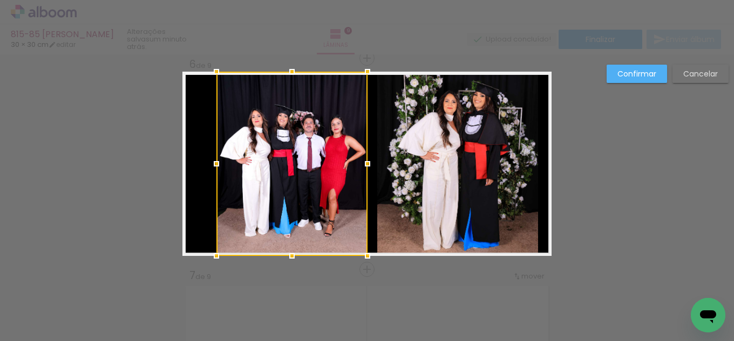
drag, startPoint x: 334, startPoint y: 162, endPoint x: 366, endPoint y: 161, distance: 31.8
click at [366, 161] on div at bounding box center [368, 164] width 22 height 22
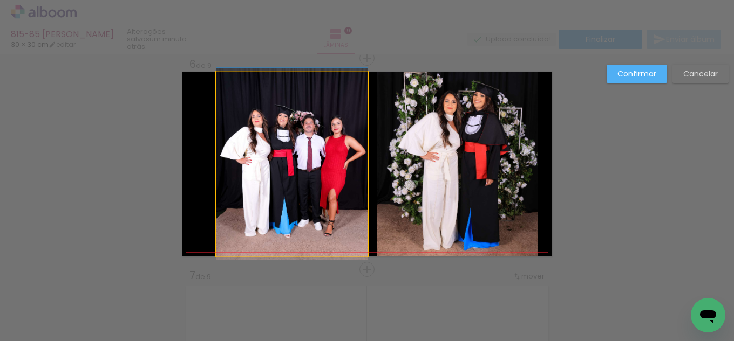
click at [235, 174] on quentale-photo at bounding box center [291, 164] width 151 height 184
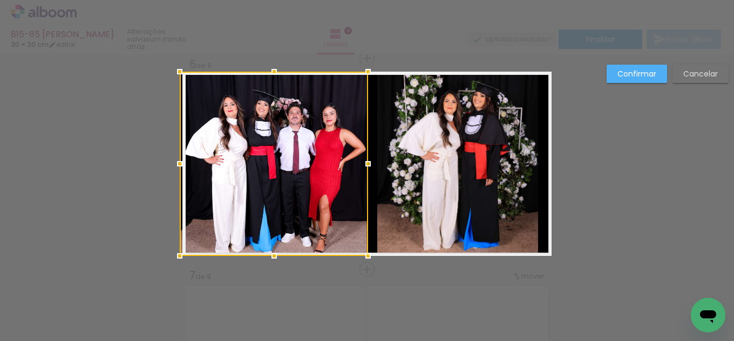
drag, startPoint x: 214, startPoint y: 166, endPoint x: 181, endPoint y: 166, distance: 33.5
click at [181, 166] on div at bounding box center [180, 164] width 22 height 22
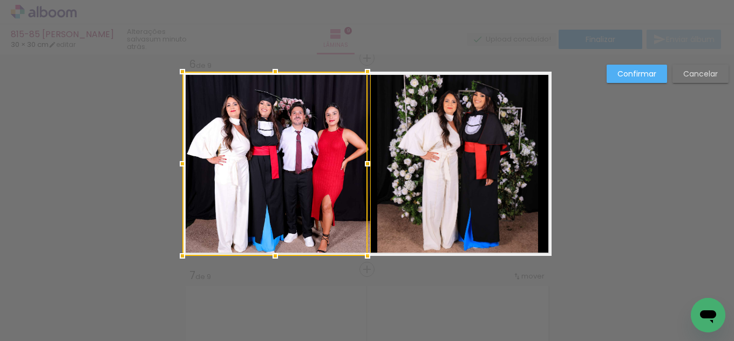
click at [0, 0] on slot "Confirmar" at bounding box center [0, 0] width 0 height 0
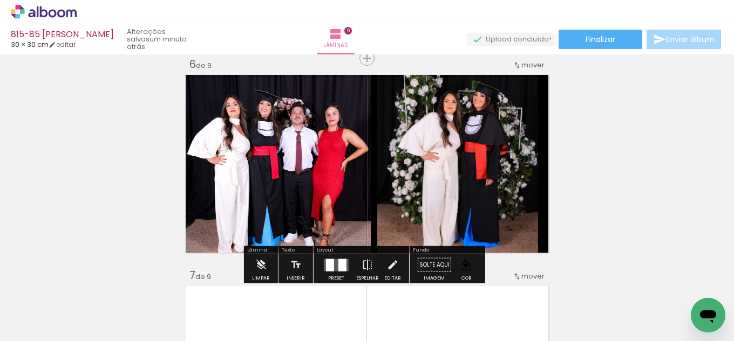
click at [240, 182] on quentale-photo at bounding box center [276, 164] width 188 height 184
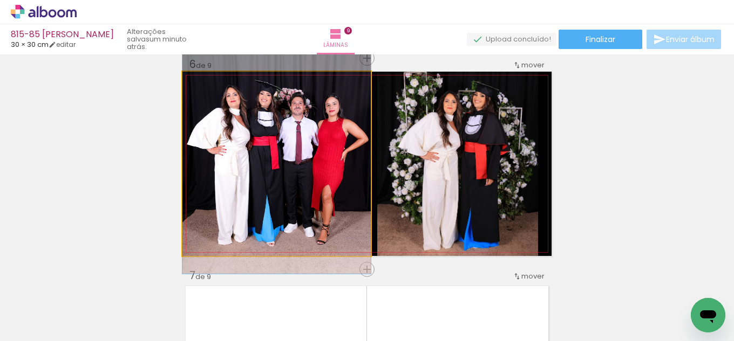
drag, startPoint x: 322, startPoint y: 210, endPoint x: 336, endPoint y: 201, distance: 17.1
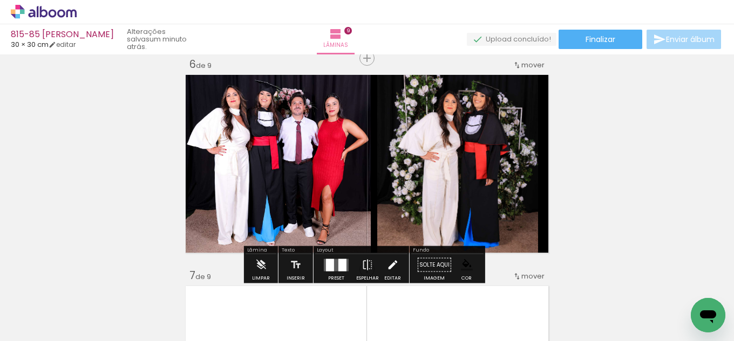
click at [386, 257] on iron-icon at bounding box center [392, 266] width 12 height 22
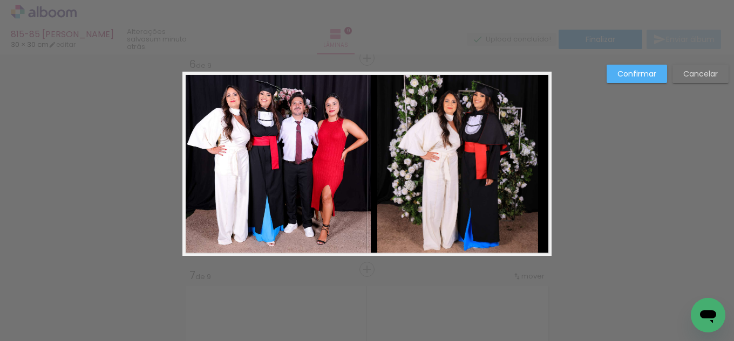
drag, startPoint x: 344, startPoint y: 193, endPoint x: 351, endPoint y: 190, distance: 8.0
click at [344, 193] on quentale-photo at bounding box center [276, 164] width 188 height 184
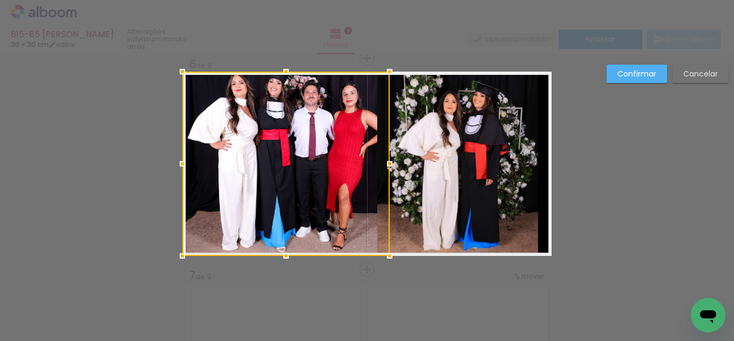
click at [366, 166] on div at bounding box center [285, 164] width 207 height 184
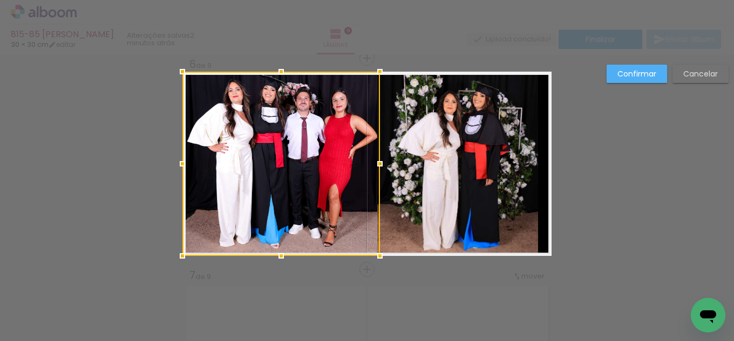
drag, startPoint x: 389, startPoint y: 162, endPoint x: 376, endPoint y: 160, distance: 13.2
click at [376, 160] on div at bounding box center [380, 164] width 22 height 22
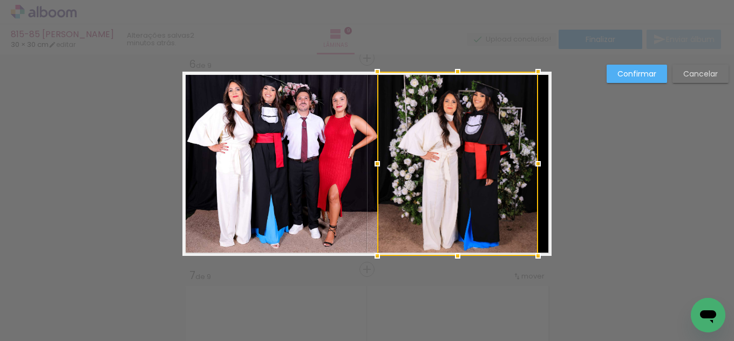
click at [0, 0] on slot "Confirmar" at bounding box center [0, 0] width 0 height 0
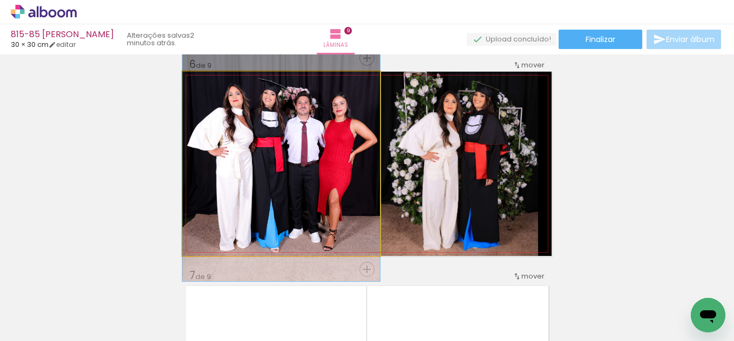
drag, startPoint x: 325, startPoint y: 153, endPoint x: 329, endPoint y: 158, distance: 6.2
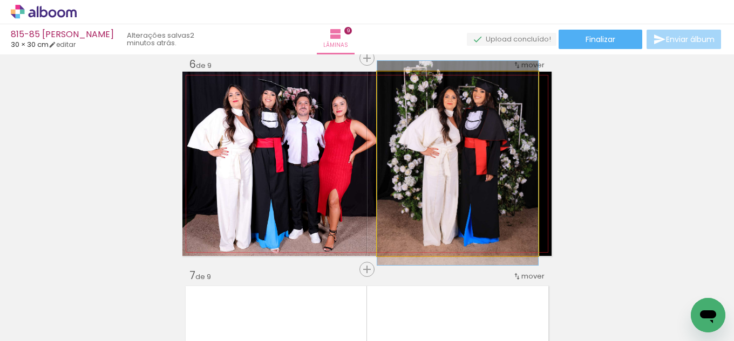
drag, startPoint x: 442, startPoint y: 210, endPoint x: 452, endPoint y: 208, distance: 10.1
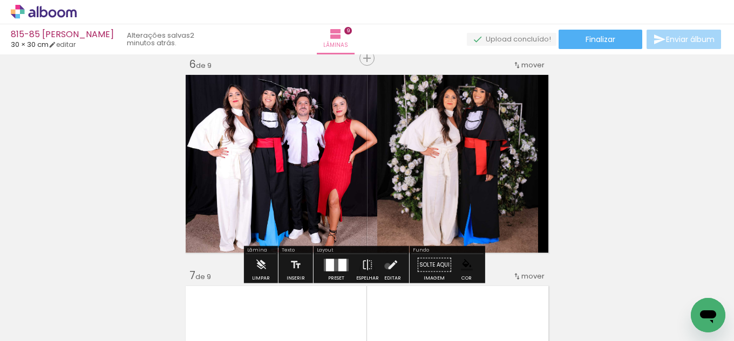
drag, startPoint x: 385, startPoint y: 266, endPoint x: 420, endPoint y: 214, distance: 63.7
click at [387, 264] on iron-icon at bounding box center [392, 266] width 12 height 22
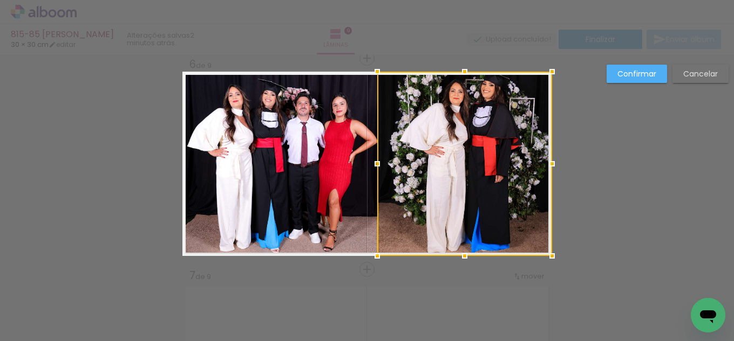
drag, startPoint x: 534, startPoint y: 170, endPoint x: 547, endPoint y: 172, distance: 13.0
click at [547, 172] on div at bounding box center [552, 164] width 22 height 22
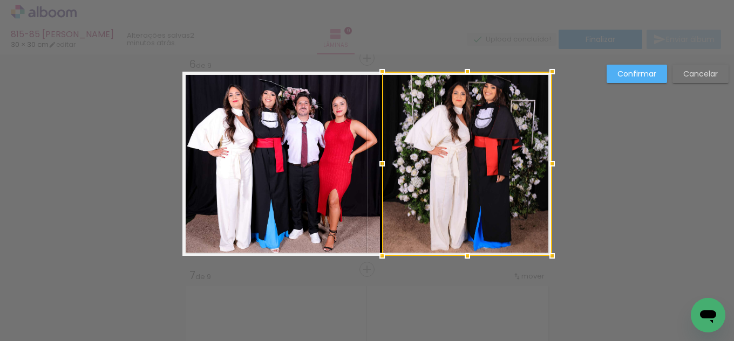
click at [381, 169] on div at bounding box center [382, 164] width 22 height 22
click at [638, 68] on paper-button "Confirmar" at bounding box center [636, 74] width 60 height 18
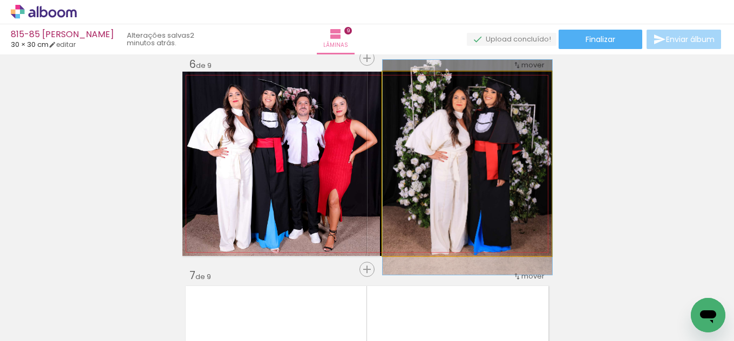
drag, startPoint x: 425, startPoint y: 154, endPoint x: 431, endPoint y: 159, distance: 8.1
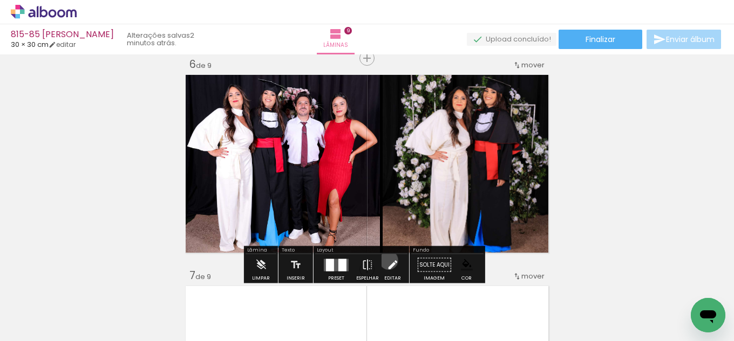
click at [386, 261] on iron-icon at bounding box center [392, 266] width 12 height 22
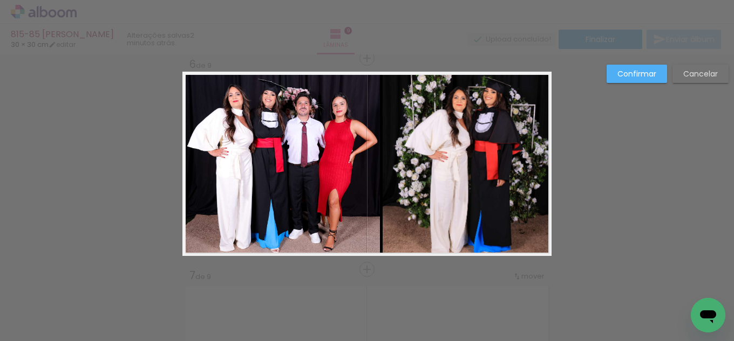
click at [400, 200] on quentale-photo at bounding box center [466, 164] width 169 height 184
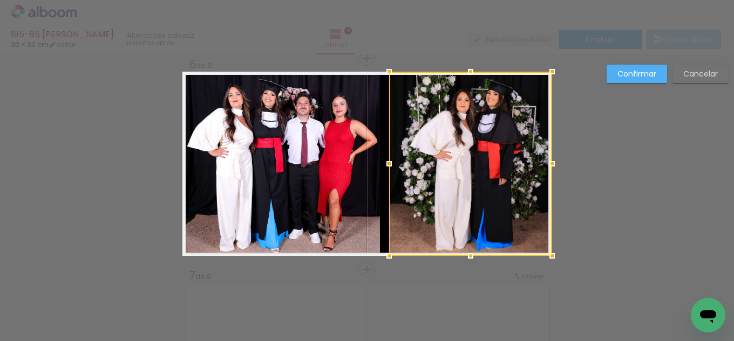
drag, startPoint x: 381, startPoint y: 168, endPoint x: 388, endPoint y: 168, distance: 7.0
click at [388, 168] on div at bounding box center [389, 164] width 22 height 22
click at [358, 168] on quentale-photo at bounding box center [280, 164] width 197 height 184
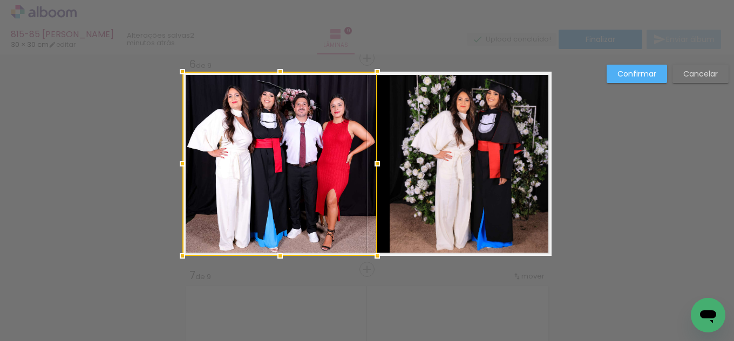
click at [378, 162] on div at bounding box center [377, 164] width 22 height 22
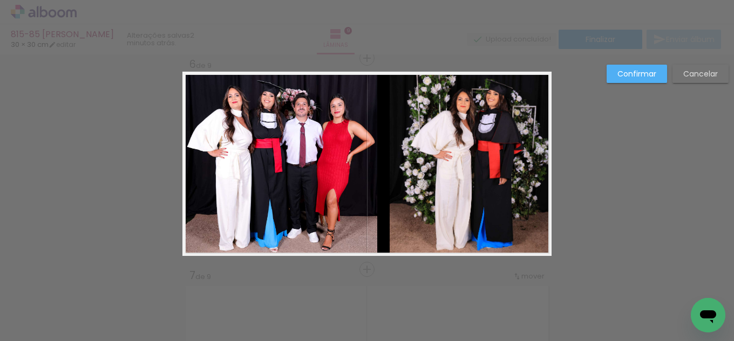
click at [0, 0] on slot "Confirmar" at bounding box center [0, 0] width 0 height 0
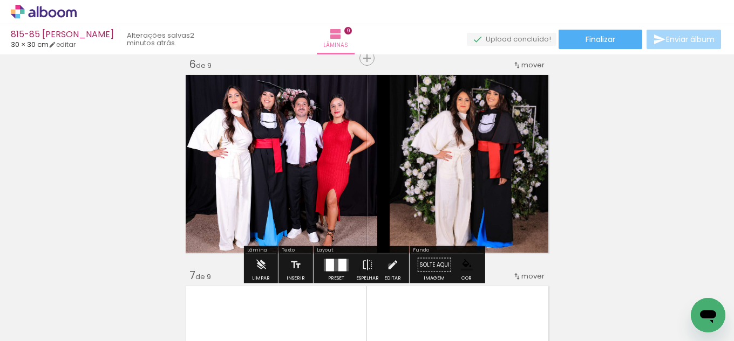
drag, startPoint x: 387, startPoint y: 266, endPoint x: 426, endPoint y: 214, distance: 64.8
click at [388, 266] on iron-icon at bounding box center [392, 266] width 12 height 22
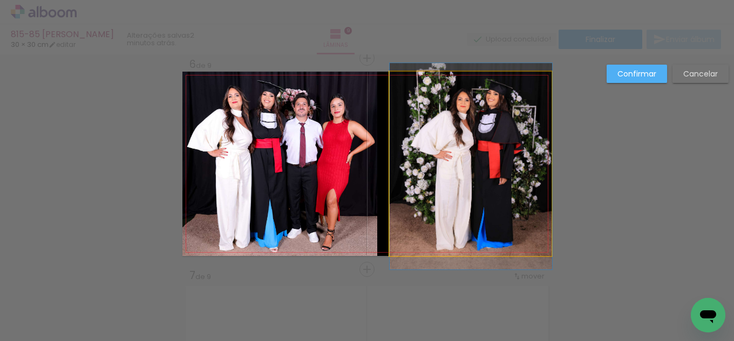
click at [461, 183] on quentale-photo at bounding box center [470, 164] width 162 height 184
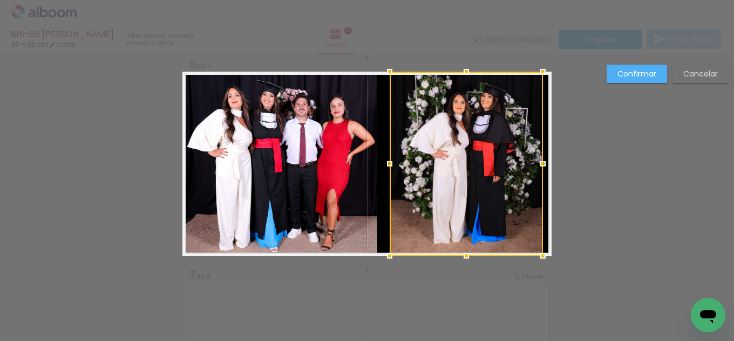
drag, startPoint x: 552, startPoint y: 158, endPoint x: 543, endPoint y: 159, distance: 9.3
click at [543, 159] on div at bounding box center [543, 164] width 22 height 22
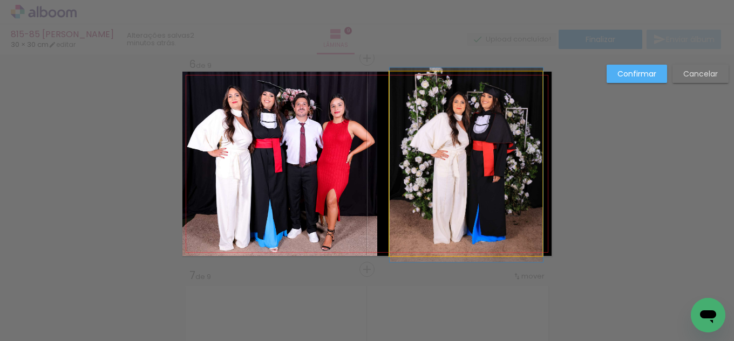
drag, startPoint x: 391, startPoint y: 170, endPoint x: 398, endPoint y: 170, distance: 6.5
click at [393, 170] on quentale-photo at bounding box center [465, 164] width 153 height 184
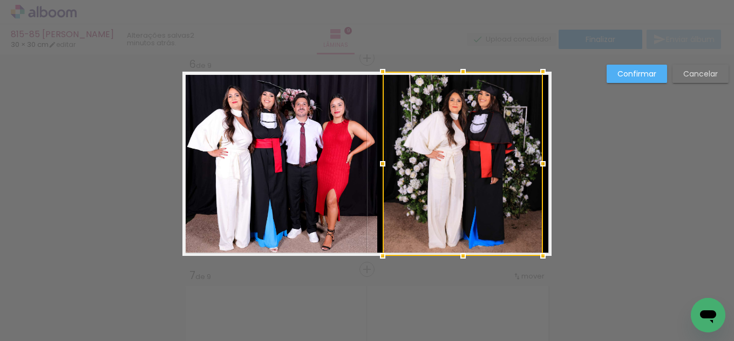
drag, startPoint x: 384, startPoint y: 165, endPoint x: 377, endPoint y: 163, distance: 7.2
click at [377, 163] on div at bounding box center [383, 164] width 22 height 22
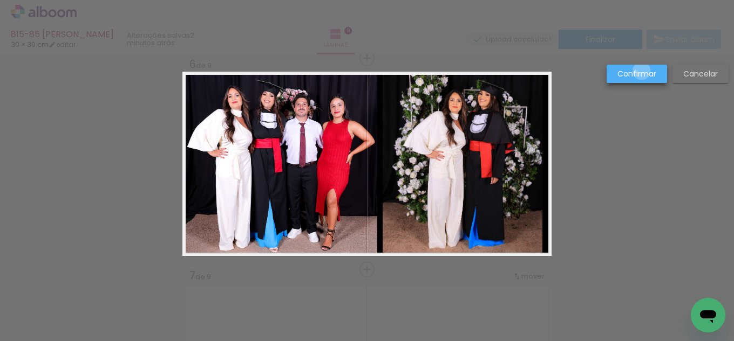
click at [0, 0] on slot "Confirmar" at bounding box center [0, 0] width 0 height 0
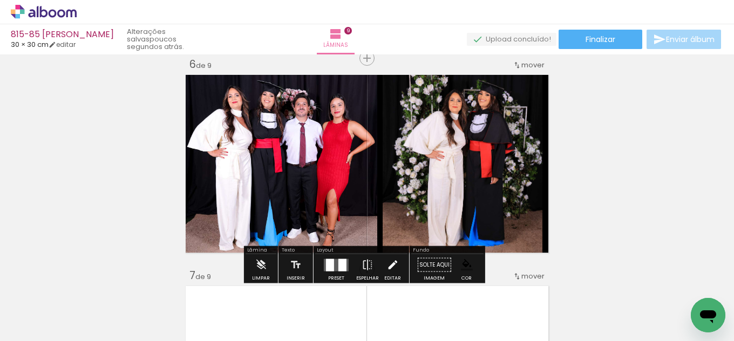
click at [392, 266] on iron-icon at bounding box center [392, 266] width 12 height 22
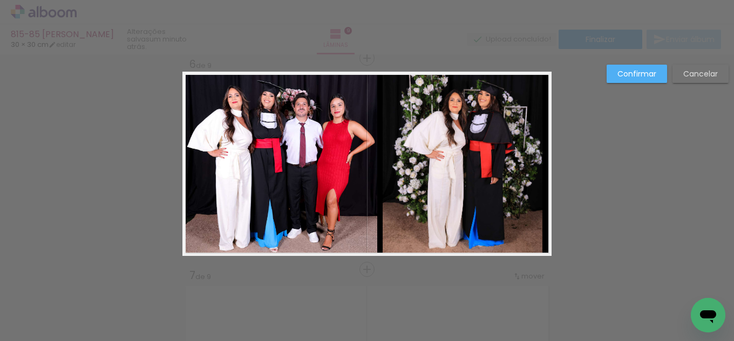
click at [397, 203] on quentale-photo at bounding box center [462, 164] width 160 height 184
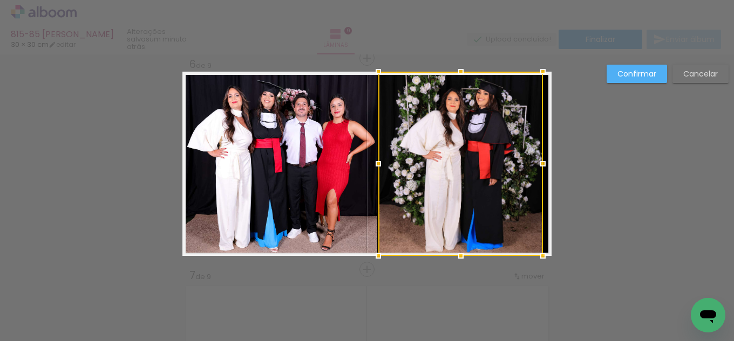
click at [375, 166] on div at bounding box center [378, 164] width 22 height 22
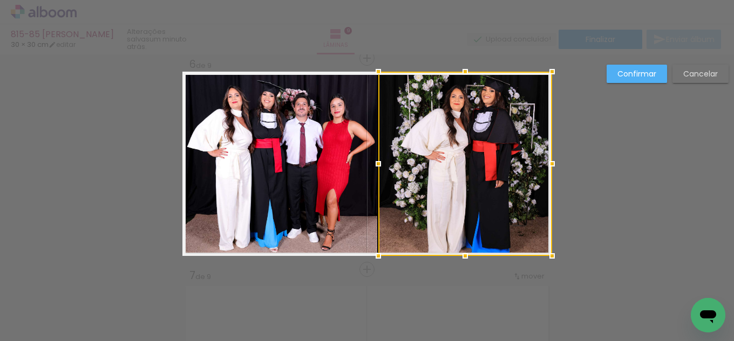
drag, startPoint x: 539, startPoint y: 162, endPoint x: 546, endPoint y: 163, distance: 7.1
click at [545, 163] on div at bounding box center [552, 164] width 22 height 22
click at [0, 0] on slot "Confirmar" at bounding box center [0, 0] width 0 height 0
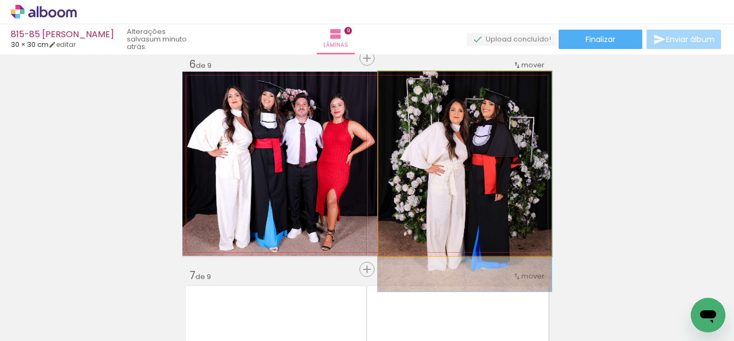
drag, startPoint x: 482, startPoint y: 182, endPoint x: 481, endPoint y: 210, distance: 28.1
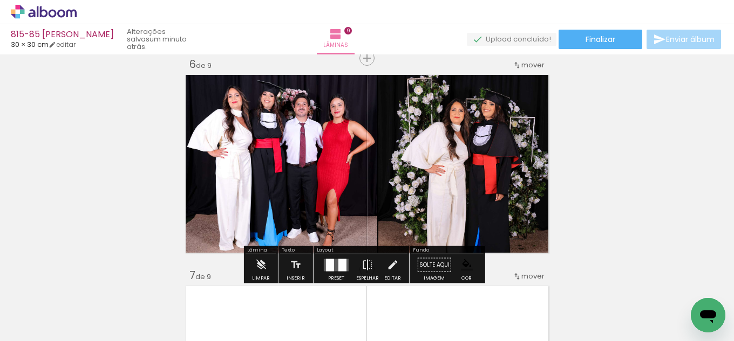
drag, startPoint x: 384, startPoint y: 264, endPoint x: 389, endPoint y: 263, distance: 6.0
click at [386, 264] on iron-icon at bounding box center [392, 266] width 12 height 22
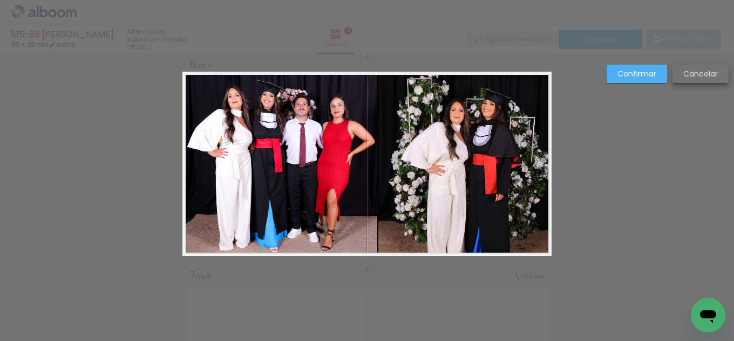
click at [0, 0] on slot "Cancelar" at bounding box center [0, 0] width 0 height 0
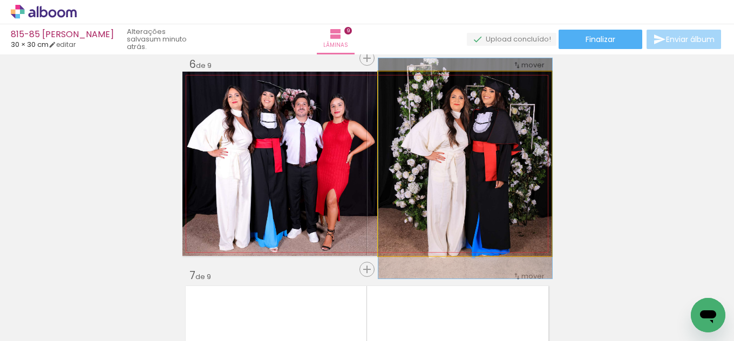
drag, startPoint x: 486, startPoint y: 197, endPoint x: 491, endPoint y: 184, distance: 13.8
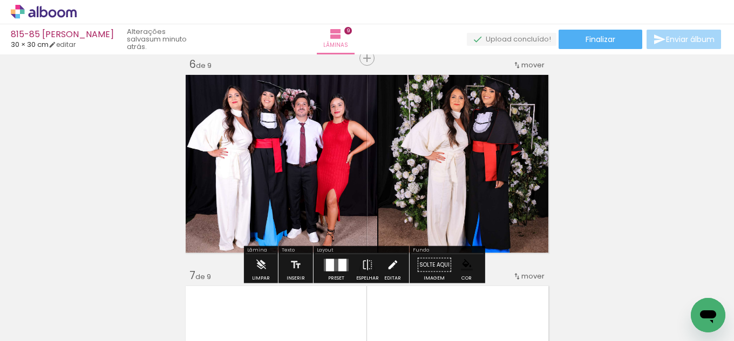
click at [390, 268] on iron-icon at bounding box center [392, 266] width 12 height 22
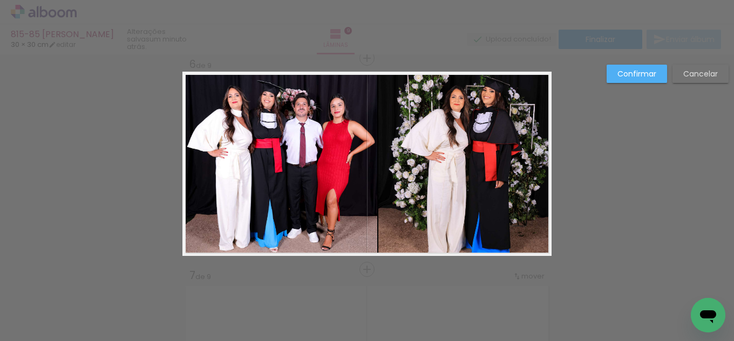
click at [0, 0] on slot "Cancelar" at bounding box center [0, 0] width 0 height 0
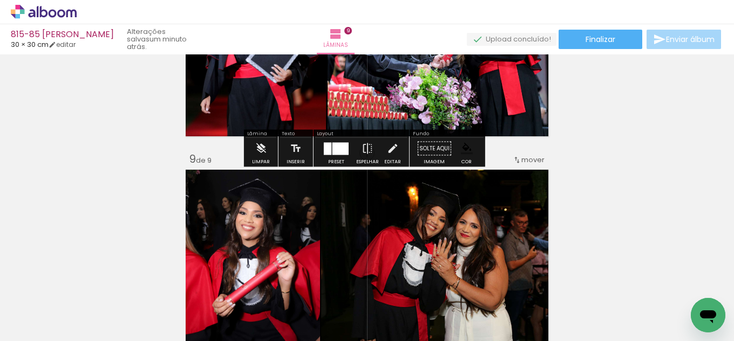
scroll to position [1341, 0]
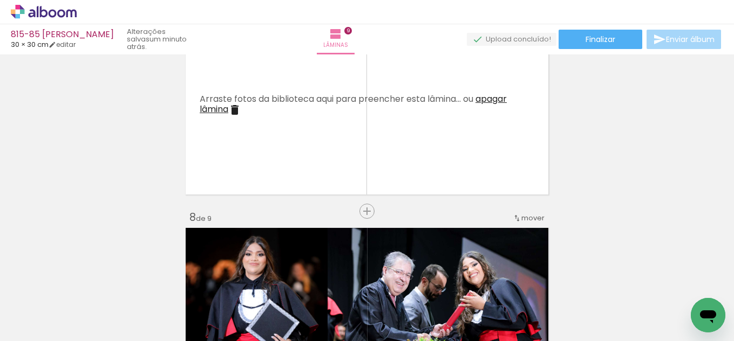
click at [497, 99] on span "apagar lâmina" at bounding box center [353, 104] width 307 height 23
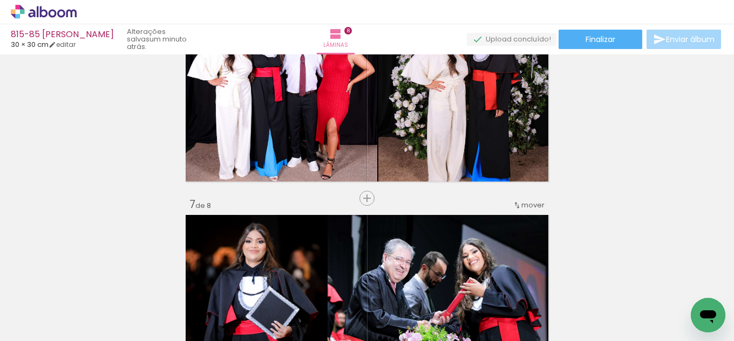
scroll to position [1125, 0]
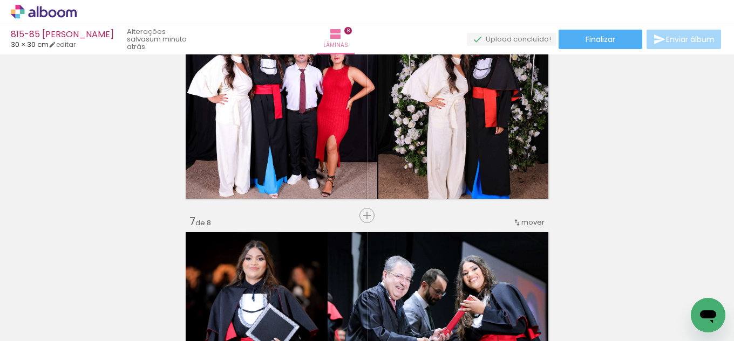
click at [357, 214] on span "Inserir lâmina" at bounding box center [372, 216] width 42 height 7
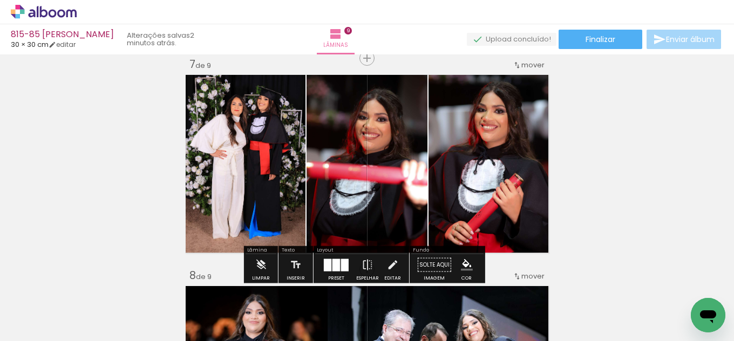
scroll to position [863, 0]
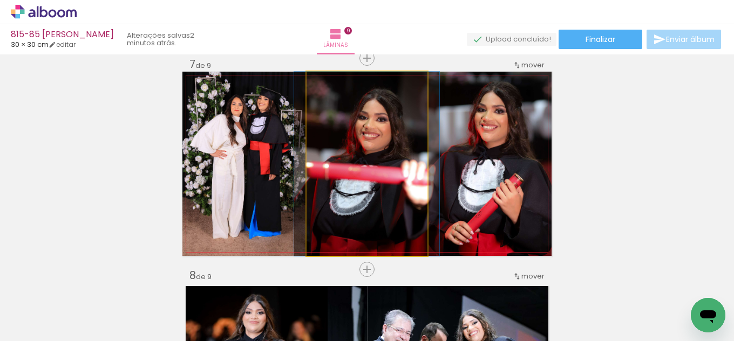
click at [412, 171] on quentale-photo at bounding box center [366, 164] width 121 height 184
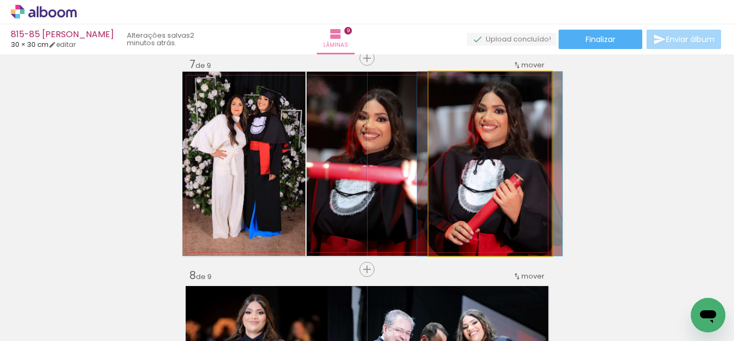
click at [502, 176] on quentale-photo at bounding box center [489, 164] width 123 height 184
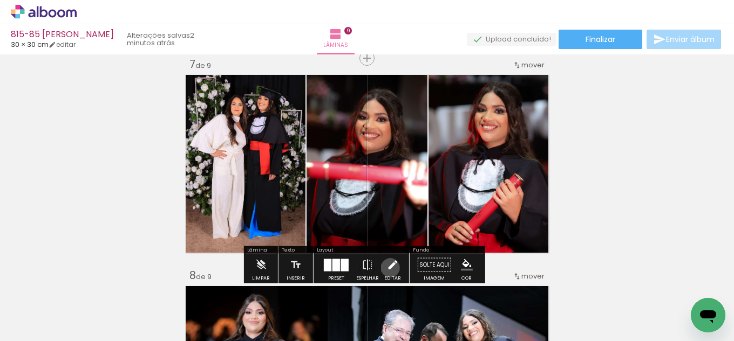
click at [387, 268] on iron-icon at bounding box center [392, 266] width 12 height 22
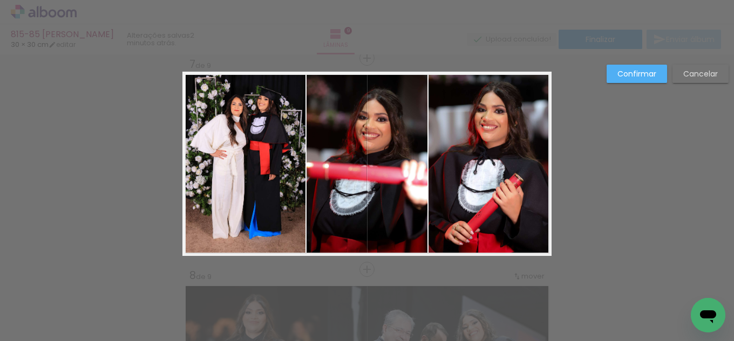
click at [262, 179] on quentale-photo at bounding box center [243, 164] width 123 height 184
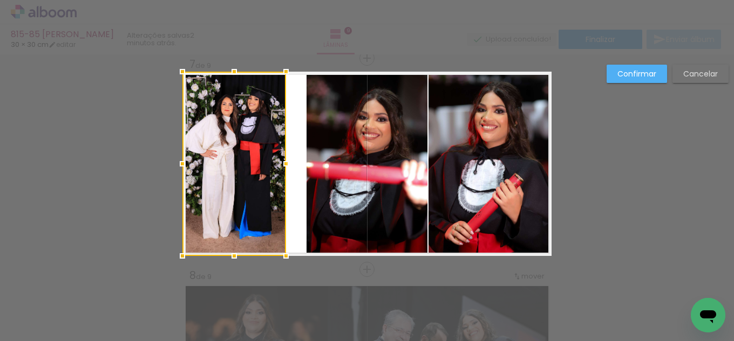
drag, startPoint x: 299, startPoint y: 162, endPoint x: 281, endPoint y: 162, distance: 17.8
click at [281, 162] on div at bounding box center [286, 164] width 22 height 22
click at [331, 165] on quentale-photo at bounding box center [366, 164] width 121 height 184
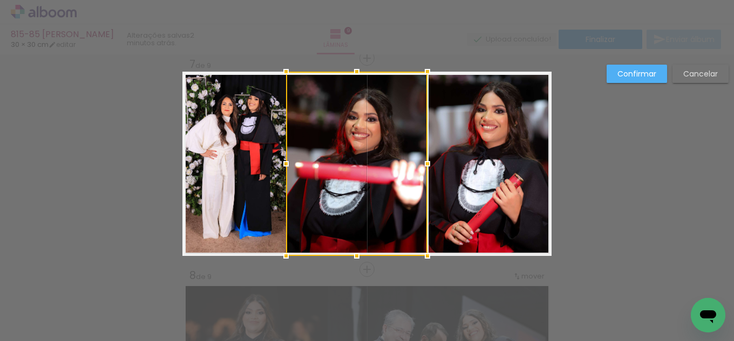
drag, startPoint x: 303, startPoint y: 165, endPoint x: 282, endPoint y: 163, distance: 20.6
click at [282, 163] on div at bounding box center [286, 164] width 22 height 22
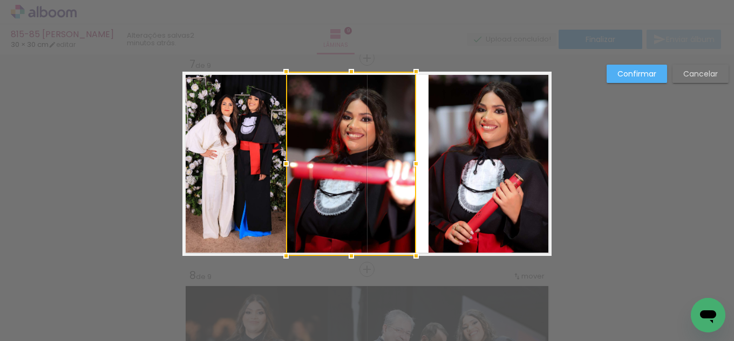
drag, startPoint x: 422, startPoint y: 165, endPoint x: 411, endPoint y: 163, distance: 11.4
click at [411, 163] on div at bounding box center [416, 164] width 22 height 22
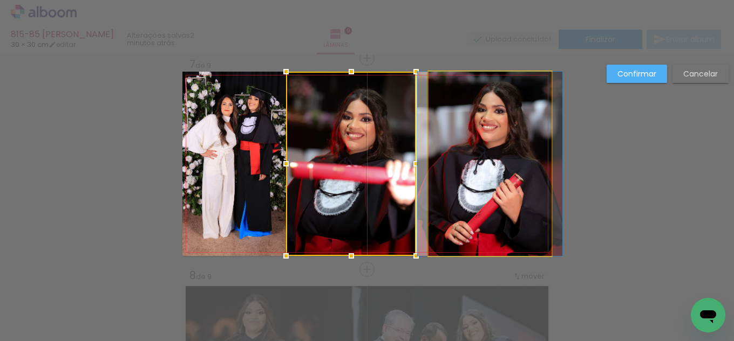
click at [448, 176] on quentale-photo at bounding box center [489, 164] width 123 height 184
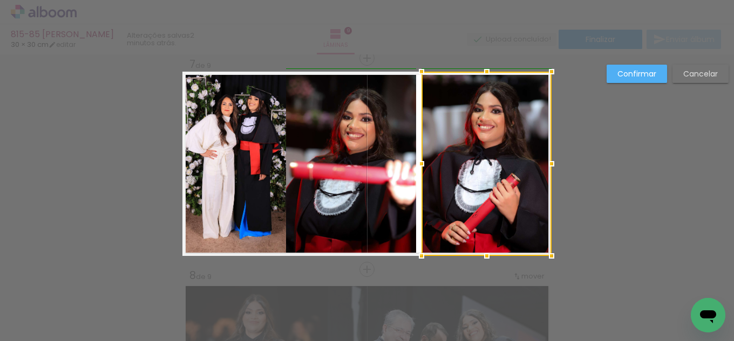
click at [414, 165] on div at bounding box center [422, 164] width 22 height 22
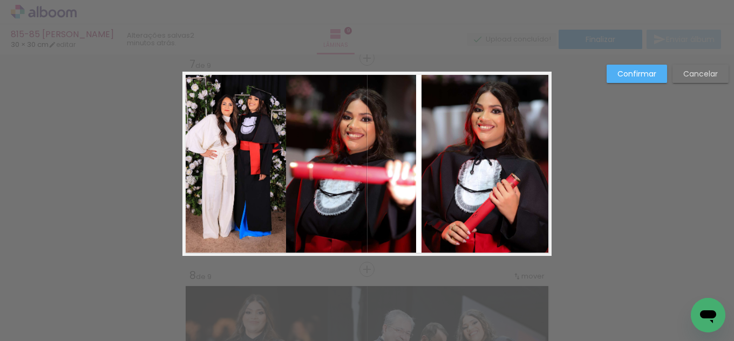
drag, startPoint x: 440, startPoint y: 157, endPoint x: 420, endPoint y: 163, distance: 21.3
click at [440, 157] on quentale-photo at bounding box center [486, 164] width 130 height 184
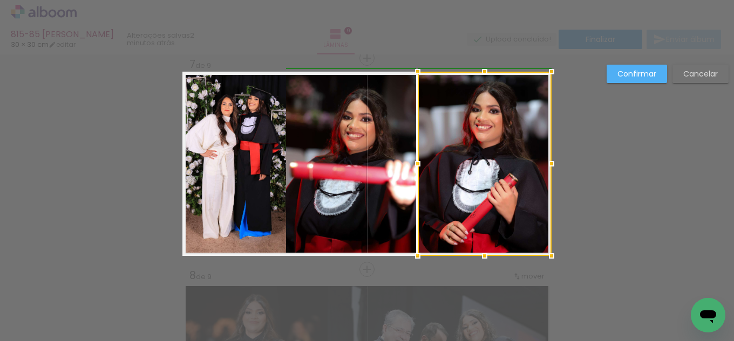
click at [415, 161] on div at bounding box center [418, 164] width 22 height 22
click at [333, 162] on quentale-photo at bounding box center [351, 164] width 130 height 184
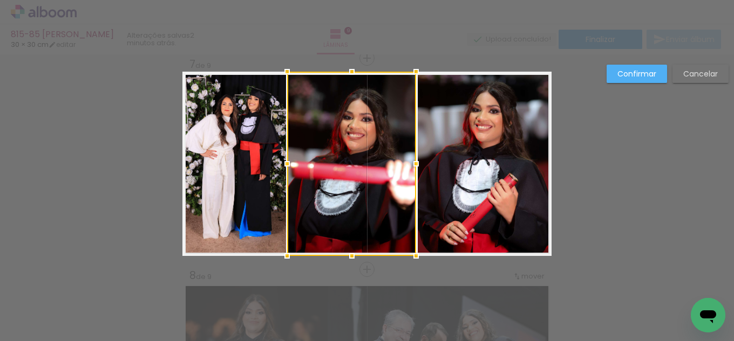
drag, startPoint x: 283, startPoint y: 166, endPoint x: 291, endPoint y: 165, distance: 8.1
click at [289, 165] on div at bounding box center [287, 164] width 22 height 22
drag, startPoint x: 632, startPoint y: 73, endPoint x: 627, endPoint y: 81, distance: 9.3
click at [0, 0] on slot "Confirmar" at bounding box center [0, 0] width 0 height 0
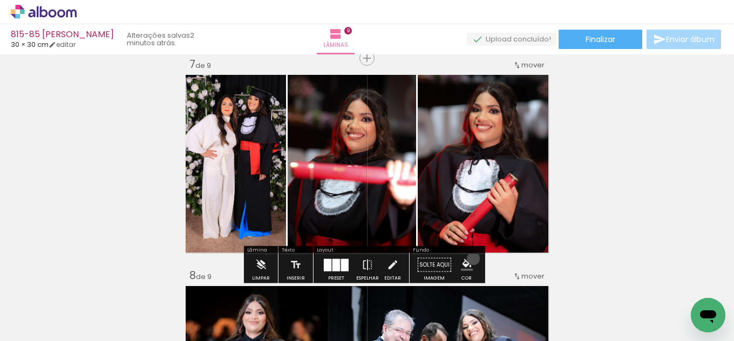
click at [469, 259] on paper-menu-button "#ffebee #ffcdd2 #ef9a9a #e57373 #ef5350 #f44336 #e53935 #d32f2f #c62828 #b71c1c…" at bounding box center [466, 265] width 20 height 20
click at [462, 269] on iron-icon "color picker" at bounding box center [467, 265] width 12 height 12
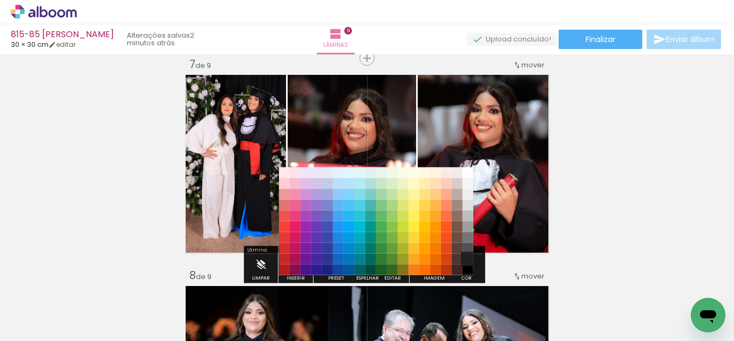
click at [467, 260] on paper-item "#212121" at bounding box center [467, 259] width 11 height 11
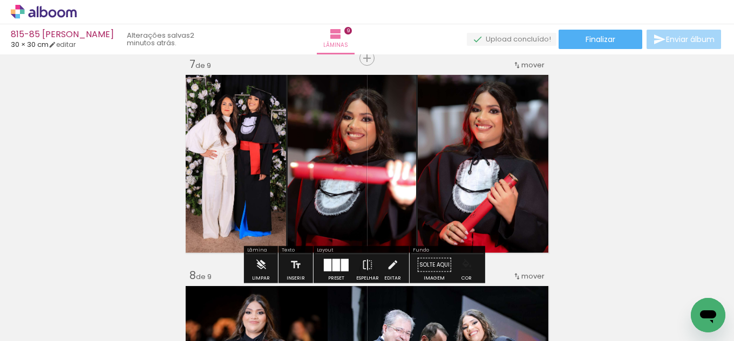
click at [468, 263] on iron-icon "color picker" at bounding box center [467, 265] width 12 height 12
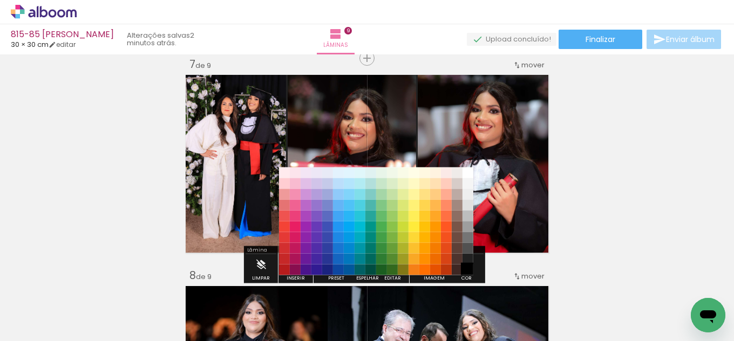
click at [466, 273] on paper-item "#000000" at bounding box center [467, 270] width 11 height 11
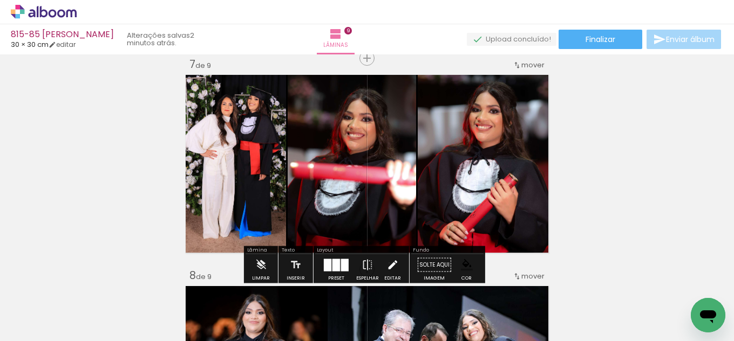
click at [386, 263] on iron-icon at bounding box center [392, 266] width 12 height 22
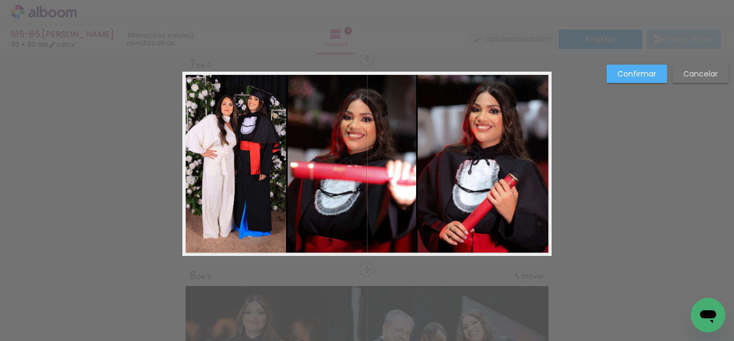
click at [300, 186] on quentale-photo at bounding box center [352, 164] width 128 height 184
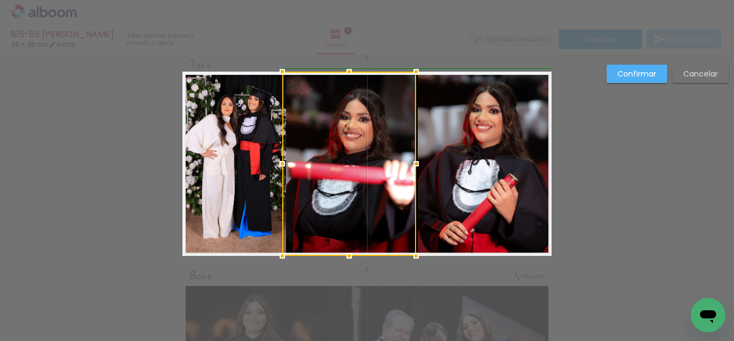
drag, startPoint x: 284, startPoint y: 162, endPoint x: 292, endPoint y: 161, distance: 7.6
click at [285, 161] on div at bounding box center [282, 164] width 22 height 22
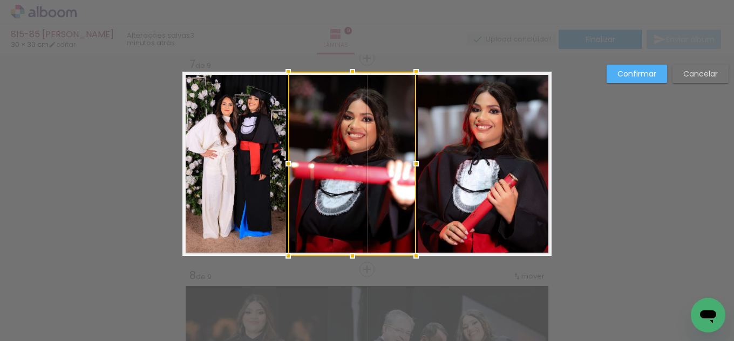
click at [0, 0] on slot "Confirmar" at bounding box center [0, 0] width 0 height 0
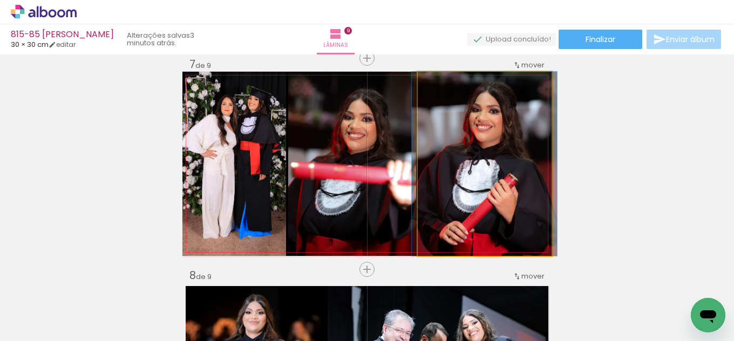
click at [477, 184] on quentale-photo at bounding box center [485, 164] width 134 height 184
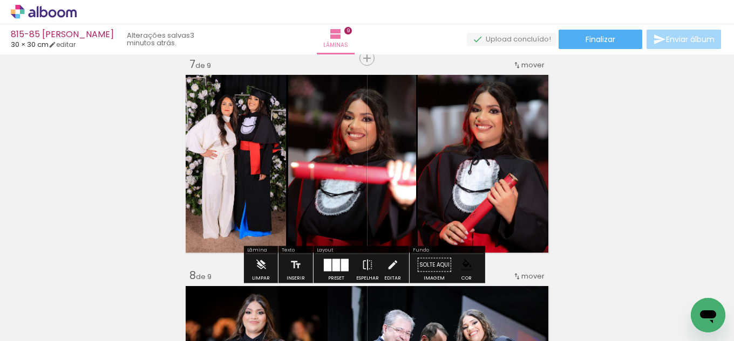
drag, startPoint x: 387, startPoint y: 266, endPoint x: 392, endPoint y: 253, distance: 14.5
click at [387, 266] on iron-icon at bounding box center [392, 266] width 12 height 22
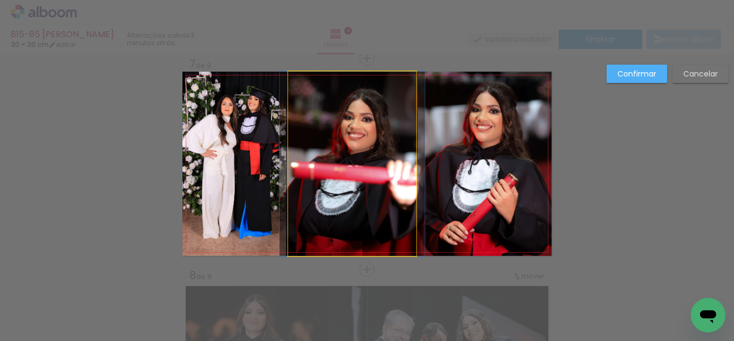
click at [395, 183] on quentale-photo at bounding box center [352, 164] width 128 height 184
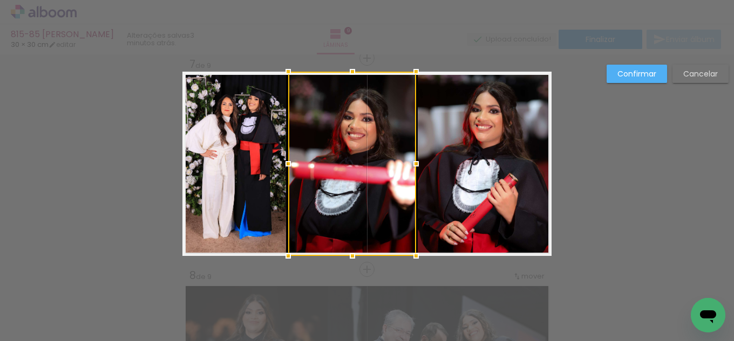
click at [426, 168] on quentale-photo at bounding box center [485, 164] width 134 height 184
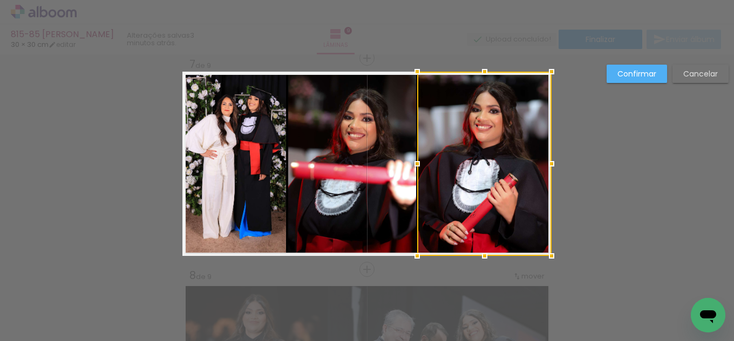
click at [411, 165] on div at bounding box center [417, 164] width 22 height 22
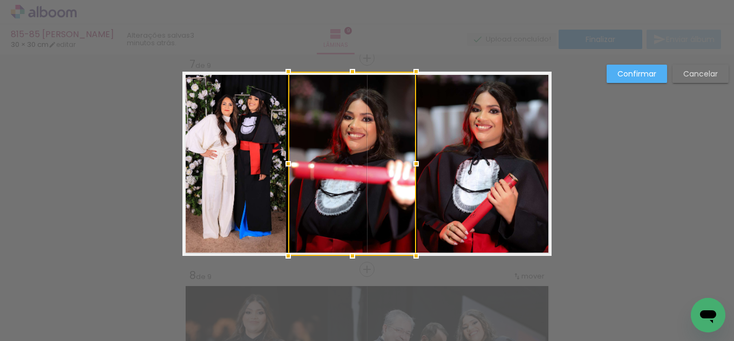
click at [349, 176] on div at bounding box center [352, 164] width 128 height 184
click at [281, 163] on div at bounding box center [289, 164] width 22 height 22
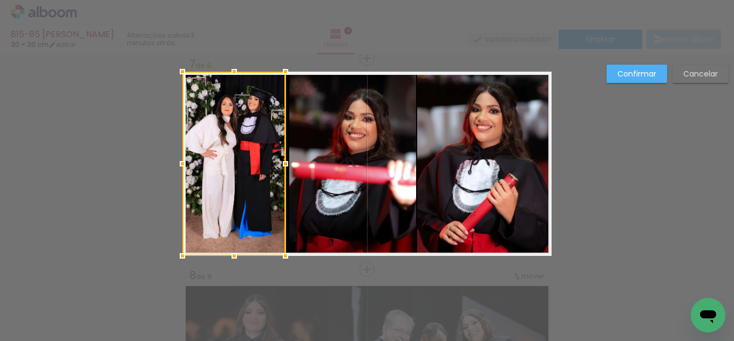
click at [277, 165] on div at bounding box center [286, 164] width 22 height 22
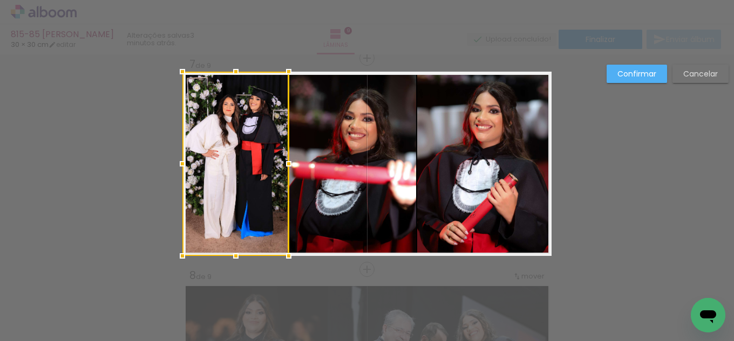
click at [282, 163] on div at bounding box center [289, 164] width 22 height 22
click at [0, 0] on slot "Confirmar" at bounding box center [0, 0] width 0 height 0
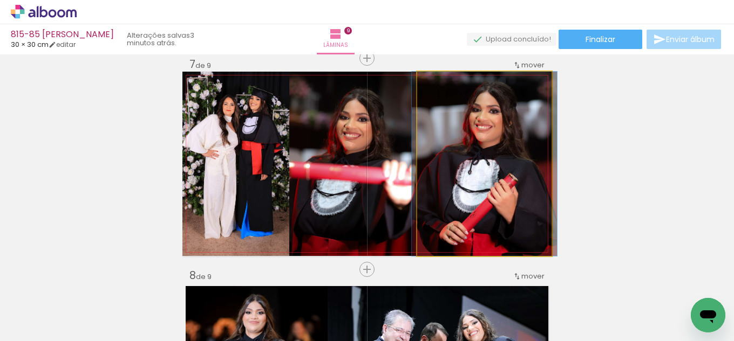
click at [457, 208] on quentale-photo at bounding box center [484, 164] width 134 height 184
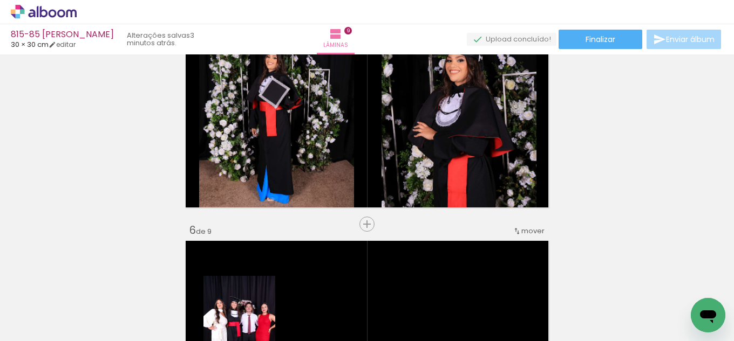
scroll to position [959, 0]
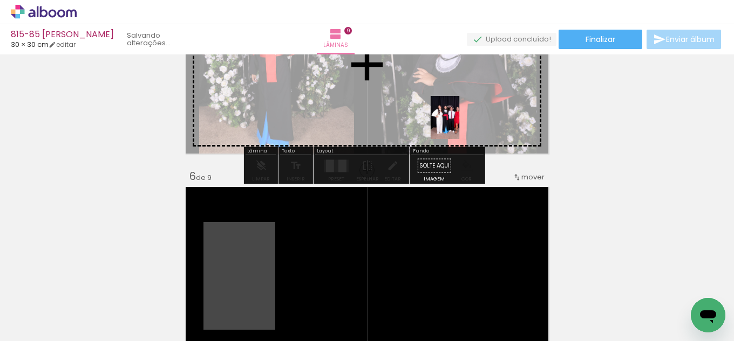
drag, startPoint x: 279, startPoint y: 222, endPoint x: 441, endPoint y: 118, distance: 192.3
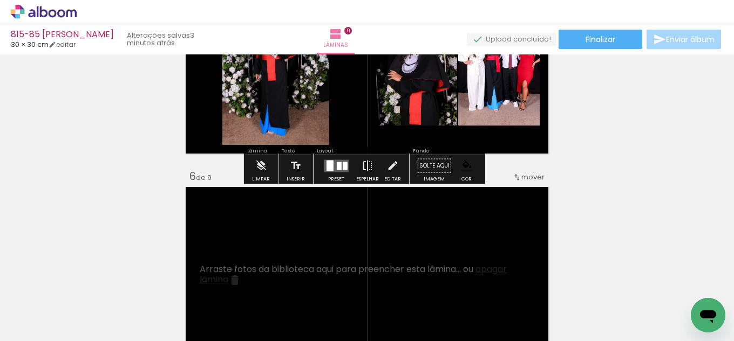
drag, startPoint x: 340, startPoint y: 163, endPoint x: 406, endPoint y: 175, distance: 66.3
click at [343, 163] on div at bounding box center [345, 166] width 5 height 8
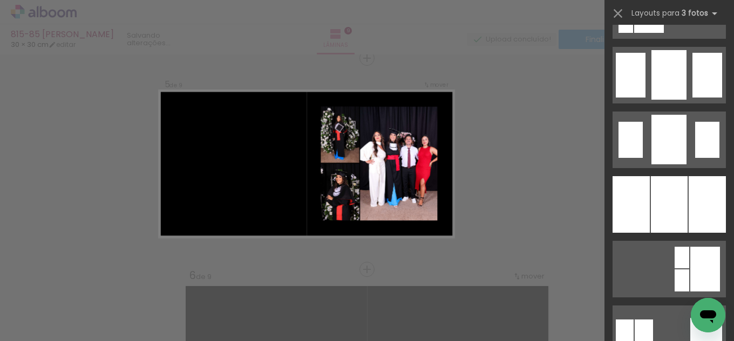
scroll to position [863, 0]
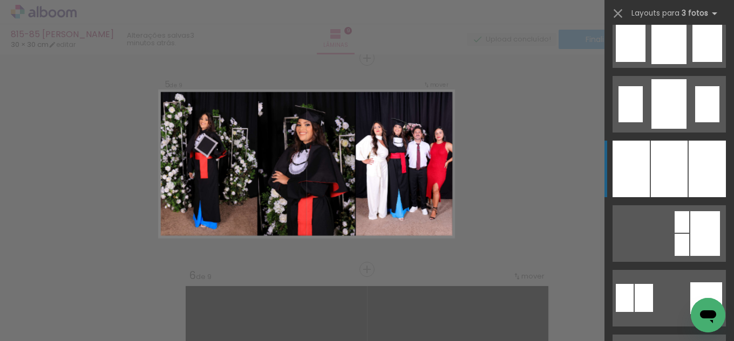
click at [672, 174] on div at bounding box center [669, 169] width 37 height 57
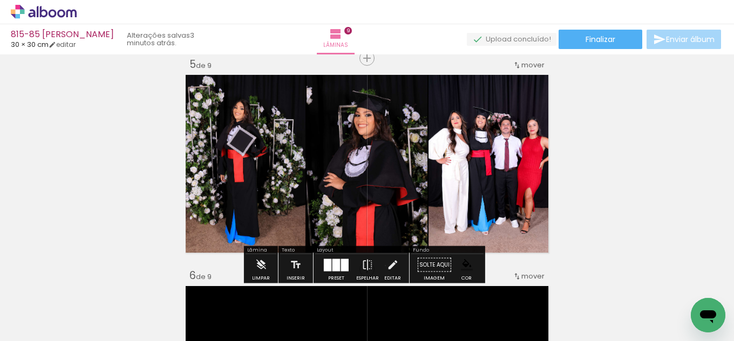
drag, startPoint x: 382, startPoint y: 266, endPoint x: 354, endPoint y: 247, distance: 34.3
click at [384, 266] on paper-button "Editar" at bounding box center [392, 269] width 22 height 28
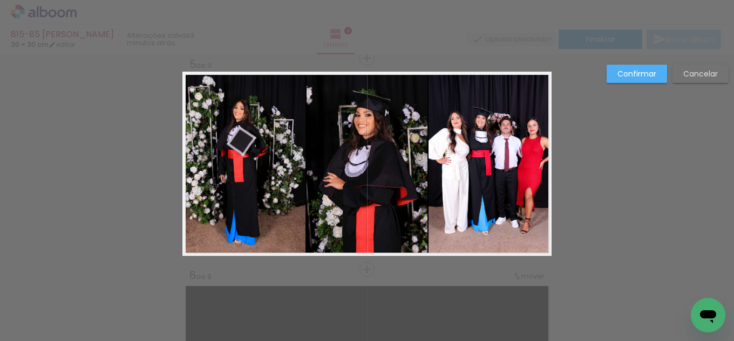
click at [299, 208] on quentale-photo at bounding box center [243, 164] width 123 height 184
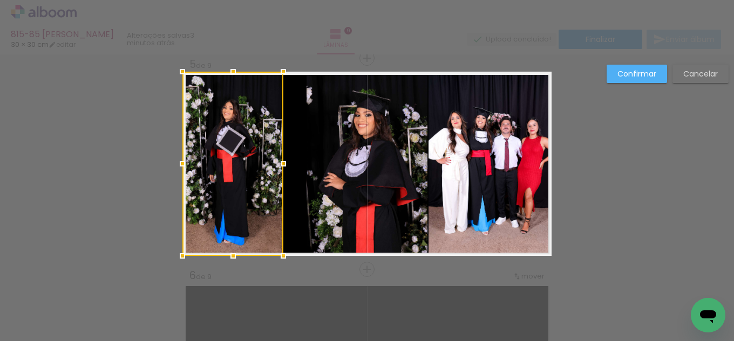
drag, startPoint x: 297, startPoint y: 166, endPoint x: 275, endPoint y: 162, distance: 22.4
click at [275, 162] on div at bounding box center [283, 164] width 22 height 22
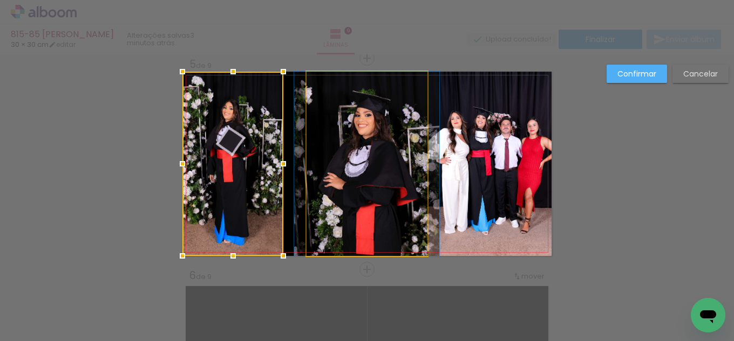
drag, startPoint x: 313, startPoint y: 167, endPoint x: 292, endPoint y: 163, distance: 21.4
click at [314, 167] on quentale-photo at bounding box center [366, 164] width 121 height 184
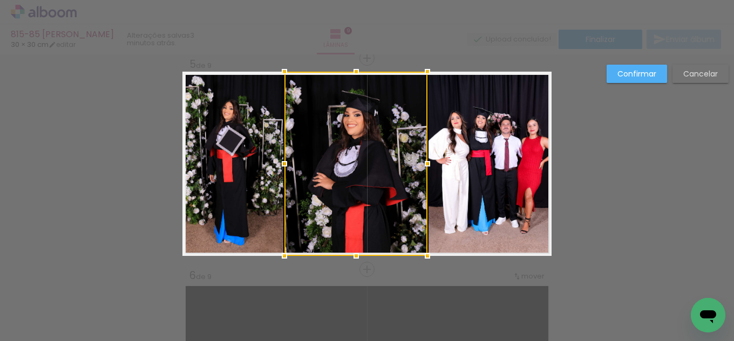
drag, startPoint x: 305, startPoint y: 163, endPoint x: 283, endPoint y: 158, distance: 22.6
click at [283, 158] on div at bounding box center [285, 164] width 22 height 22
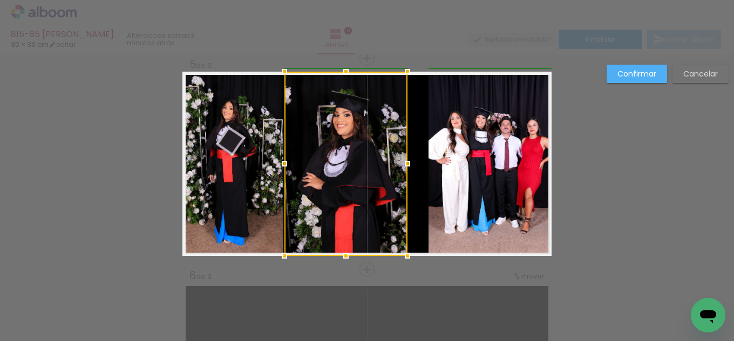
drag, startPoint x: 414, startPoint y: 163, endPoint x: 393, endPoint y: 159, distance: 21.6
click at [397, 159] on div at bounding box center [408, 164] width 22 height 22
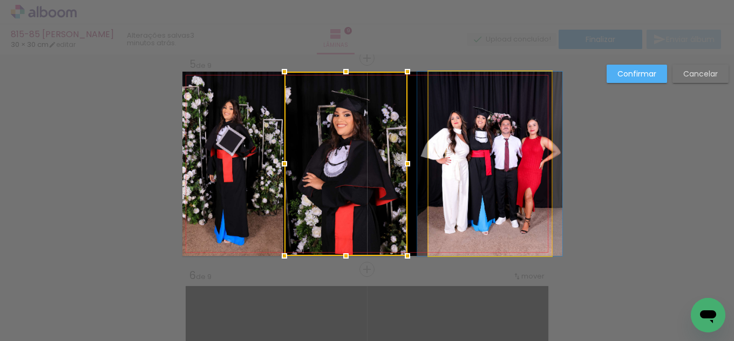
click at [462, 179] on quentale-photo at bounding box center [489, 164] width 123 height 184
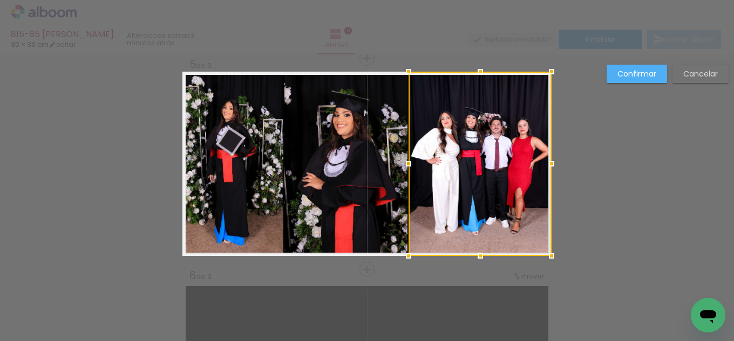
drag, startPoint x: 425, startPoint y: 167, endPoint x: 408, endPoint y: 165, distance: 16.9
click at [408, 165] on div at bounding box center [409, 164] width 22 height 22
click at [0, 0] on slot "Confirmar" at bounding box center [0, 0] width 0 height 0
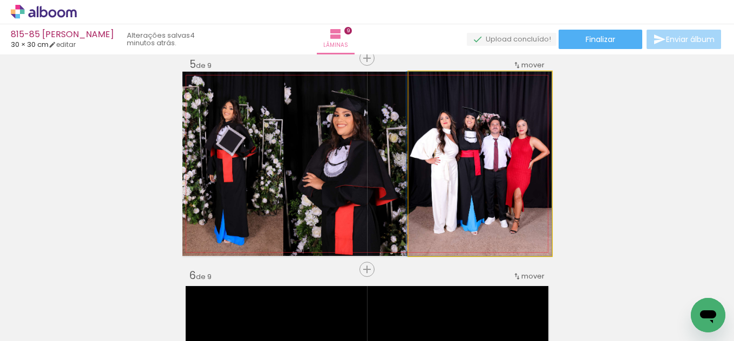
drag, startPoint x: 516, startPoint y: 165, endPoint x: 504, endPoint y: 161, distance: 12.5
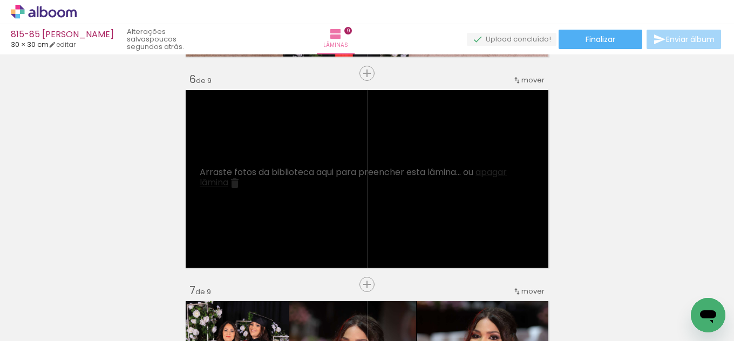
scroll to position [1076, 0]
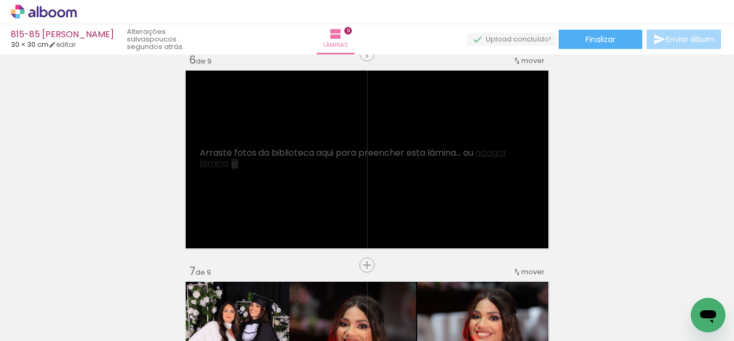
click at [498, 156] on span "apagar lâmina" at bounding box center [353, 158] width 307 height 23
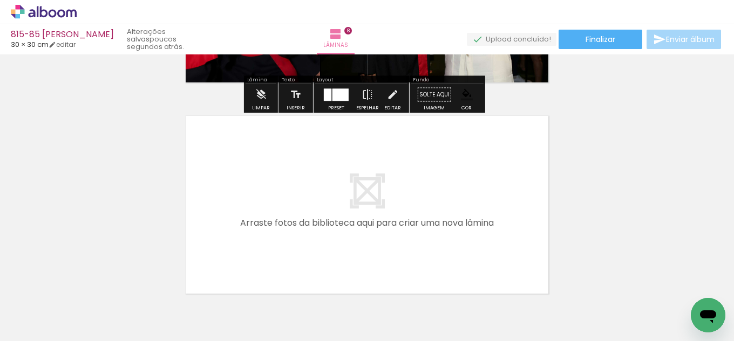
scroll to position [1669, 0]
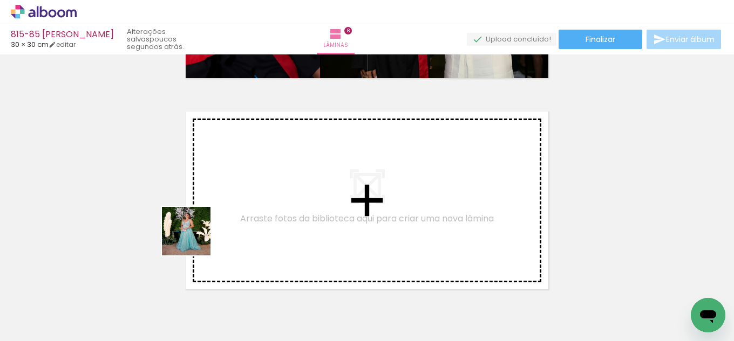
drag, startPoint x: 110, startPoint y: 306, endPoint x: 247, endPoint y: 215, distance: 164.6
click at [247, 215] on quentale-workspace at bounding box center [367, 170] width 734 height 341
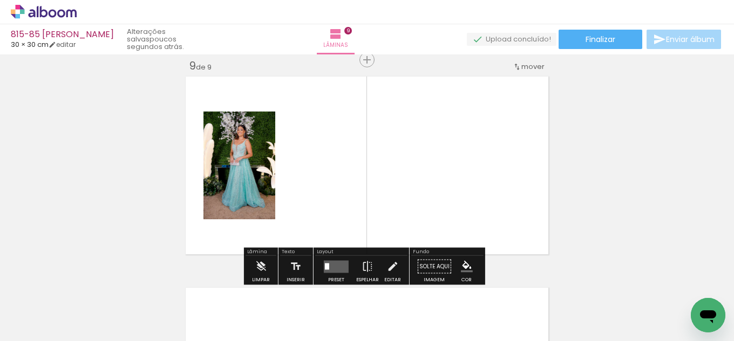
scroll to position [1706, 0]
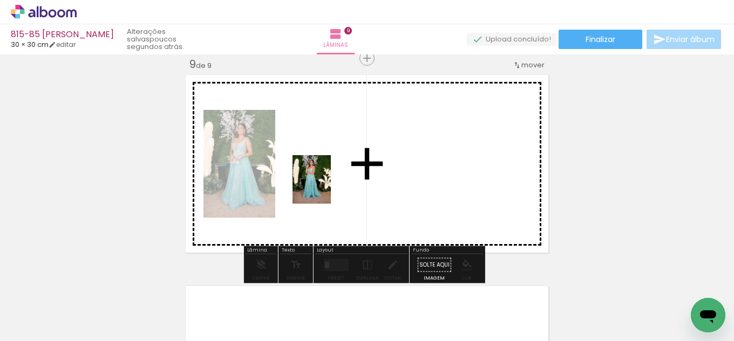
drag, startPoint x: 118, startPoint y: 310, endPoint x: 334, endPoint y: 184, distance: 249.7
click at [334, 184] on quentale-workspace at bounding box center [367, 170] width 734 height 341
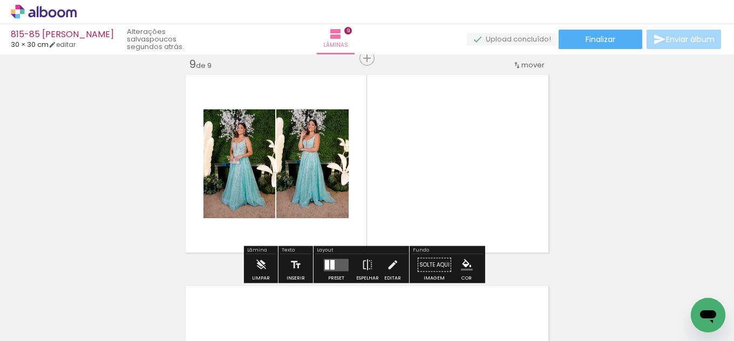
drag, startPoint x: 327, startPoint y: 263, endPoint x: 361, endPoint y: 257, distance: 34.5
click at [329, 263] on quentale-layouter at bounding box center [336, 265] width 25 height 12
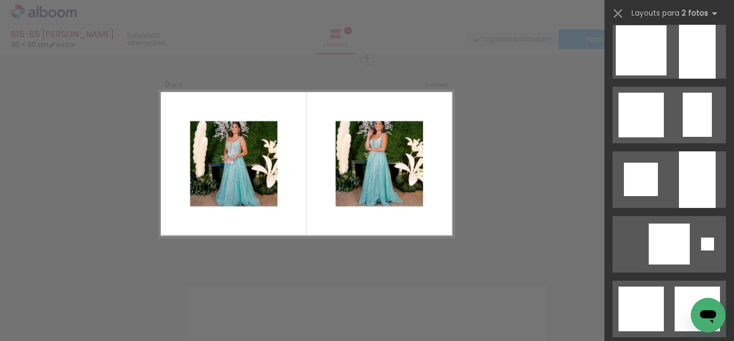
scroll to position [1187, 0]
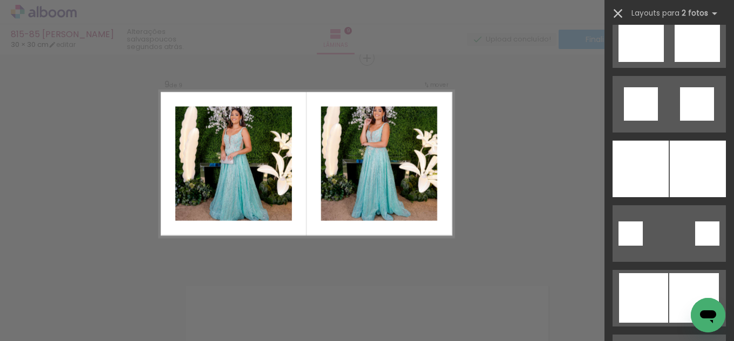
click at [610, 16] on iron-icon at bounding box center [617, 13] width 15 height 15
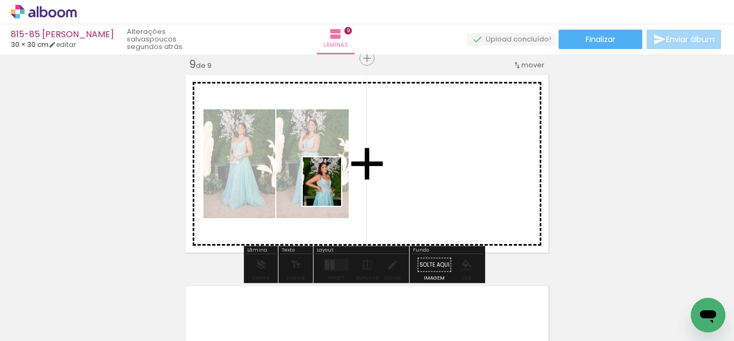
drag, startPoint x: 110, startPoint y: 312, endPoint x: 335, endPoint y: 190, distance: 256.6
click at [335, 190] on quentale-workspace at bounding box center [367, 170] width 734 height 341
